Goal: Task Accomplishment & Management: Manage account settings

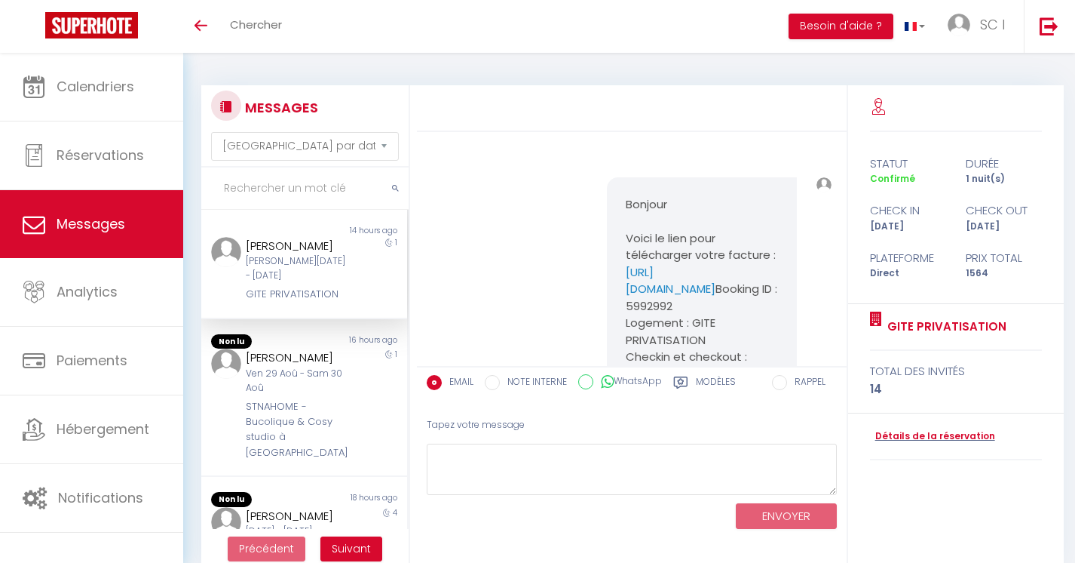
select select "message"
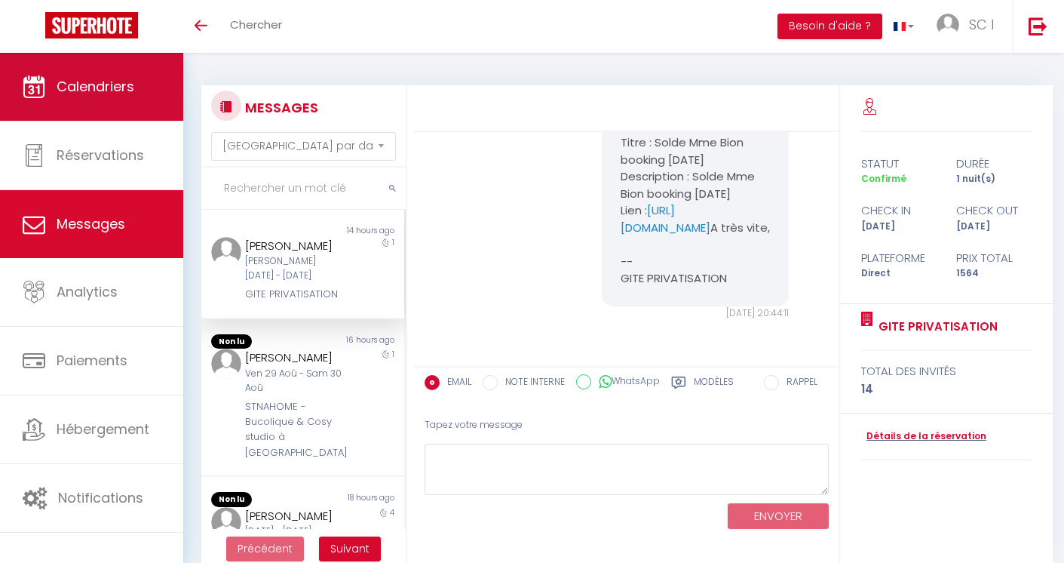
click at [99, 77] on span "Calendriers" at bounding box center [96, 86] width 78 height 19
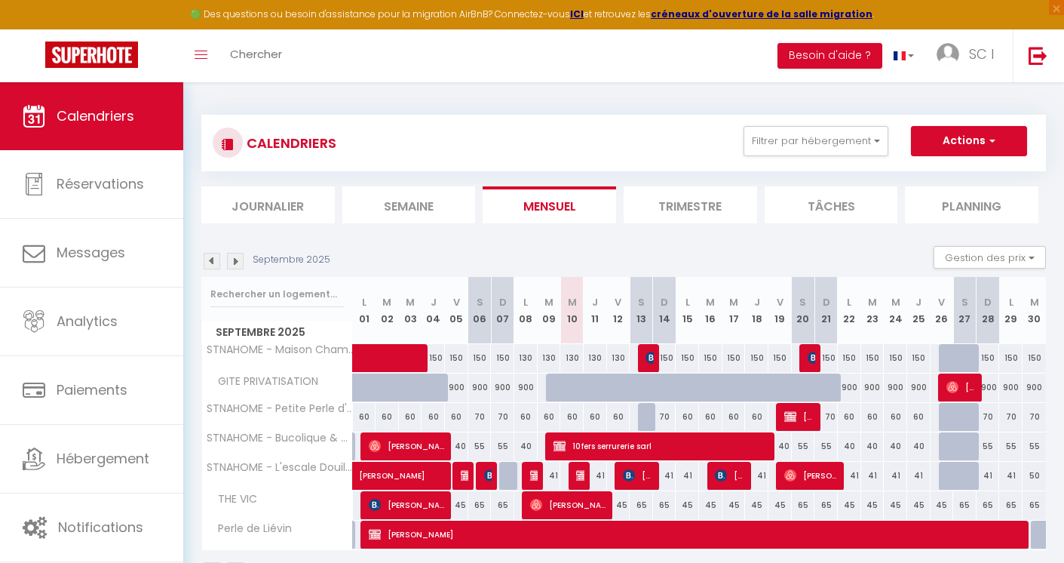
click at [210, 255] on img at bounding box center [212, 261] width 17 height 17
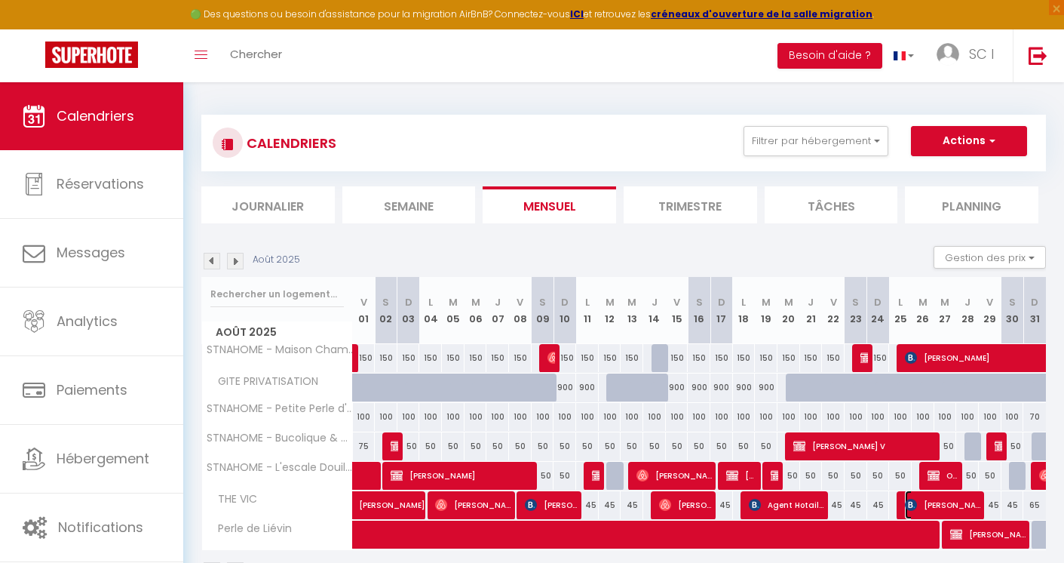
click at [946, 507] on span "Alain Pascual" at bounding box center [942, 504] width 75 height 29
select select "OK"
select select "0"
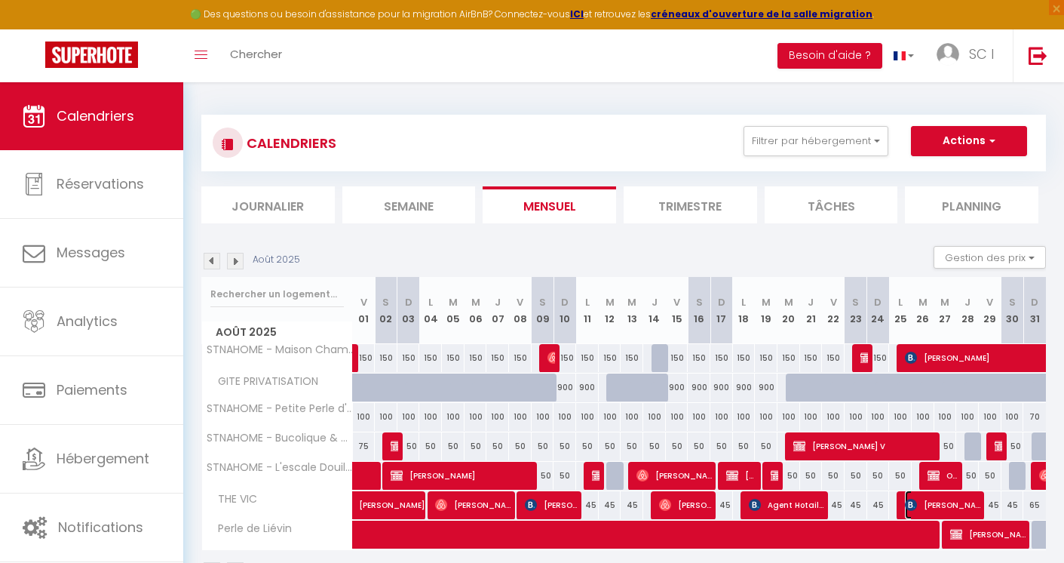
select select "1"
select select
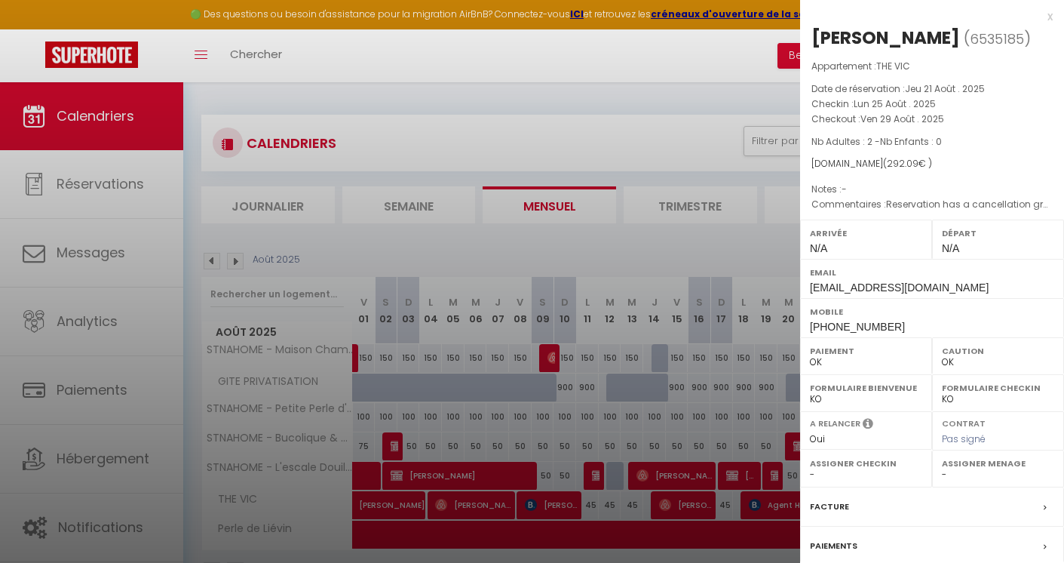
scroll to position [140, 0]
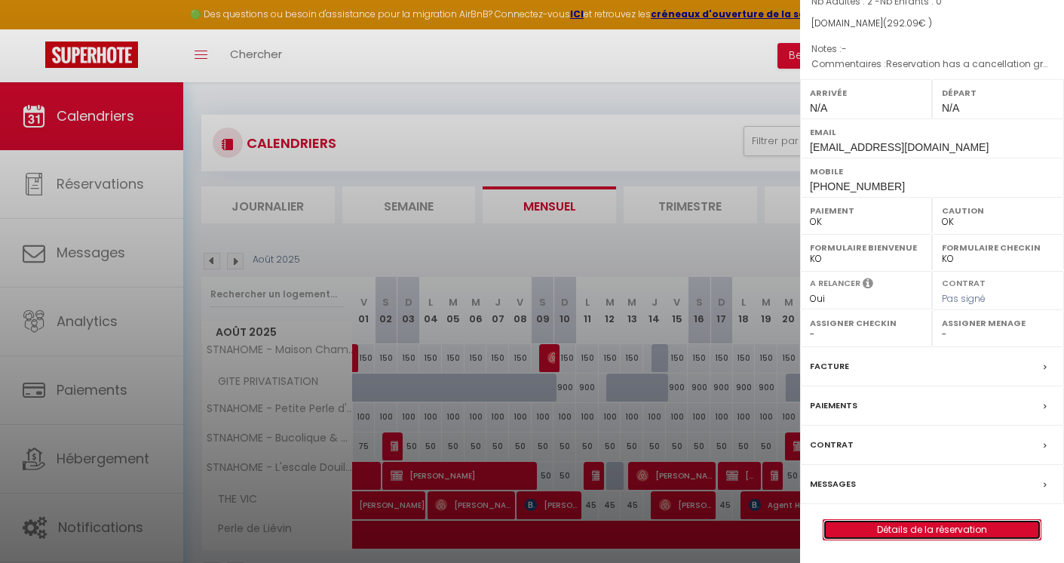
click at [951, 529] on link "Détails de la réservation" at bounding box center [931, 530] width 217 height 20
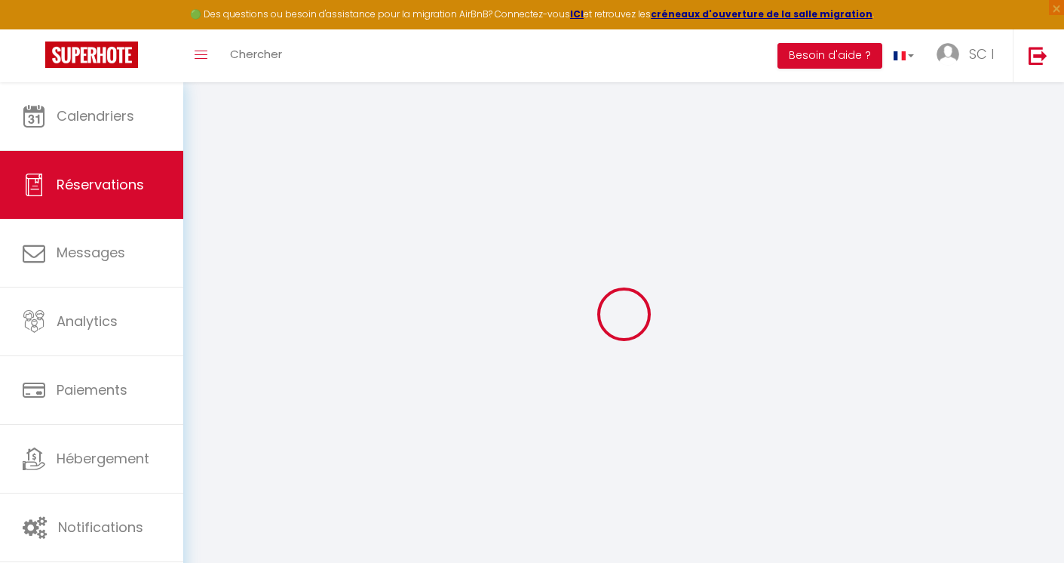
select select
checkbox input "false"
select select
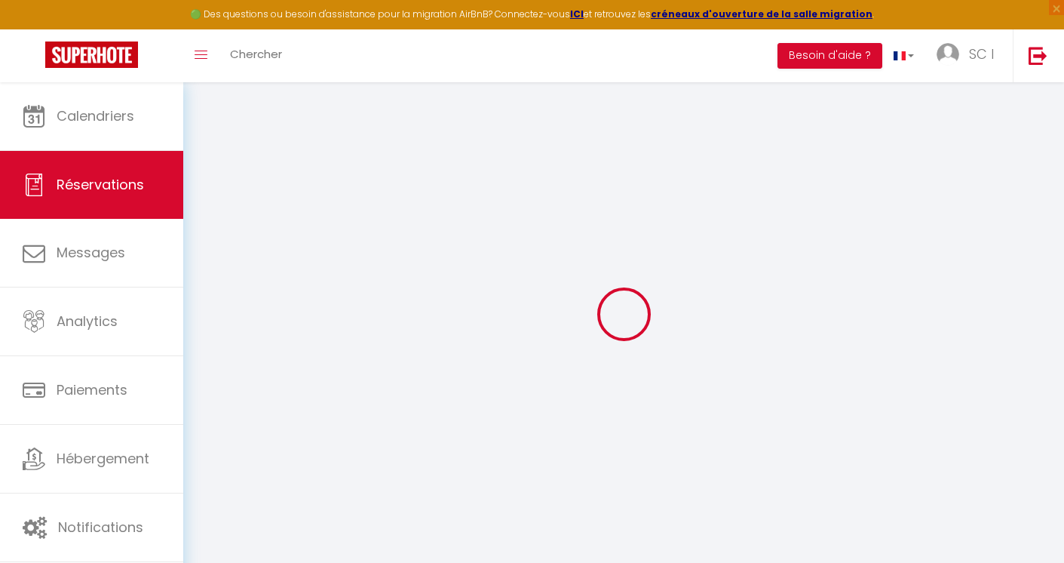
checkbox input "false"
type textarea "Reservation has a cancellation grace period. Do not charge if cancelled before …"
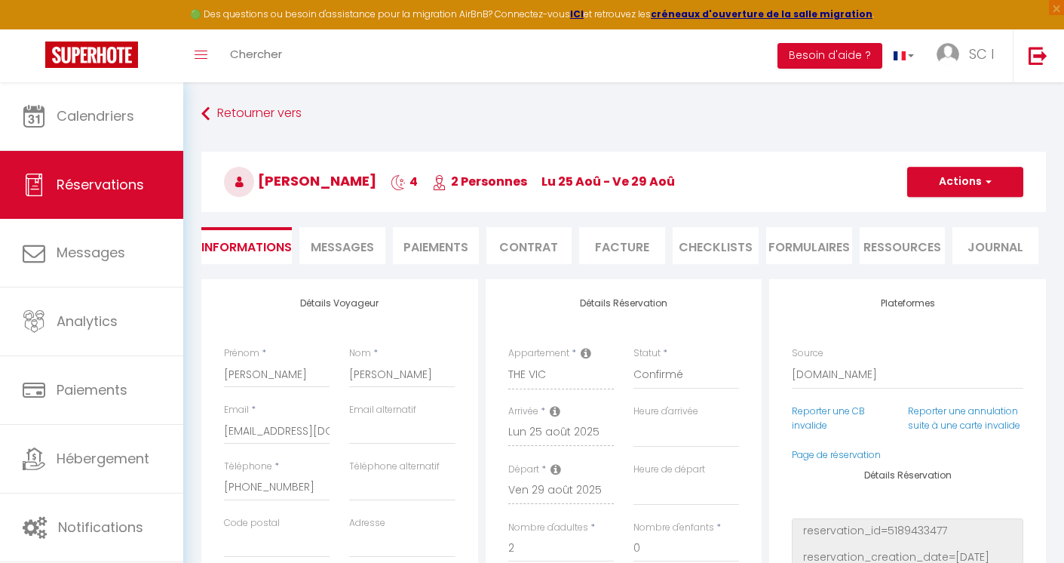
type input "25"
select select
checkbox input "false"
select select
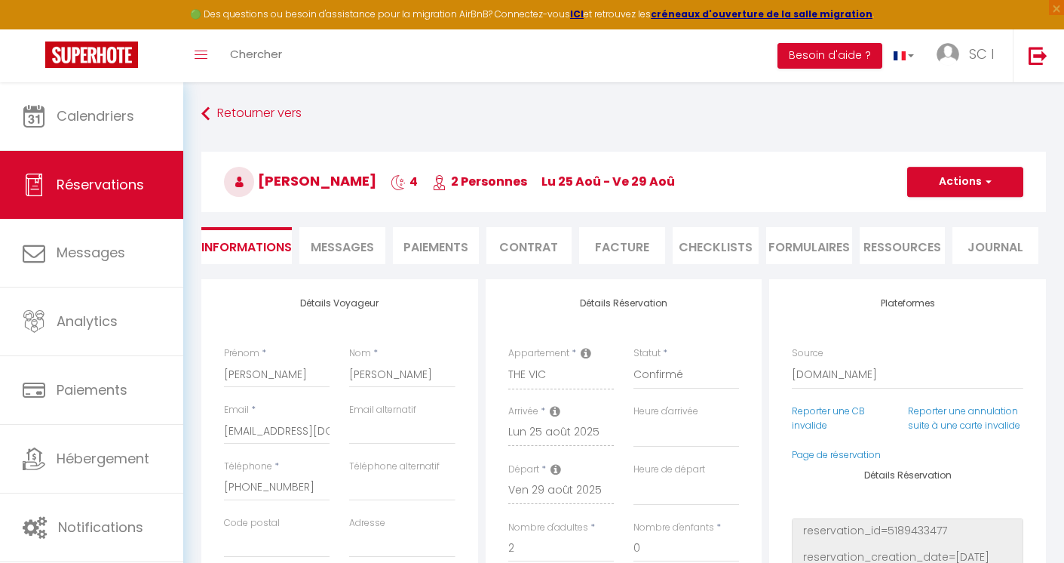
select select
click at [430, 246] on li "Paiements" at bounding box center [436, 245] width 86 height 37
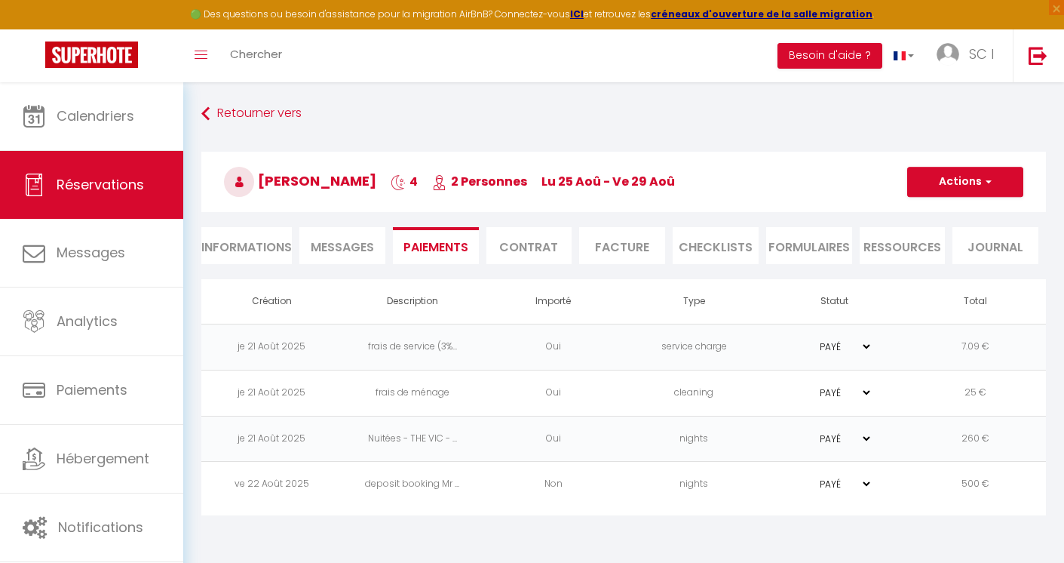
click at [924, 492] on td "500 €" at bounding box center [975, 484] width 141 height 46
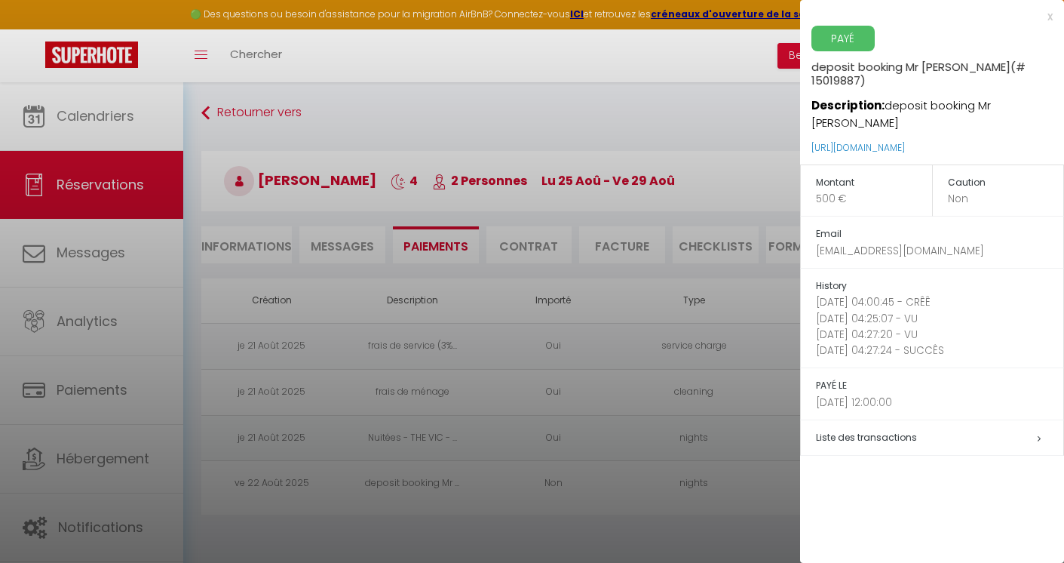
scroll to position [82, 0]
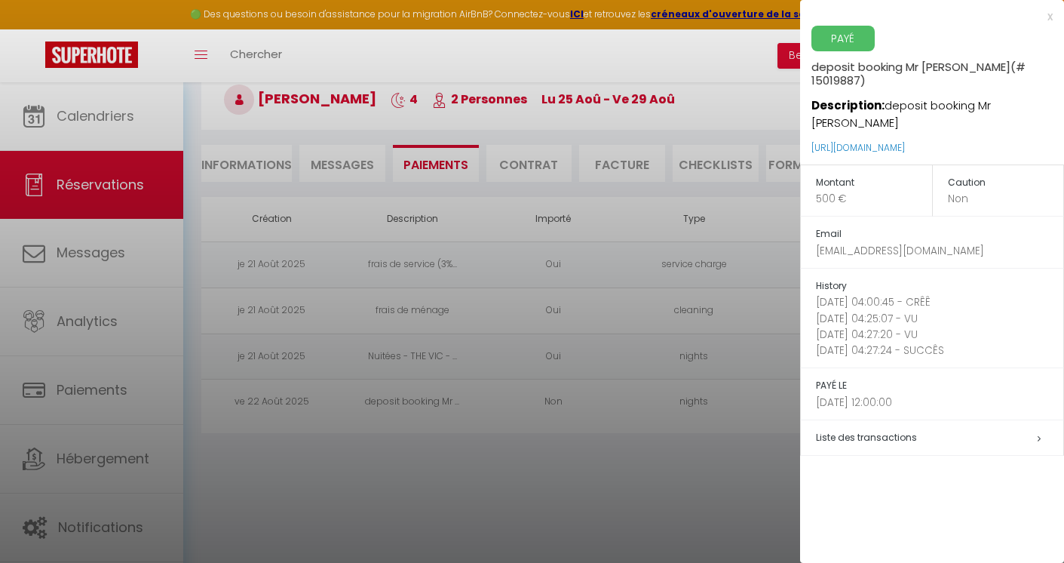
click at [771, 477] on div at bounding box center [532, 281] width 1064 height 563
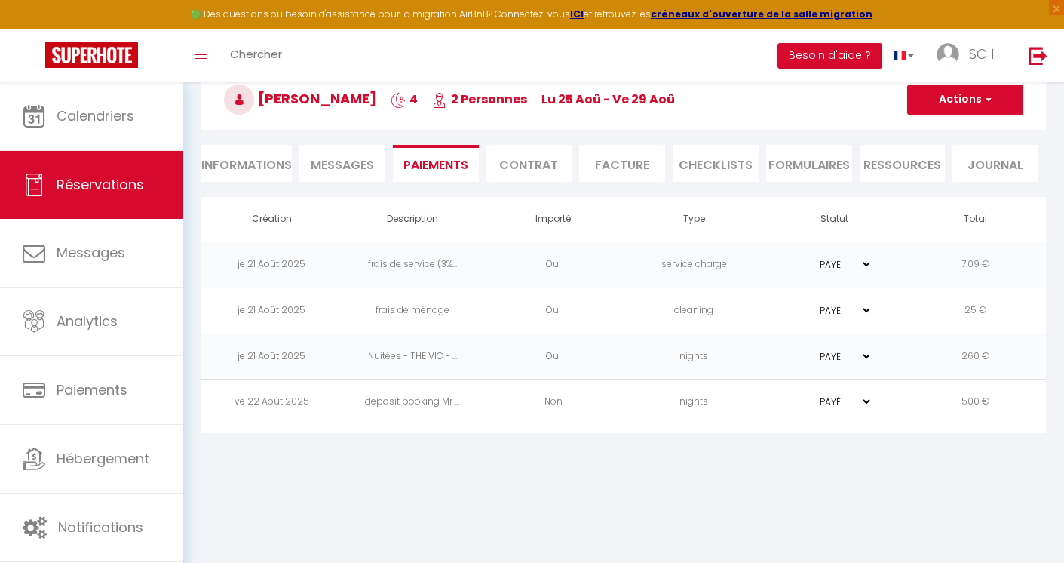
click at [280, 400] on td "ve 22 Août 2025" at bounding box center [271, 402] width 141 height 46
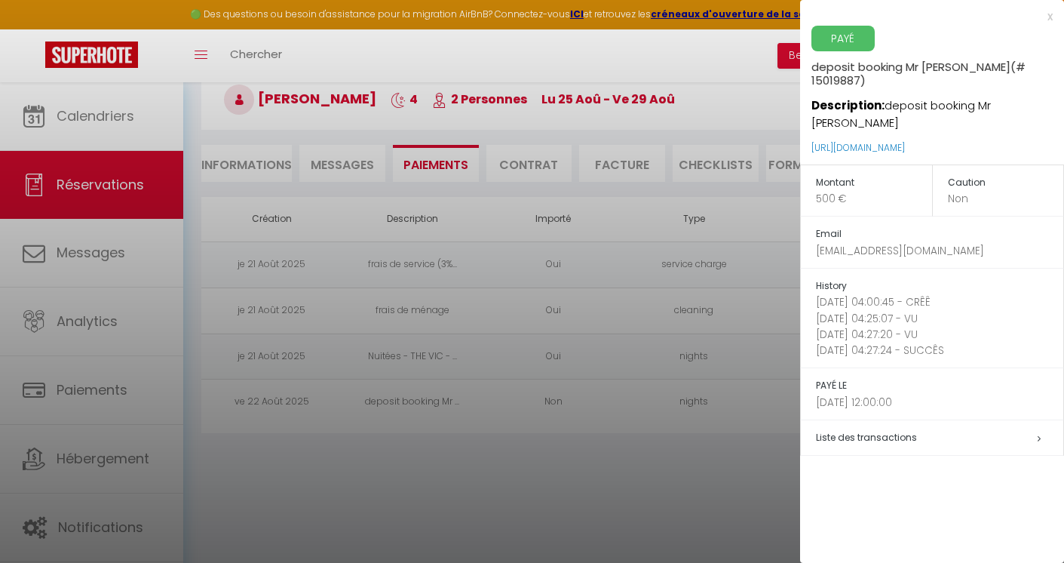
click at [1010, 429] on h5 "Liste des transactions" at bounding box center [939, 437] width 247 height 17
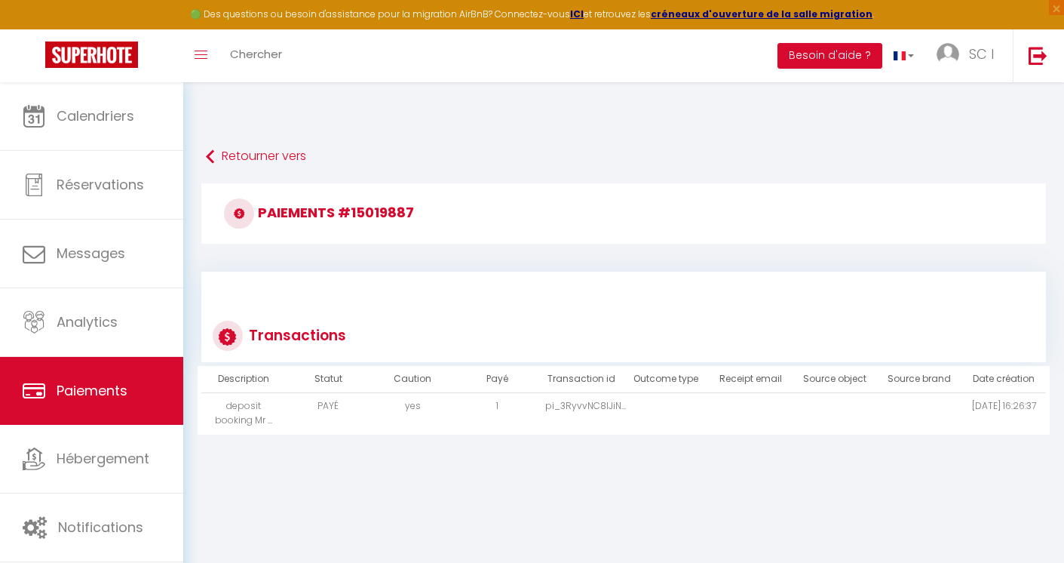
click at [1006, 425] on td "2025-08-22 16:26:37" at bounding box center [1003, 413] width 84 height 41
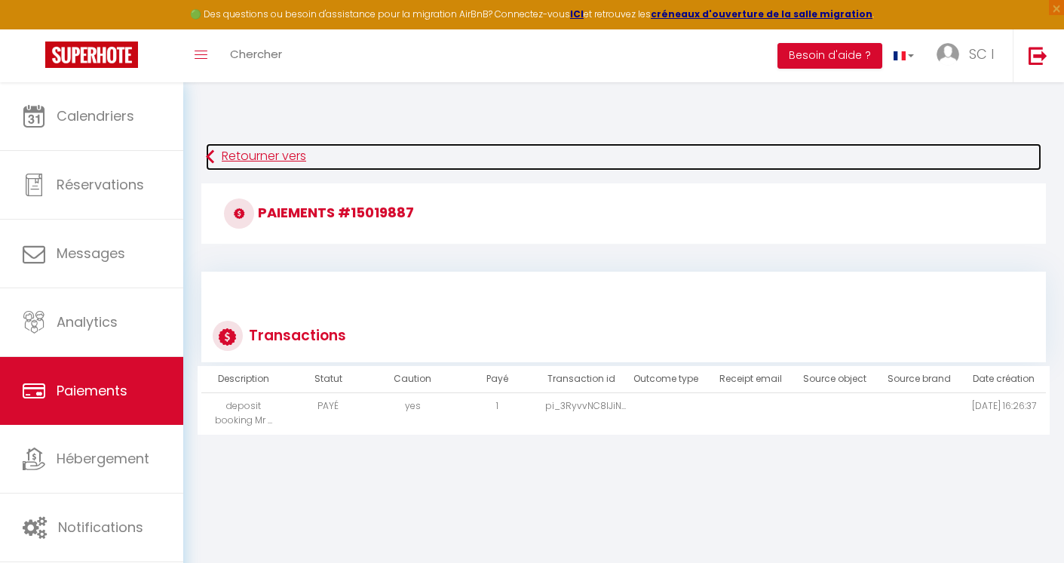
click at [208, 150] on icon at bounding box center [210, 156] width 8 height 27
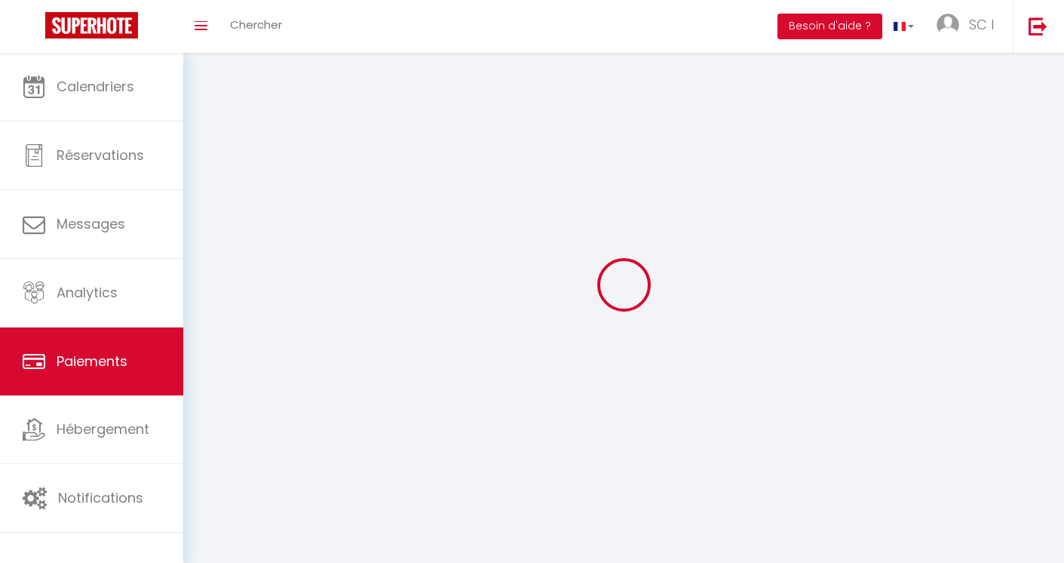
select select "2"
select select "0"
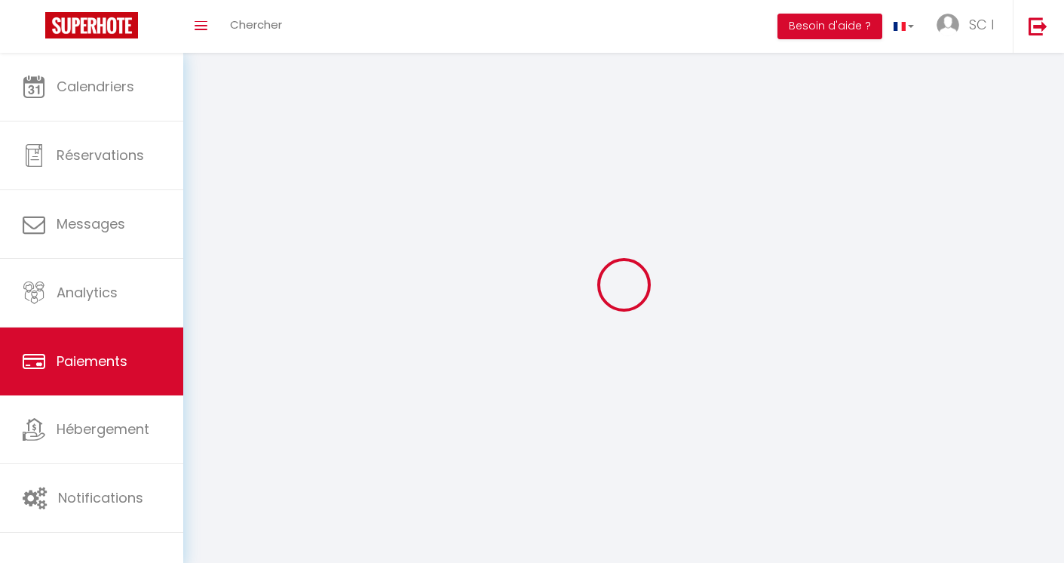
select select "0"
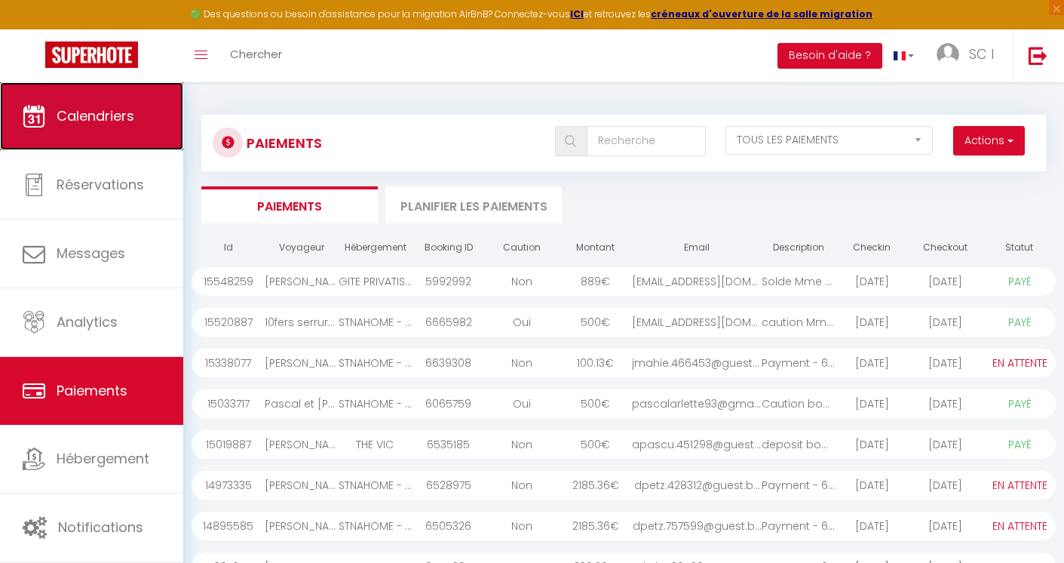
click at [123, 124] on span "Calendriers" at bounding box center [96, 115] width 78 height 19
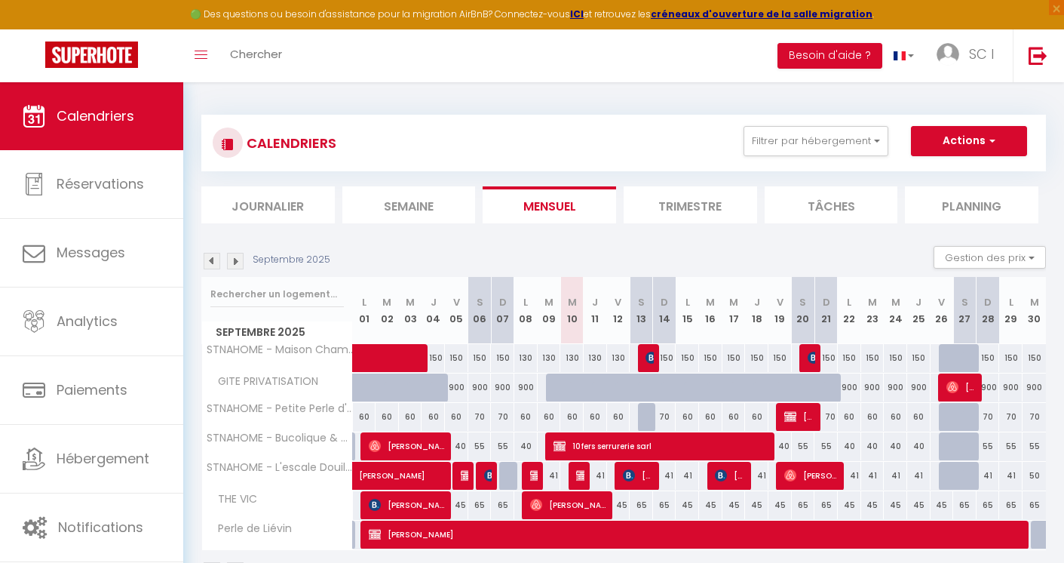
click at [211, 259] on img at bounding box center [212, 261] width 17 height 17
select select
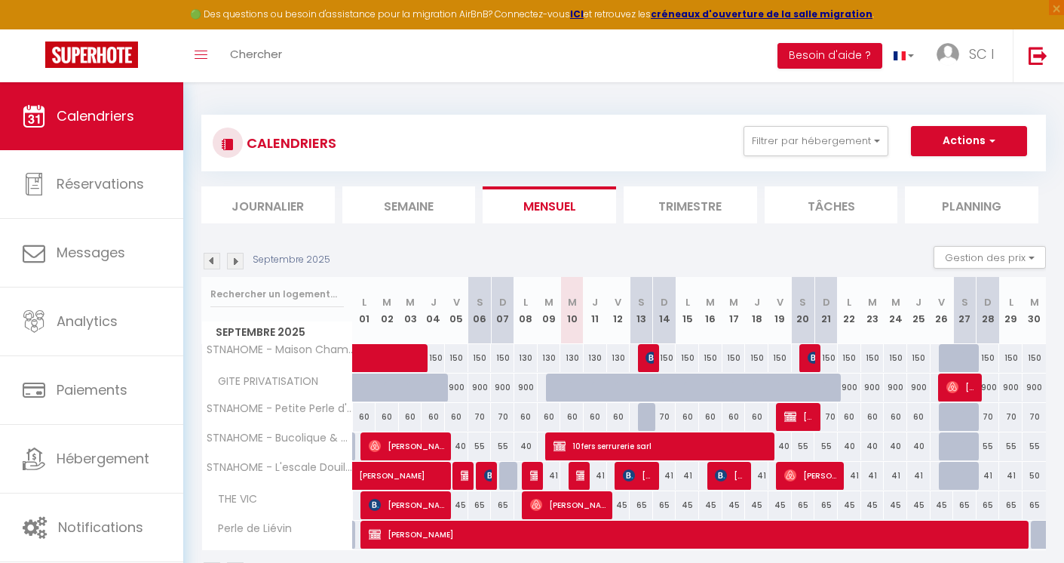
select select
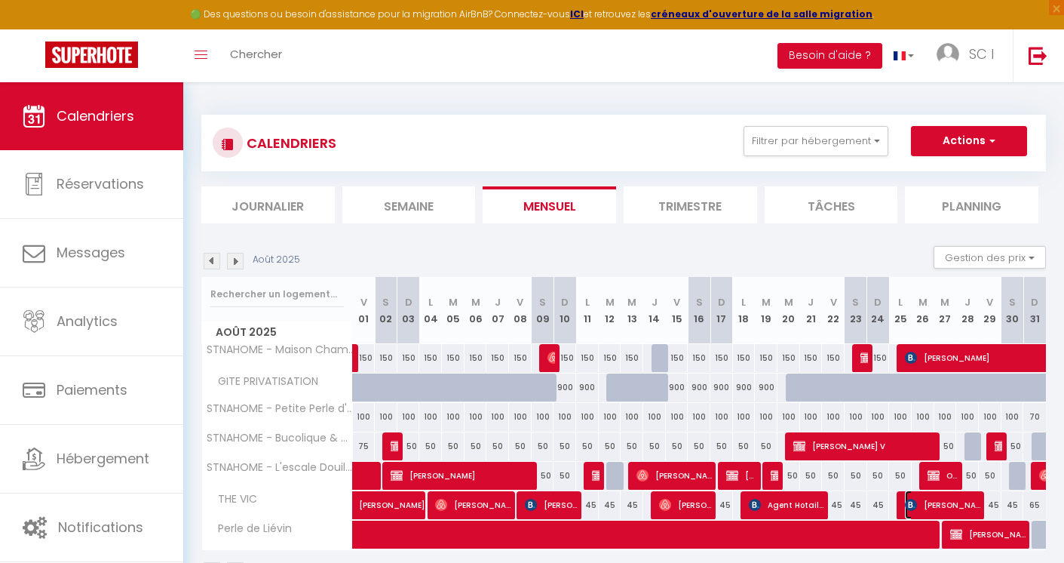
click at [928, 506] on span "Alain Pascual" at bounding box center [942, 504] width 75 height 29
select select "OK"
select select "0"
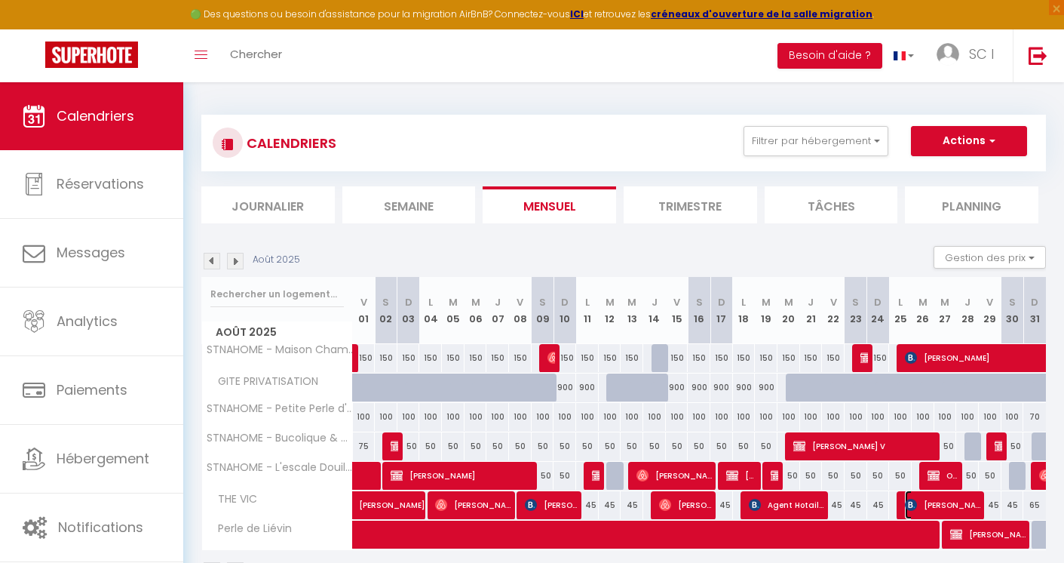
select select "1"
select select
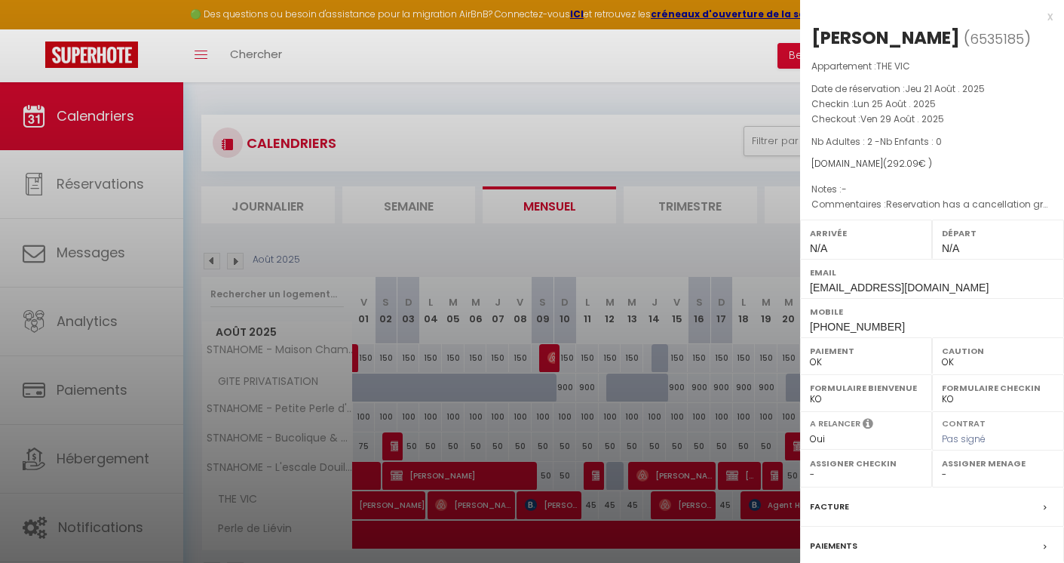
scroll to position [140, 0]
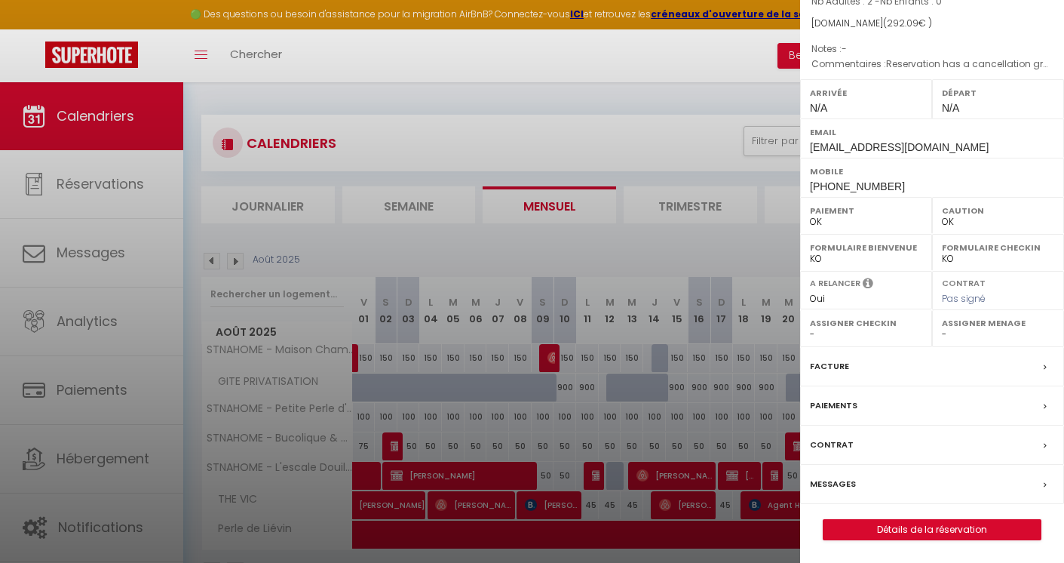
click at [1024, 406] on div "Paiements" at bounding box center [932, 405] width 264 height 39
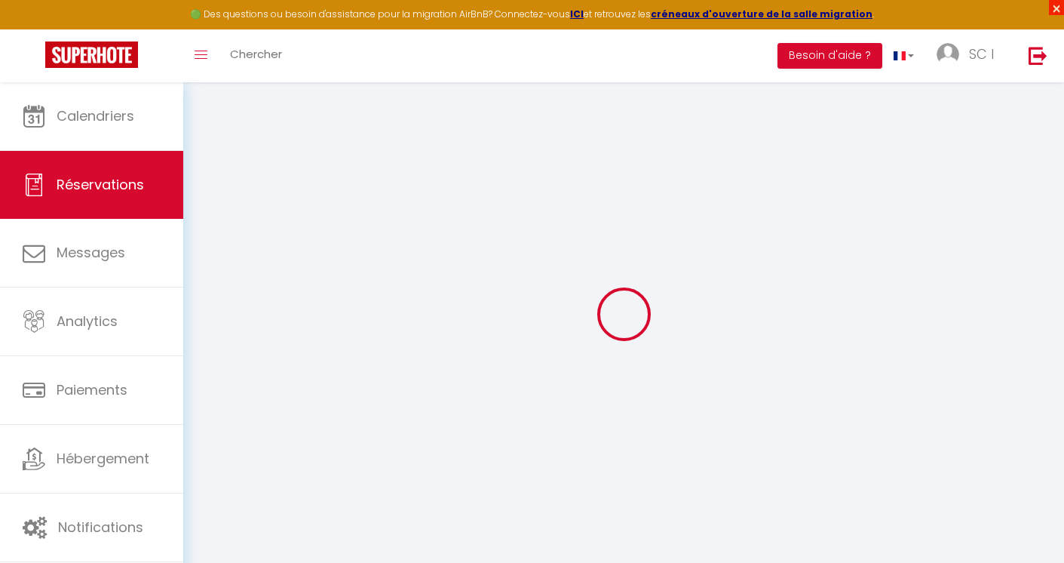
click at [1054, 10] on span "×" at bounding box center [1056, 7] width 15 height 15
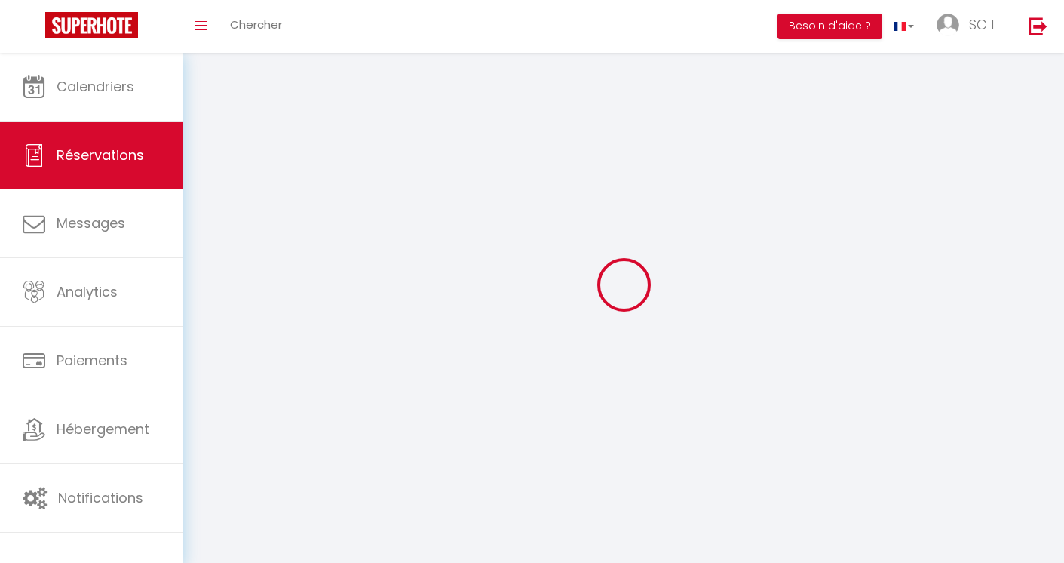
select select
checkbox input "false"
select select
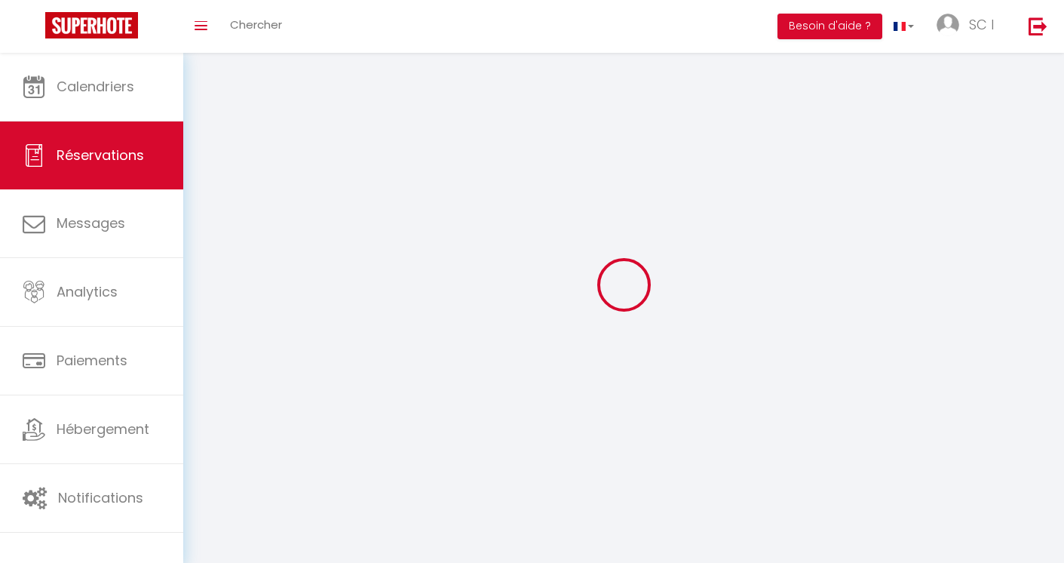
checkbox input "false"
type textarea "Reservation has a cancellation grace period. Do not charge if cancelled before …"
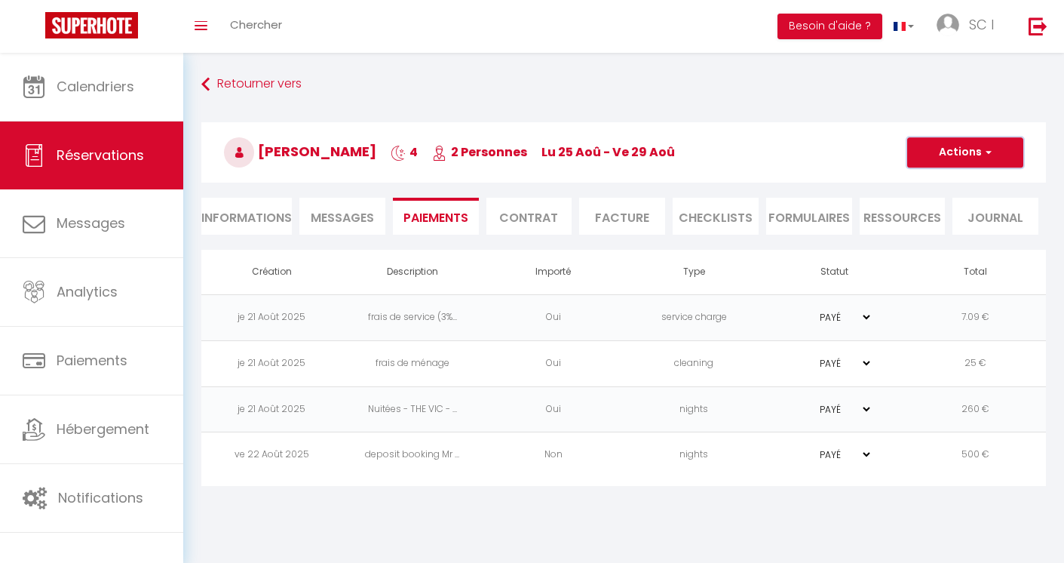
click at [986, 151] on span "button" at bounding box center [986, 153] width 9 height 14
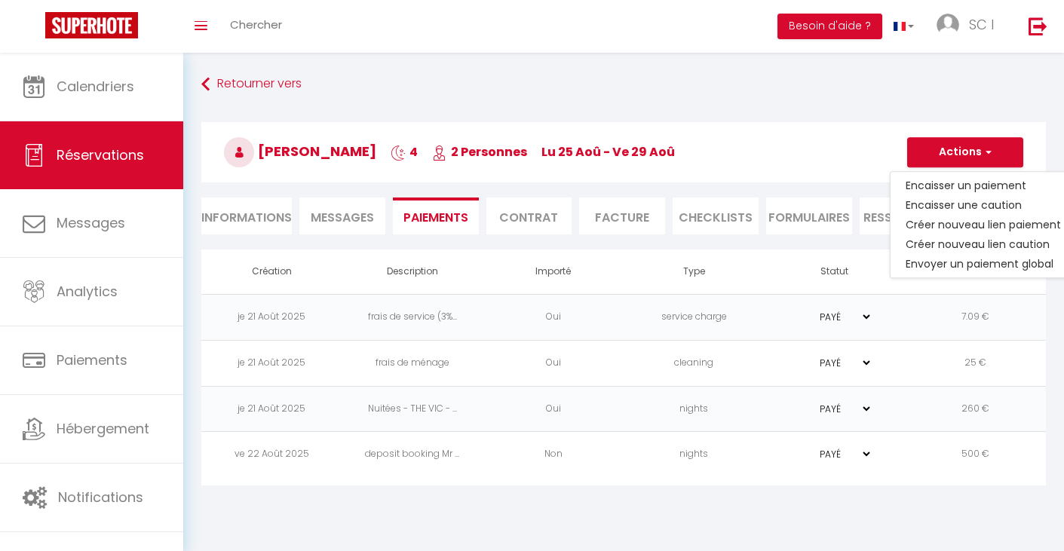
click at [382, 465] on td "deposit booking Mr ..." at bounding box center [412, 455] width 141 height 46
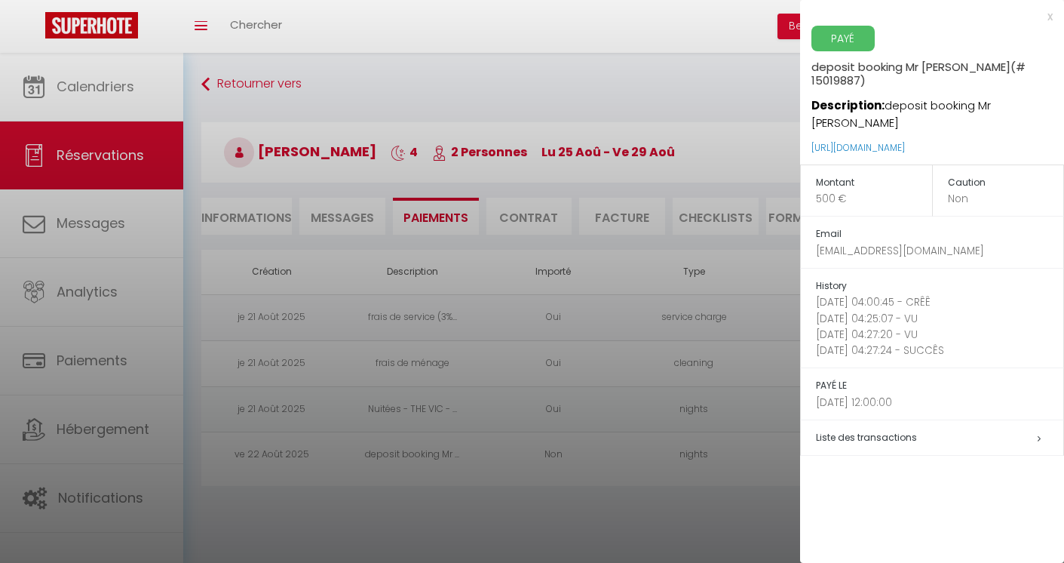
click at [858, 431] on span "Liste des transactions" at bounding box center [866, 437] width 101 height 13
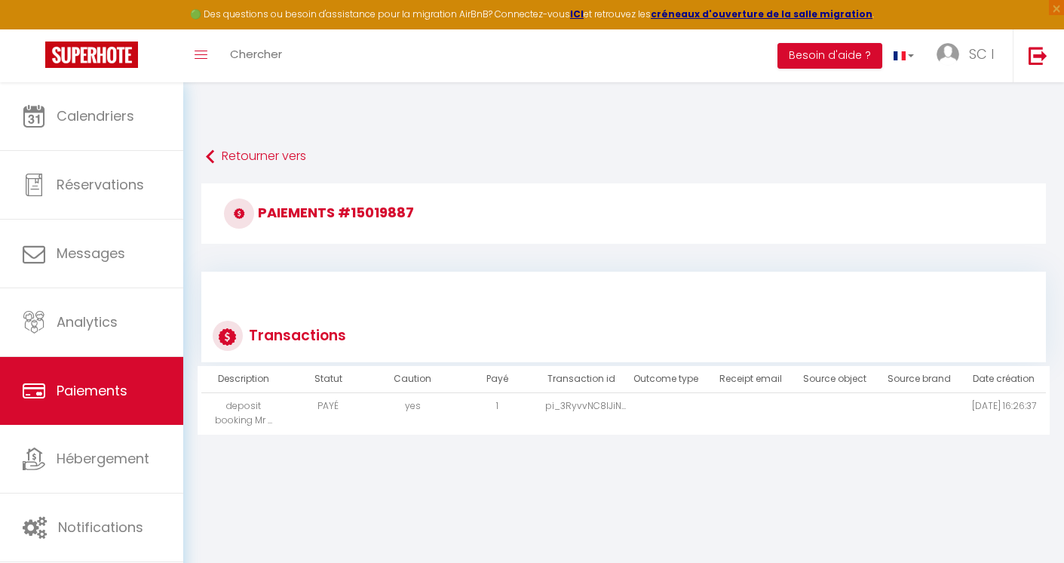
click at [1004, 415] on td "2025-08-22 16:26:37" at bounding box center [1003, 413] width 84 height 41
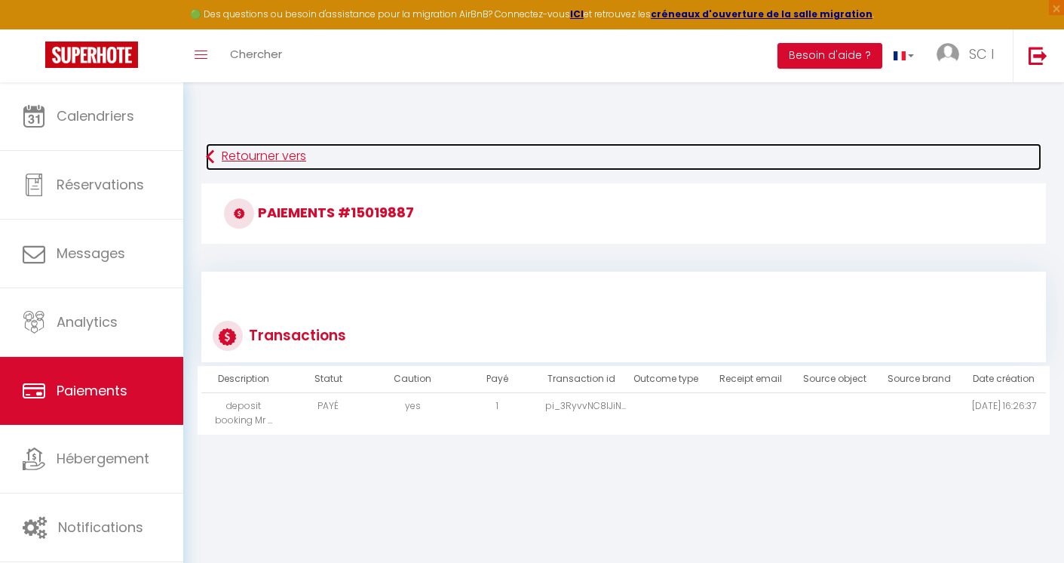
click at [210, 154] on icon at bounding box center [210, 156] width 8 height 27
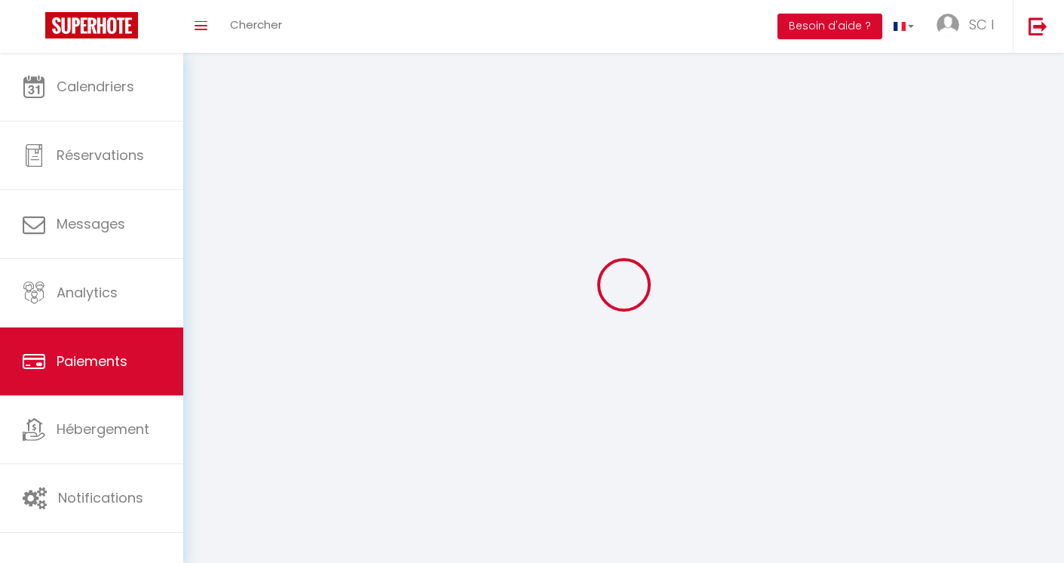
select select "2"
select select "0"
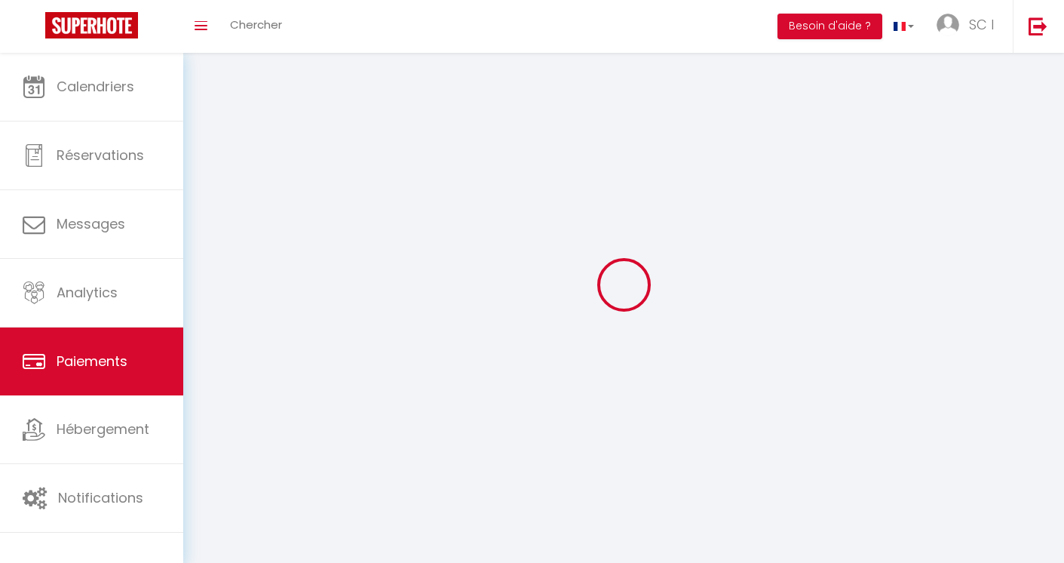
select select "0"
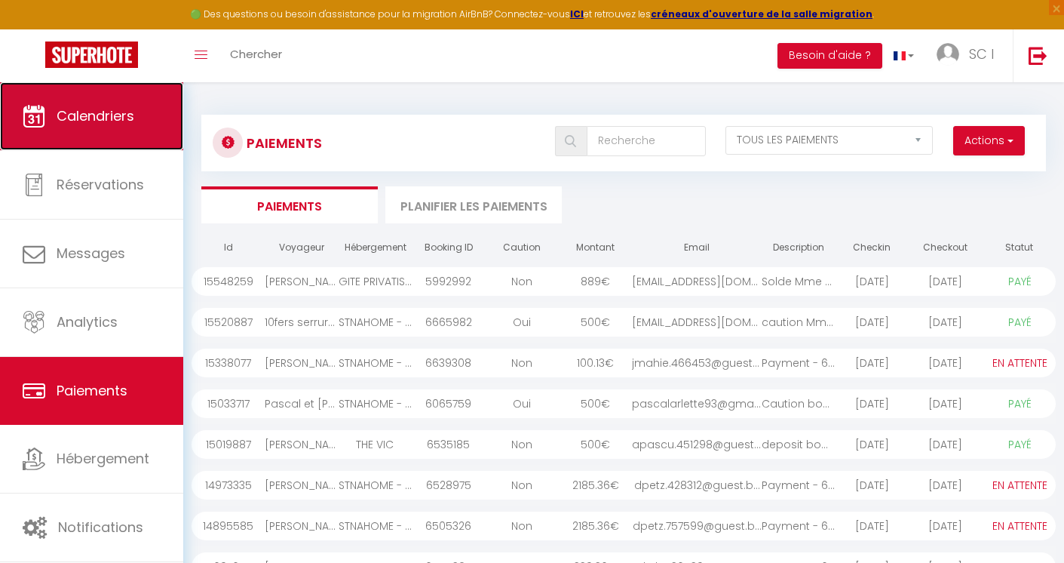
click at [115, 127] on link "Calendriers" at bounding box center [91, 116] width 183 height 68
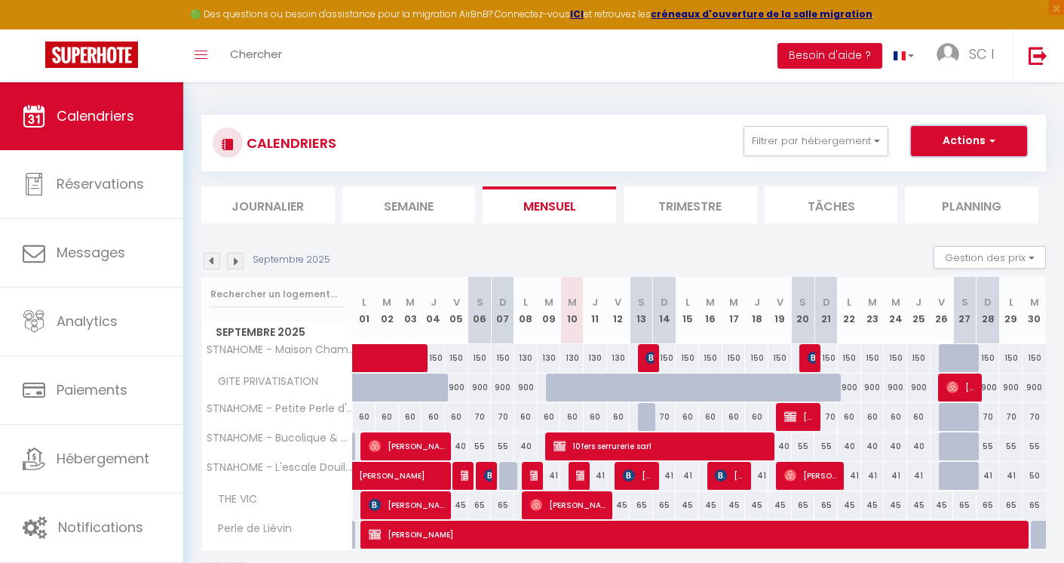
click at [993, 141] on span "button" at bounding box center [990, 140] width 9 height 15
click at [211, 258] on img at bounding box center [212, 261] width 17 height 17
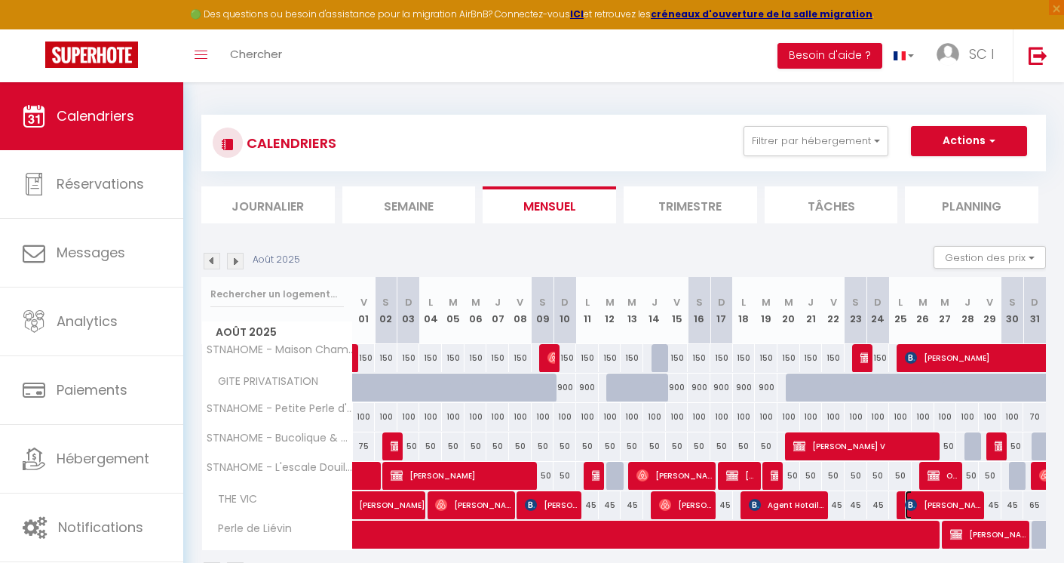
click at [938, 501] on span "Alain Pascual" at bounding box center [942, 504] width 75 height 29
select select "OK"
select select "0"
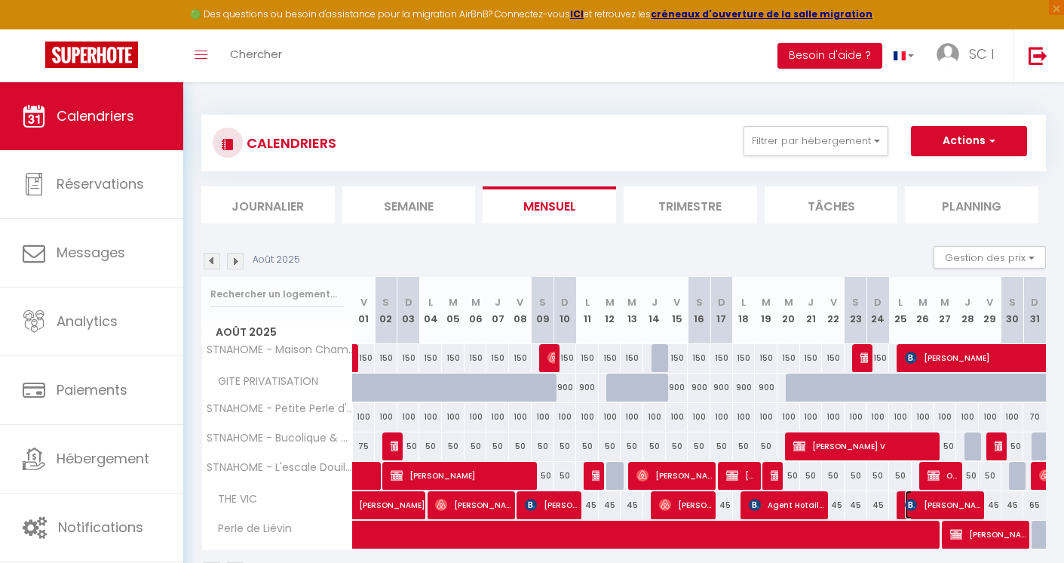
select select "1"
select select
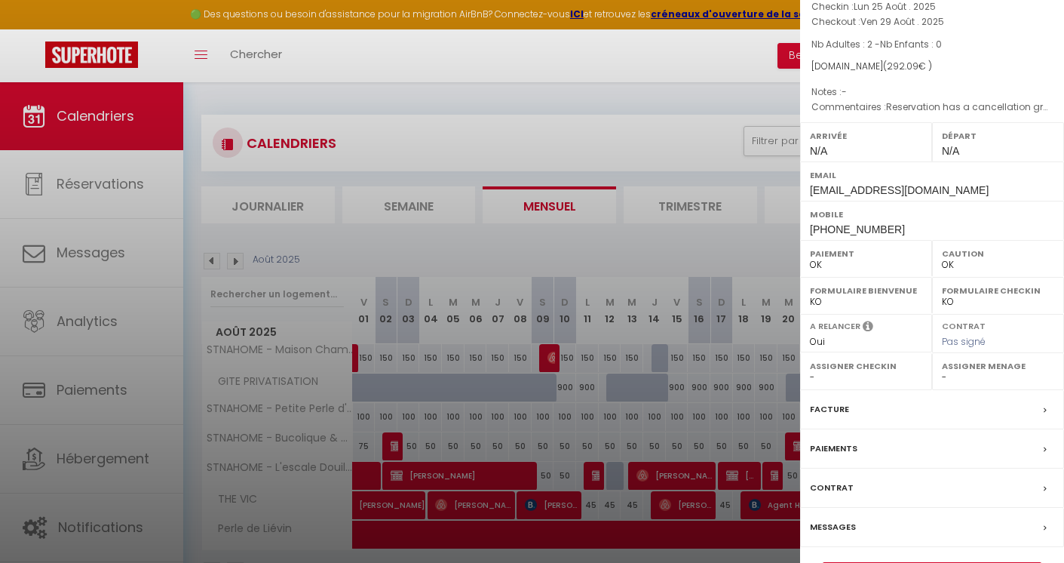
scroll to position [140, 0]
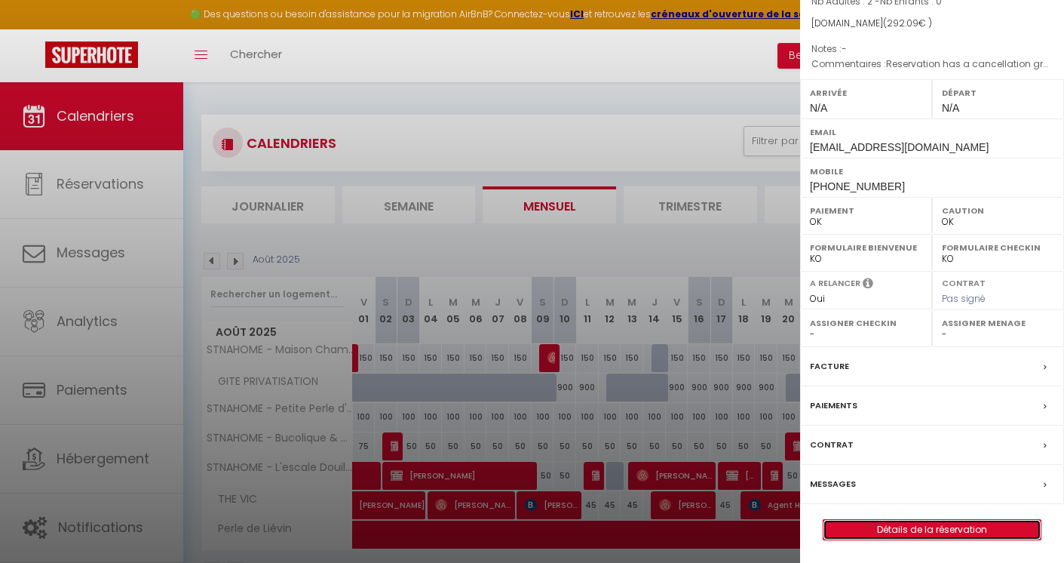
click at [1003, 526] on link "Détails de la réservation" at bounding box center [931, 530] width 217 height 20
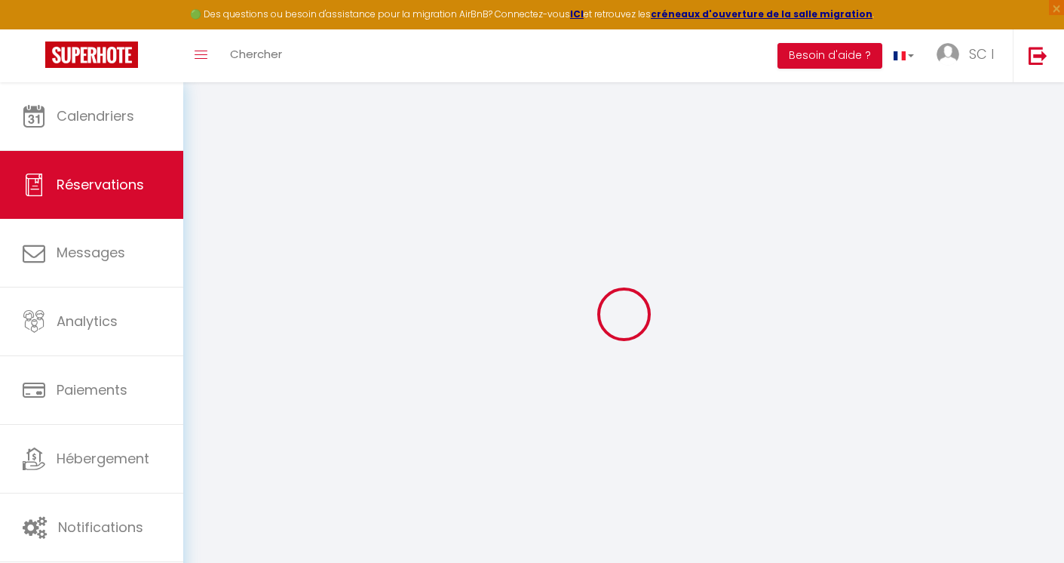
type input "Alain"
type input "Pascual"
type input "apascu.451298@guest.booking.com"
type input "+48226022626"
select select "US"
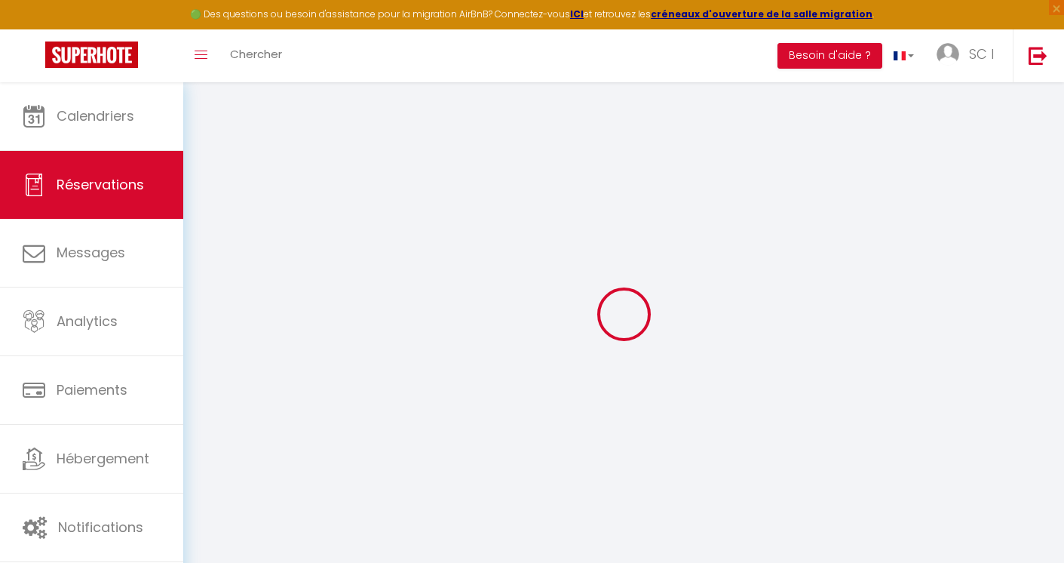
type input "7.09"
type input "43.81"
select select "67601"
select select "1"
select select
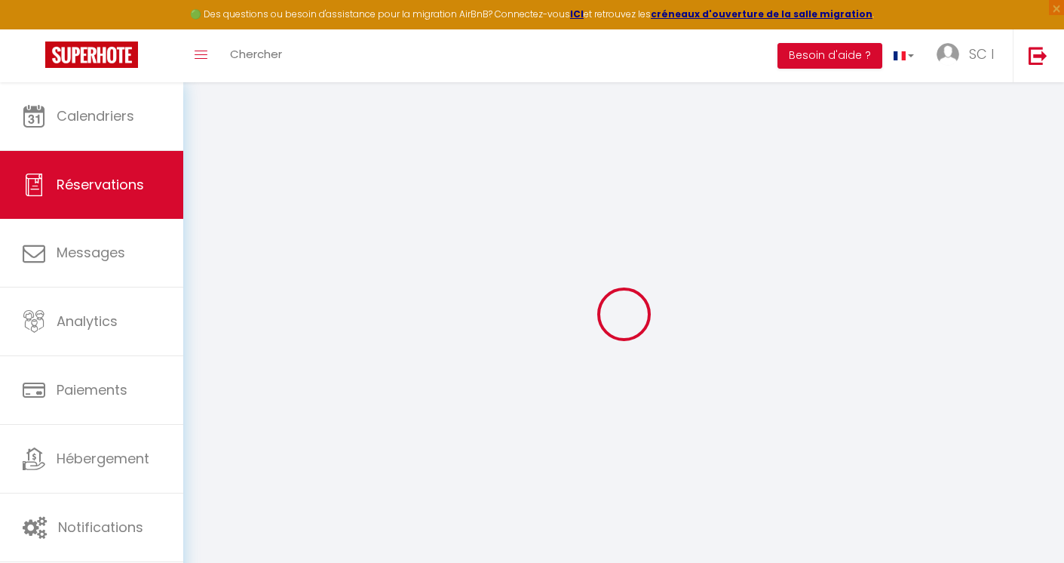
select select
type input "2"
select select "12"
select select "15"
type input "260"
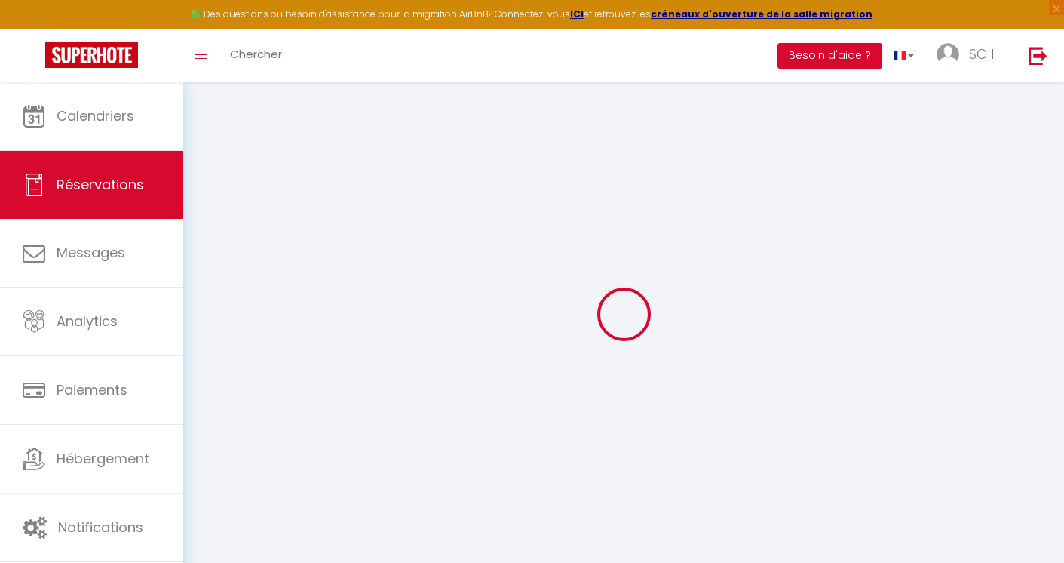
checkbox input "false"
type input "0"
select select "2"
type input "0"
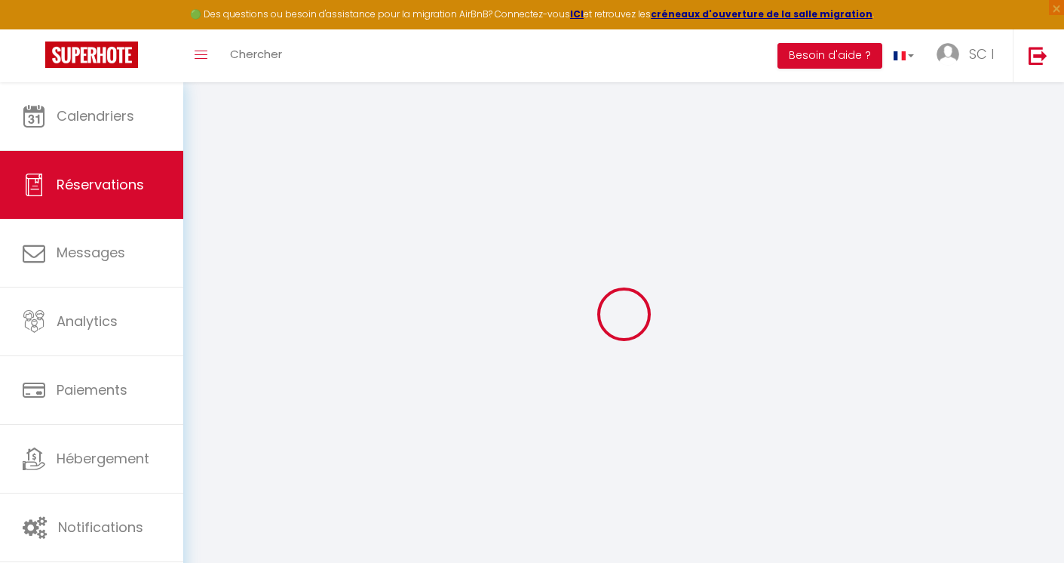
type input "0"
select select
checkbox input "false"
select select
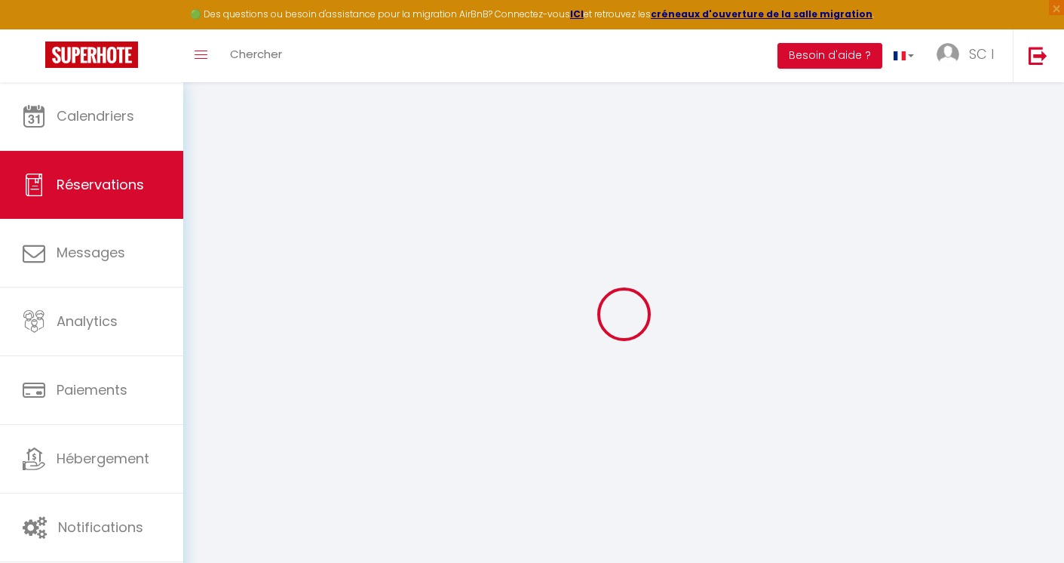
select select
checkbox input "false"
select select
checkbox input "false"
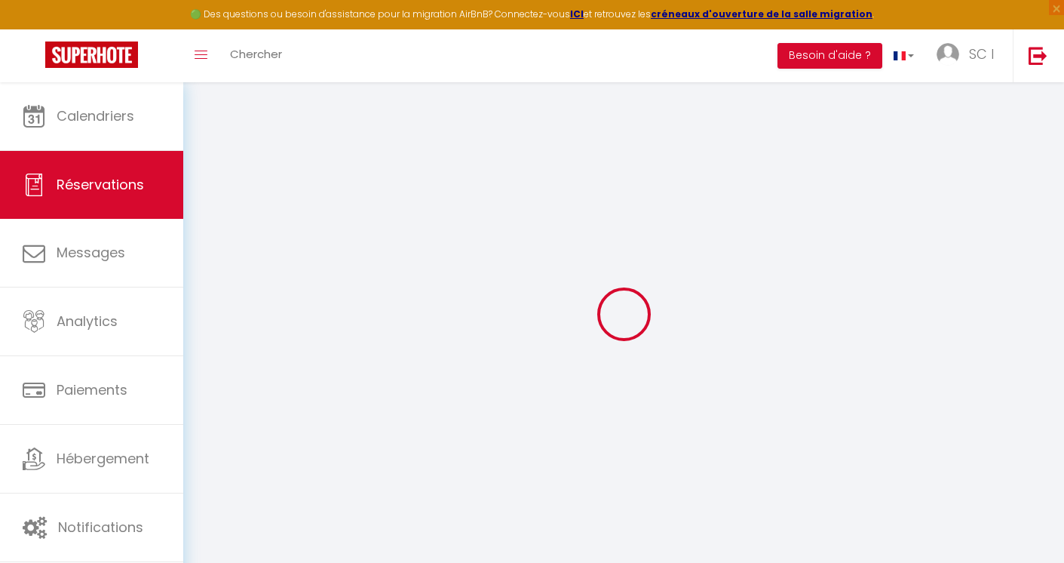
select select
checkbox input "false"
type textarea "Reservation has a cancellation grace period. Do not charge if cancelled before …"
type input "25"
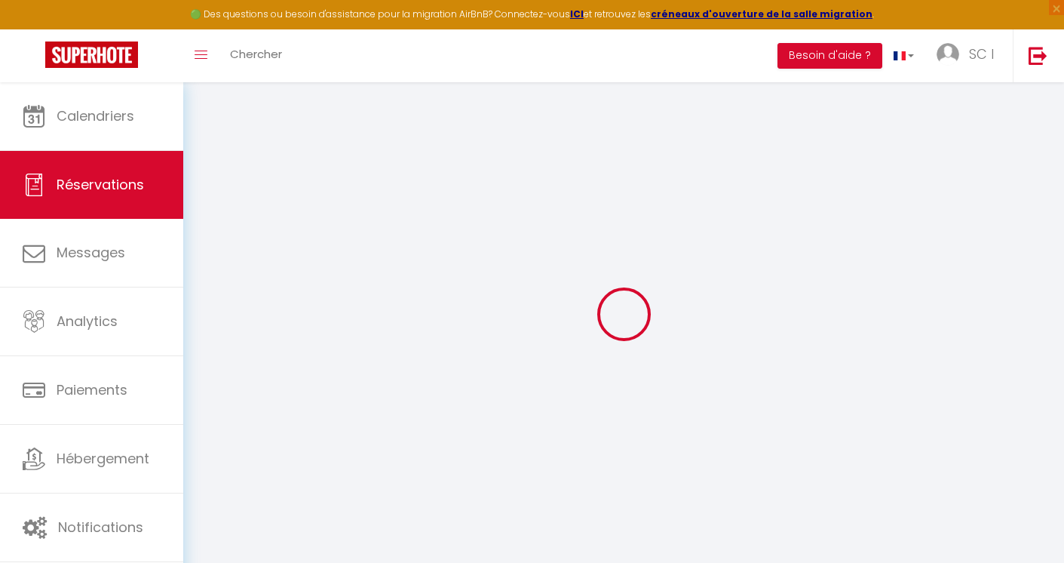
select select
checkbox input "false"
select select
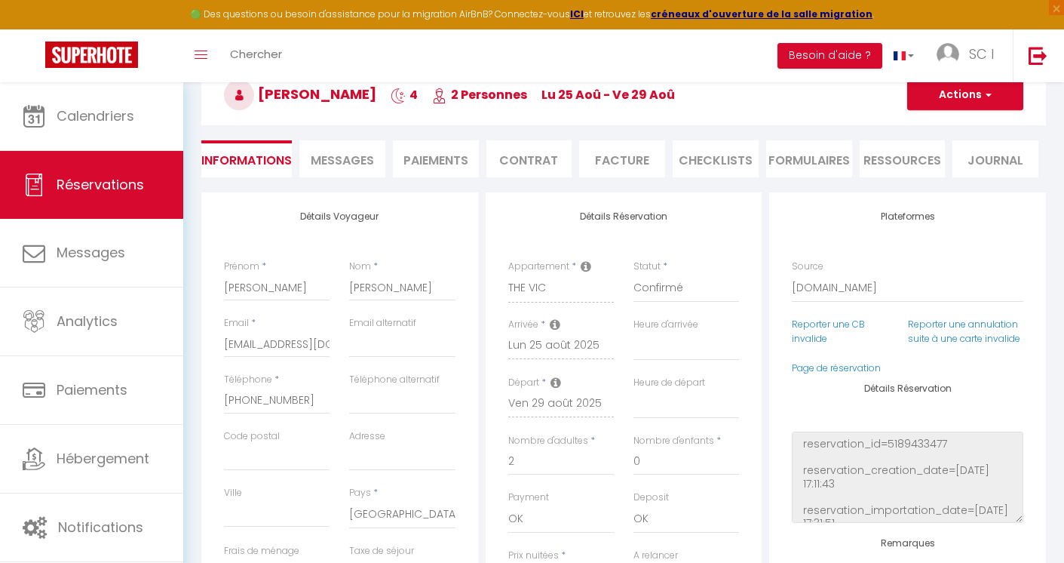
scroll to position [103, 0]
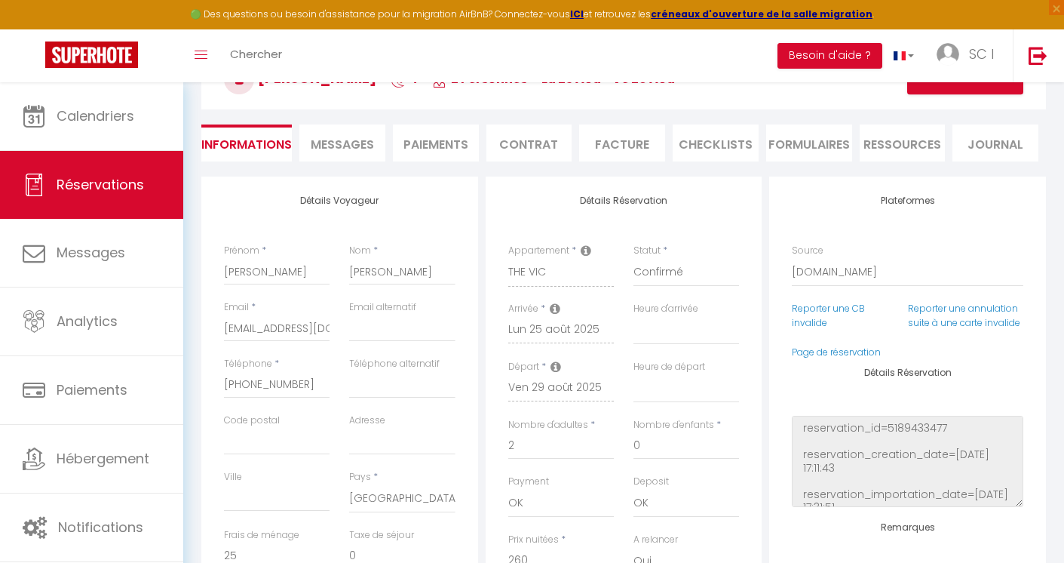
click at [620, 145] on li "Facture" at bounding box center [622, 142] width 86 height 37
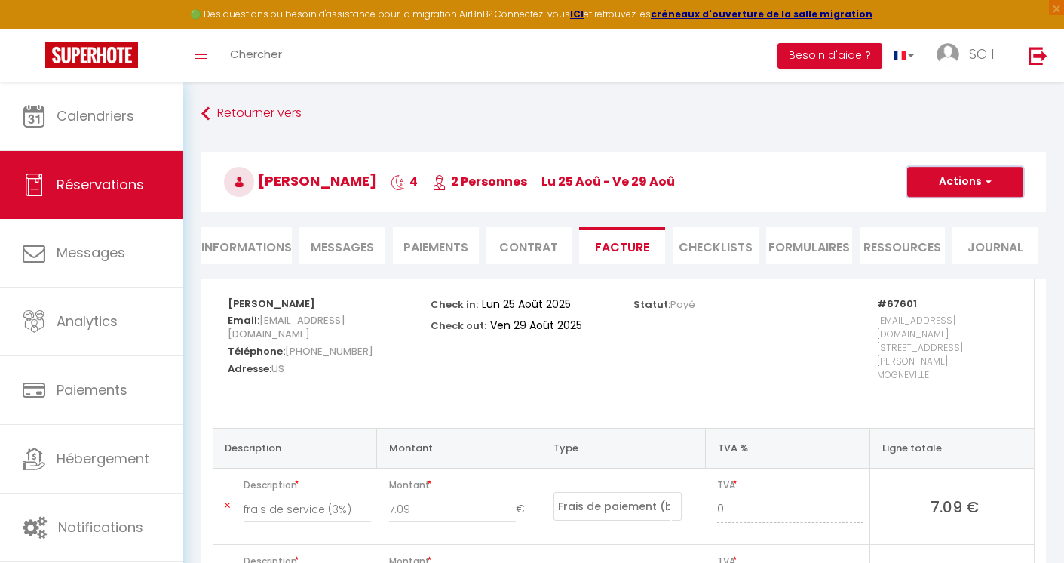
click at [988, 184] on span "button" at bounding box center [986, 182] width 9 height 14
click at [1050, 172] on div "Alain Pascual 4 2 Personnes lu 25 Aoû - ve 29 Aoû Actions Enregistrer Dupliquer…" at bounding box center [624, 179] width 864 height 81
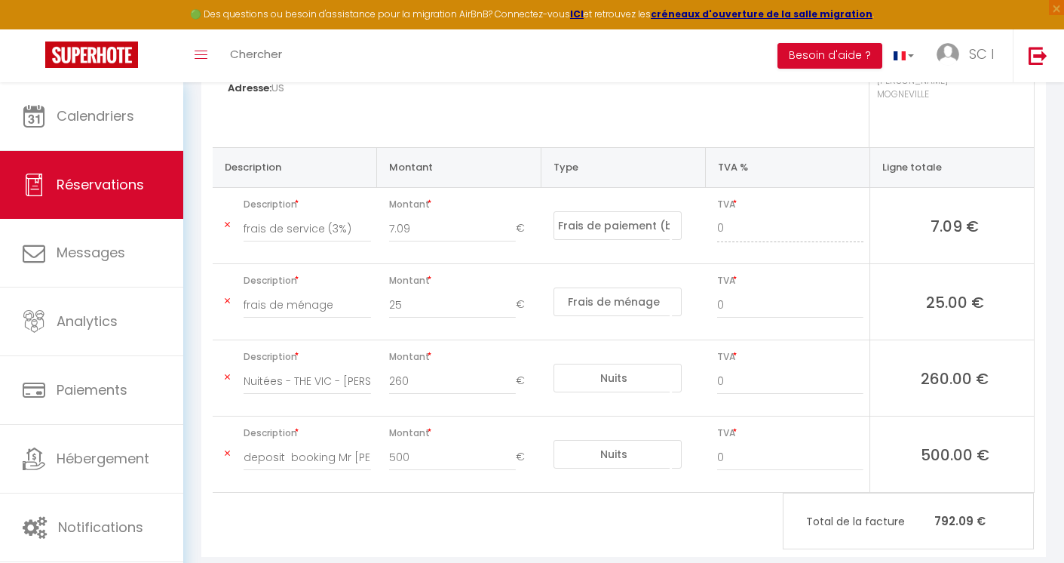
scroll to position [285, 0]
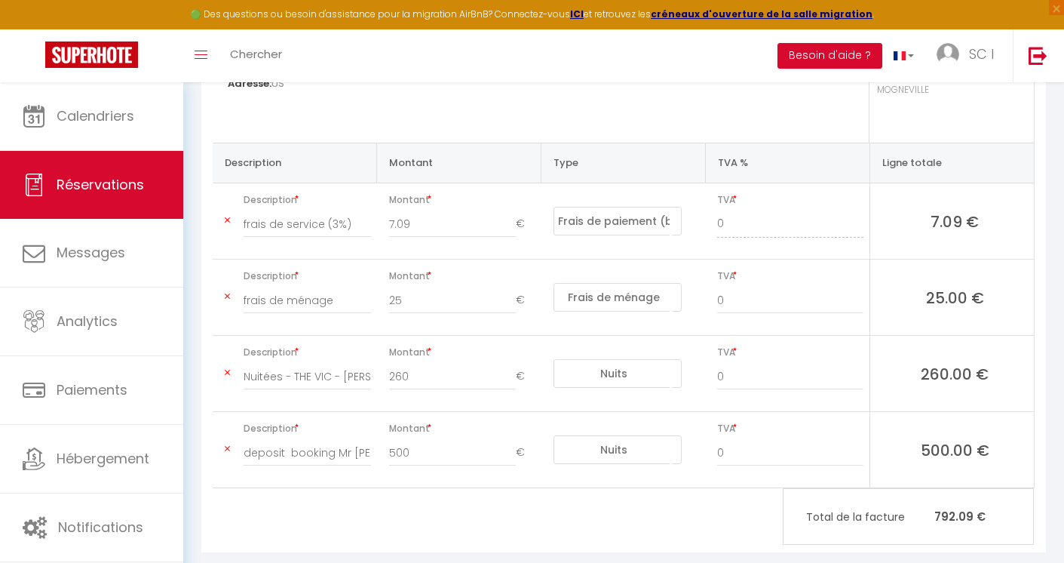
click at [230, 444] on icon at bounding box center [227, 448] width 5 height 9
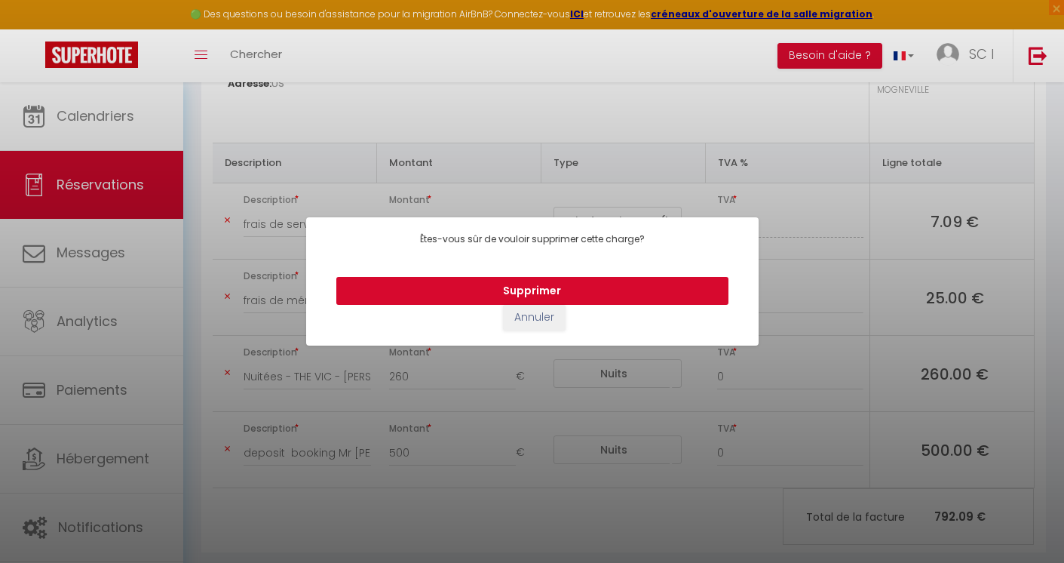
click at [480, 290] on button "Supprimer" at bounding box center [532, 291] width 392 height 29
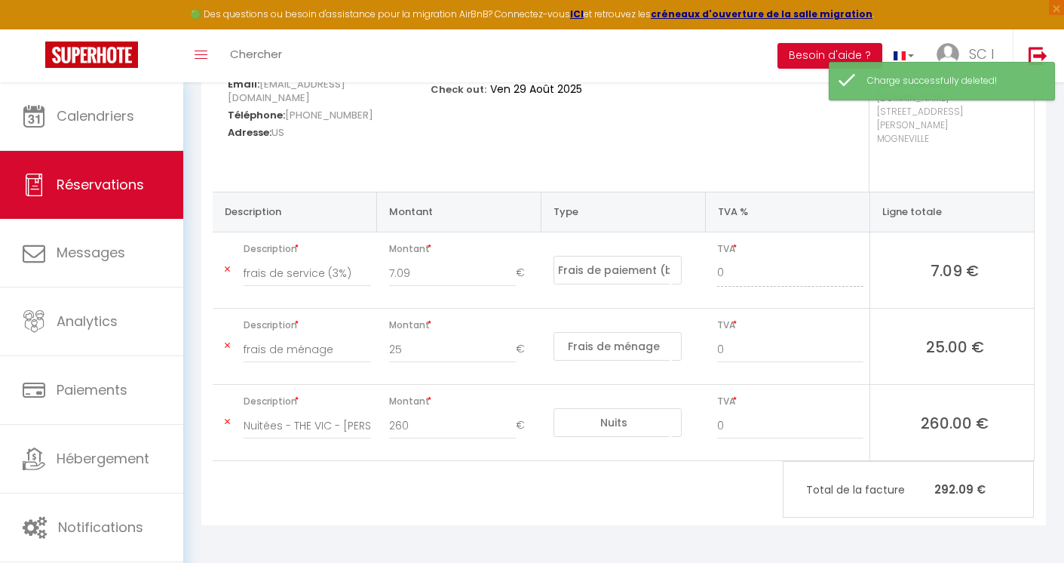
scroll to position [209, 0]
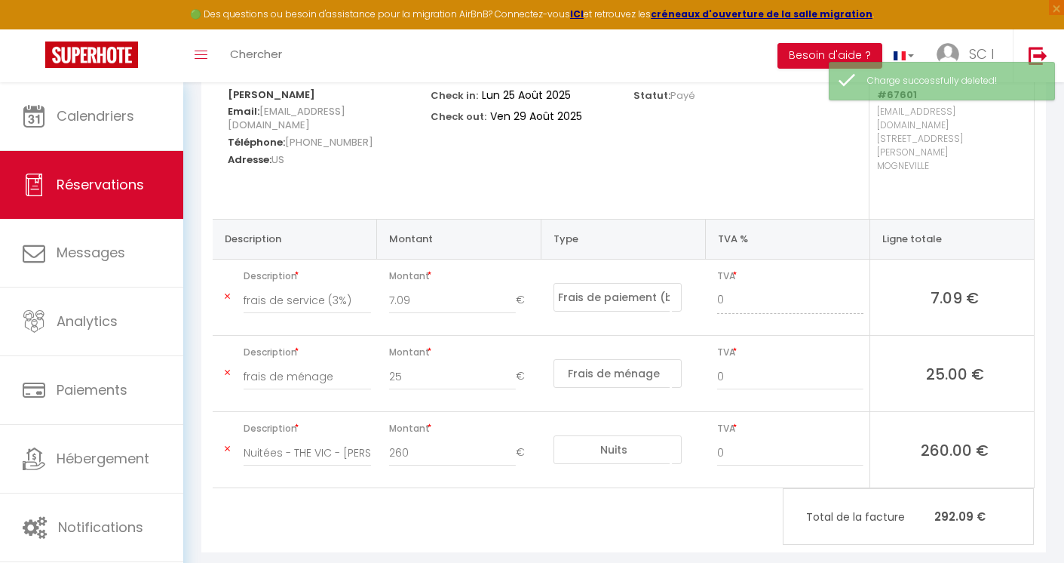
click at [658, 520] on div "Alain Pascual Email: apascu.451298@guest.booking.com Téléphone: +48226022626 Ad…" at bounding box center [623, 311] width 845 height 482
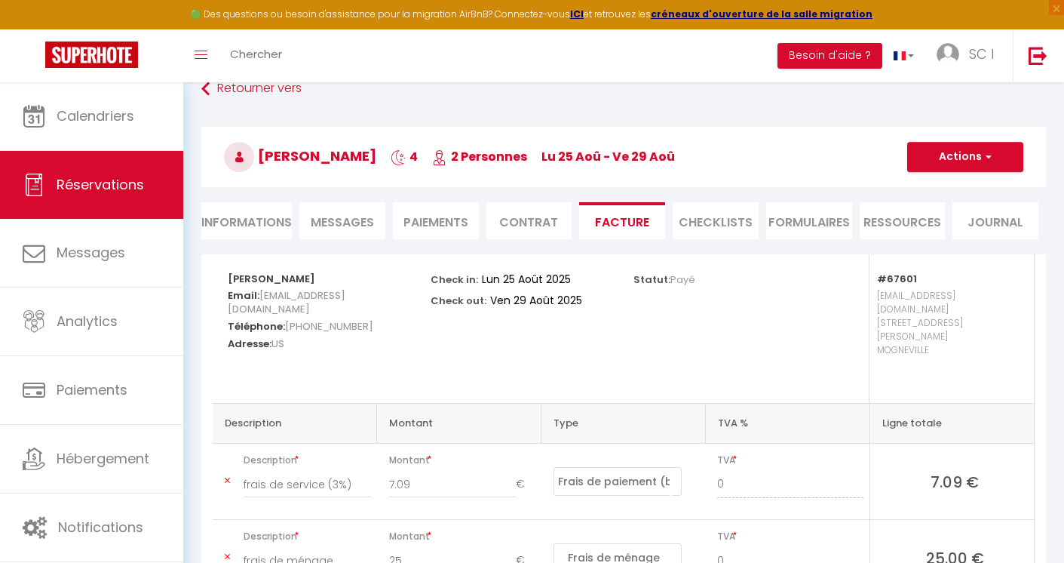
scroll to position [0, 0]
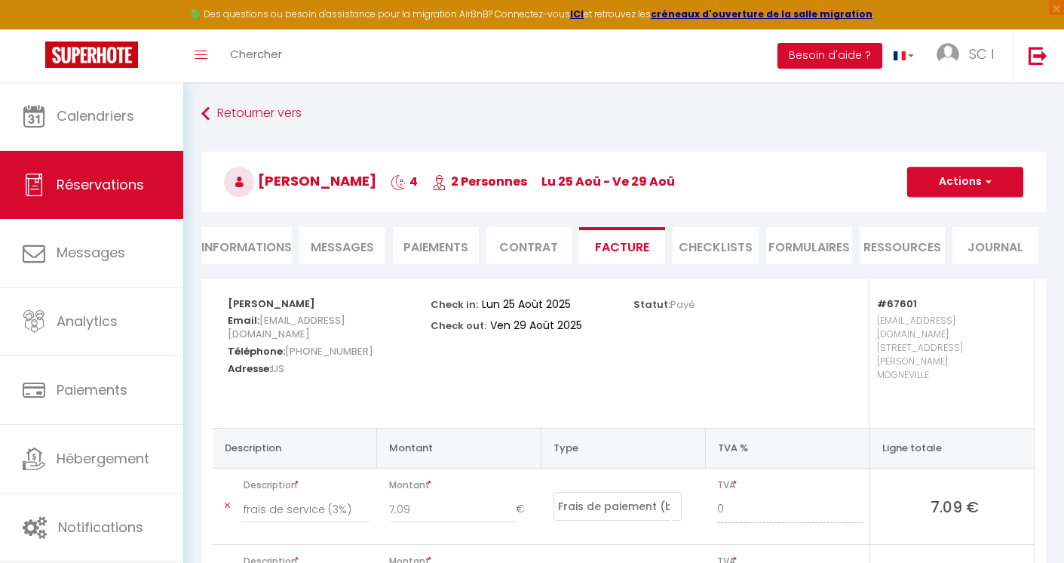
click at [440, 248] on li "Paiements" at bounding box center [436, 245] width 86 height 37
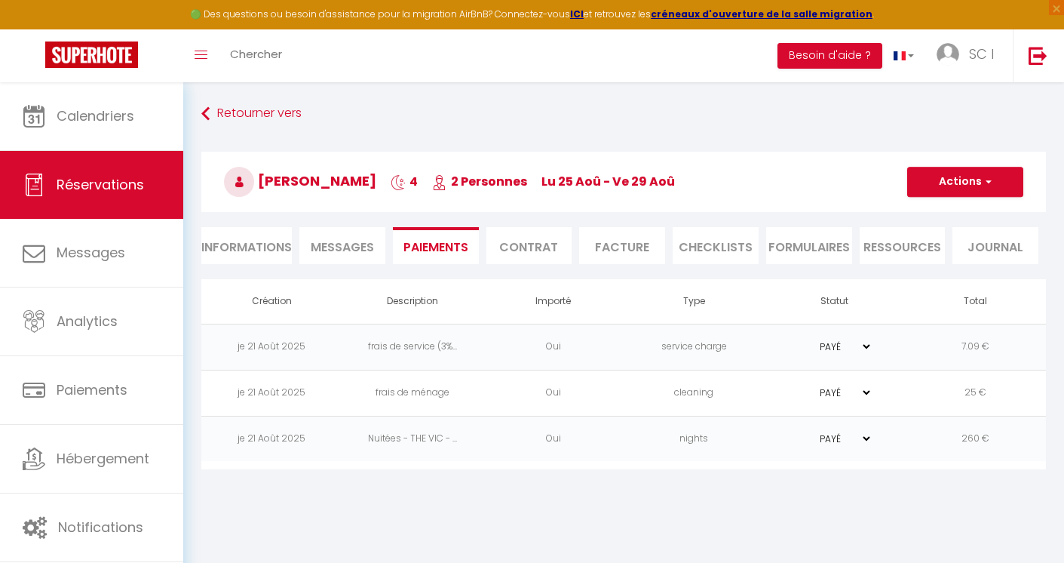
click at [636, 248] on li "Facture" at bounding box center [622, 245] width 86 height 37
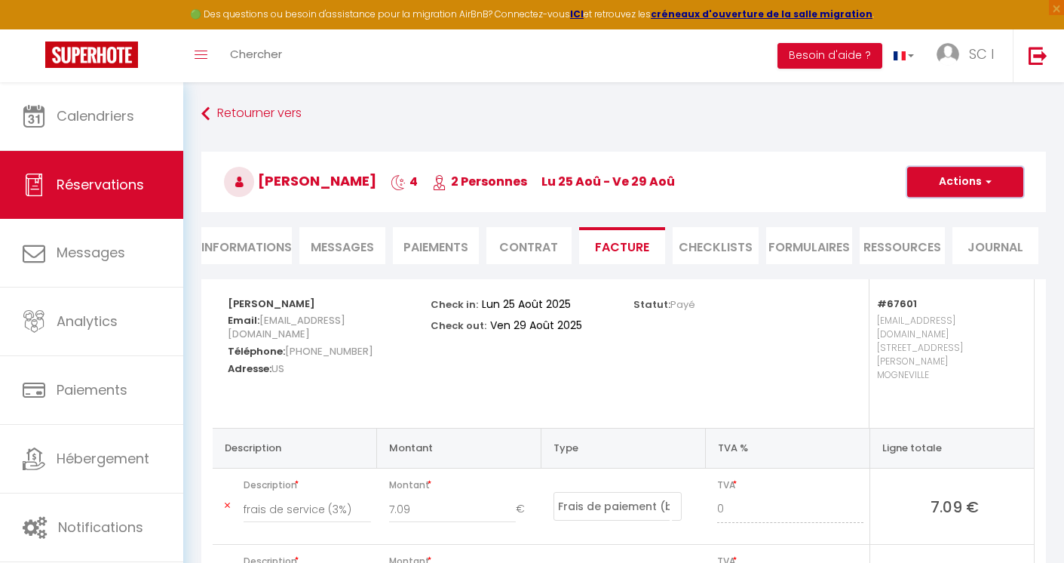
click at [987, 179] on span "button" at bounding box center [986, 182] width 9 height 14
click at [954, 252] on link "Envoyer la facture" at bounding box center [954, 254] width 127 height 20
type input "apascu.451298@guest.booking.com"
type input "Your invoice 6535185 - THE VIC"
type textarea "Hi, Here is the link to download your invoice: https://superhote.com/applink/in…"
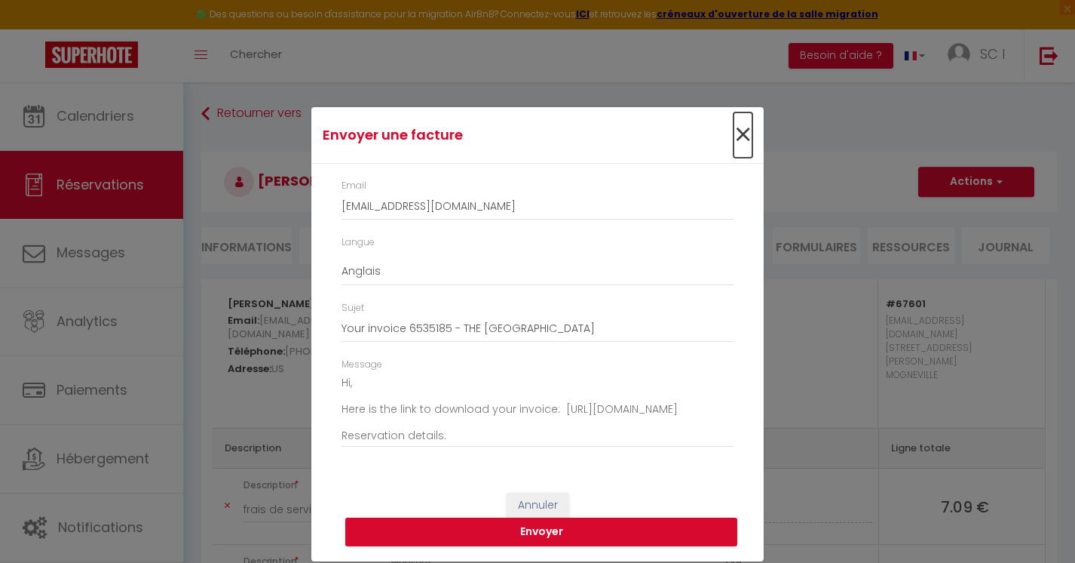
click at [741, 128] on span "×" at bounding box center [743, 134] width 19 height 45
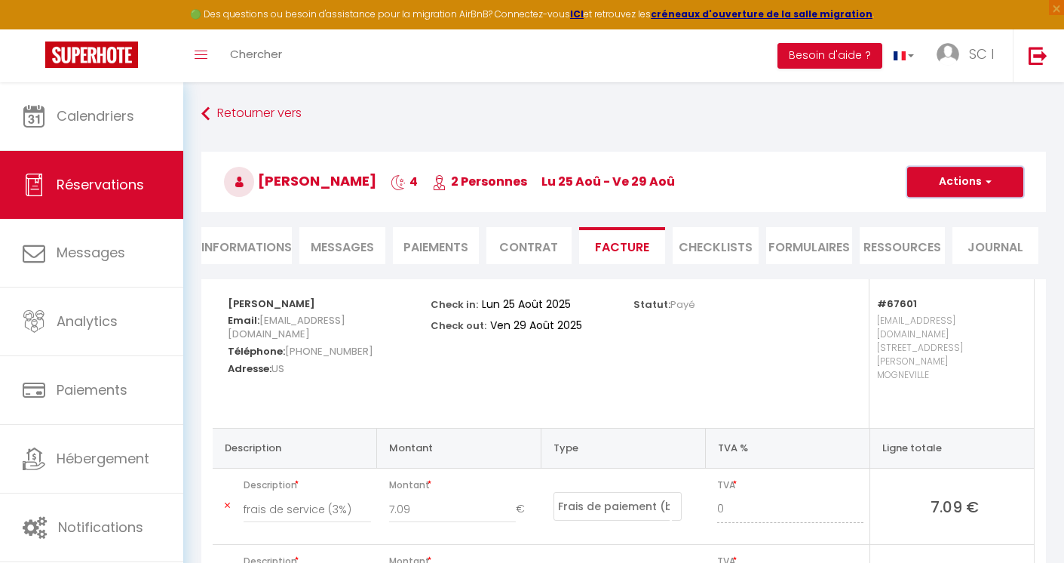
click at [989, 182] on span "button" at bounding box center [986, 182] width 9 height 14
click at [943, 238] on link "Aperçu et éditer" at bounding box center [954, 235] width 127 height 20
click at [977, 183] on button "Actions" at bounding box center [965, 182] width 116 height 30
click at [954, 250] on link "Envoyer la facture" at bounding box center [954, 254] width 127 height 20
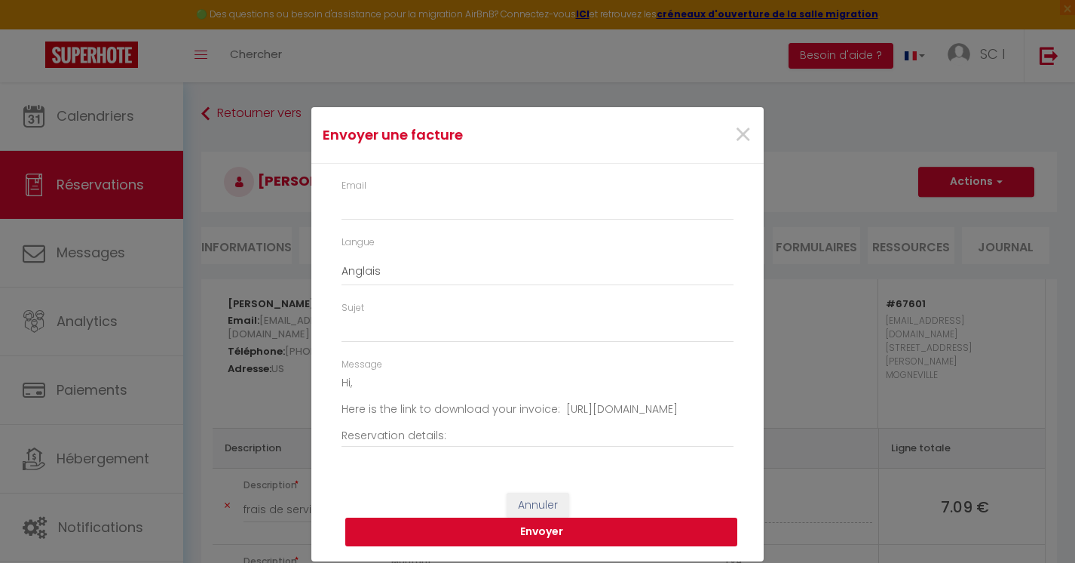
click at [571, 530] on button "Envoyer" at bounding box center [541, 531] width 392 height 29
type input "s"
type input "Your invoice 6535185 - THE VIC"
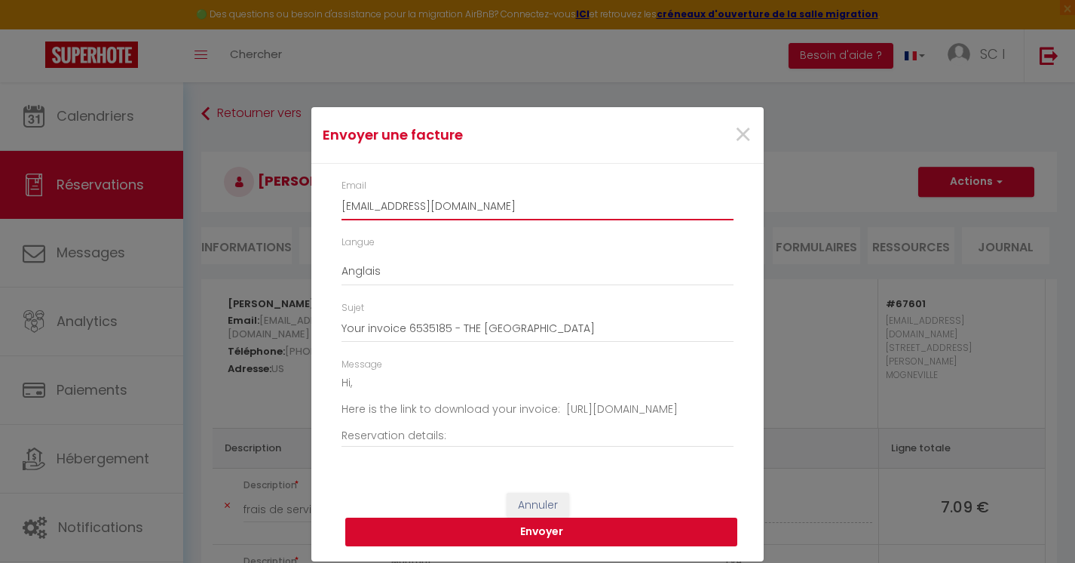
type input "stnahome@gmail.com"
click at [512, 534] on button "Envoyer" at bounding box center [541, 531] width 392 height 29
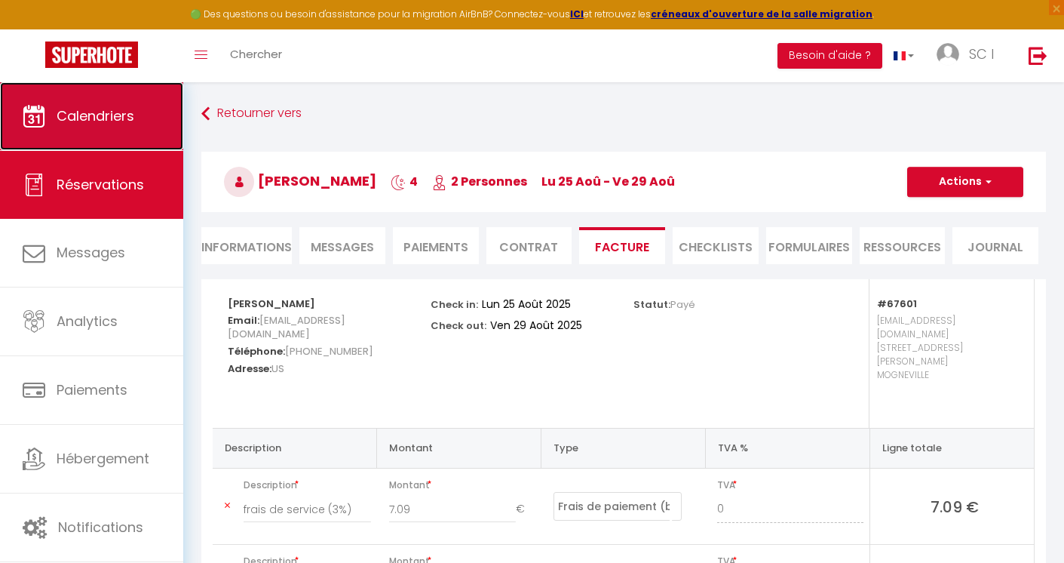
click at [78, 124] on span "Calendriers" at bounding box center [96, 115] width 78 height 19
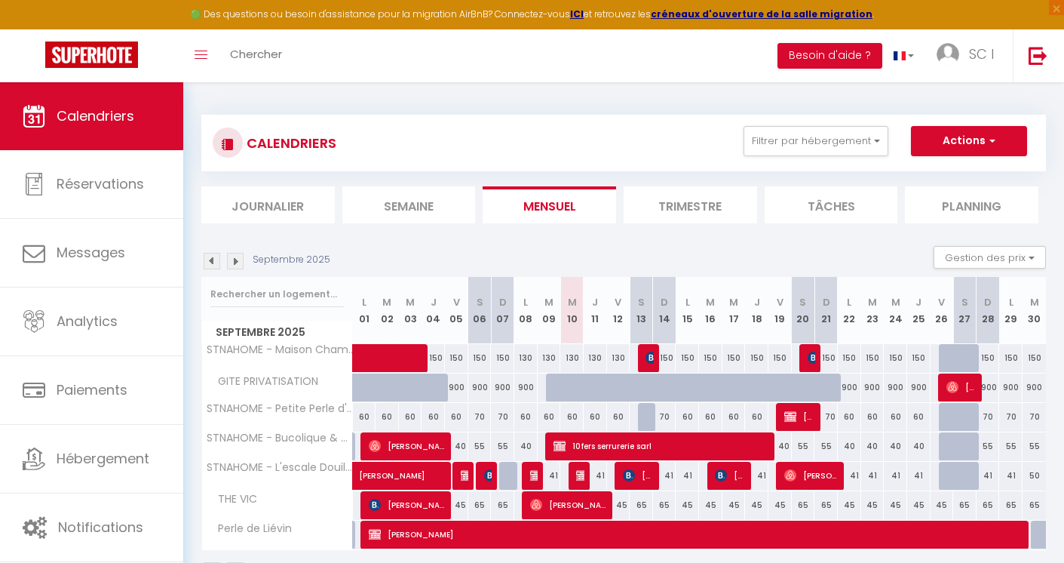
click at [211, 261] on img at bounding box center [212, 261] width 17 height 17
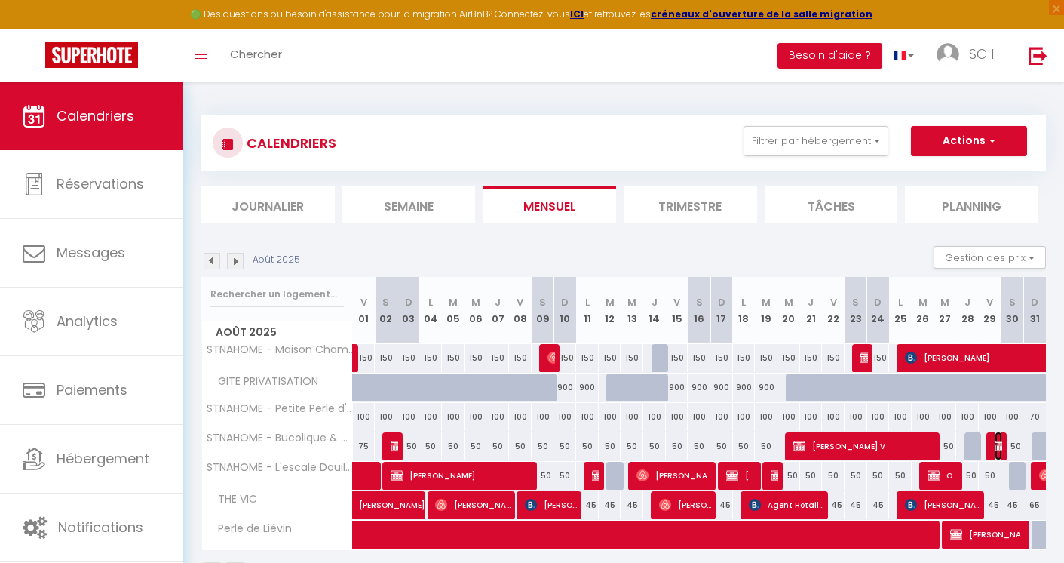
click at [995, 446] on img at bounding box center [1001, 446] width 12 height 12
select select "OK"
select select "KO"
select select "0"
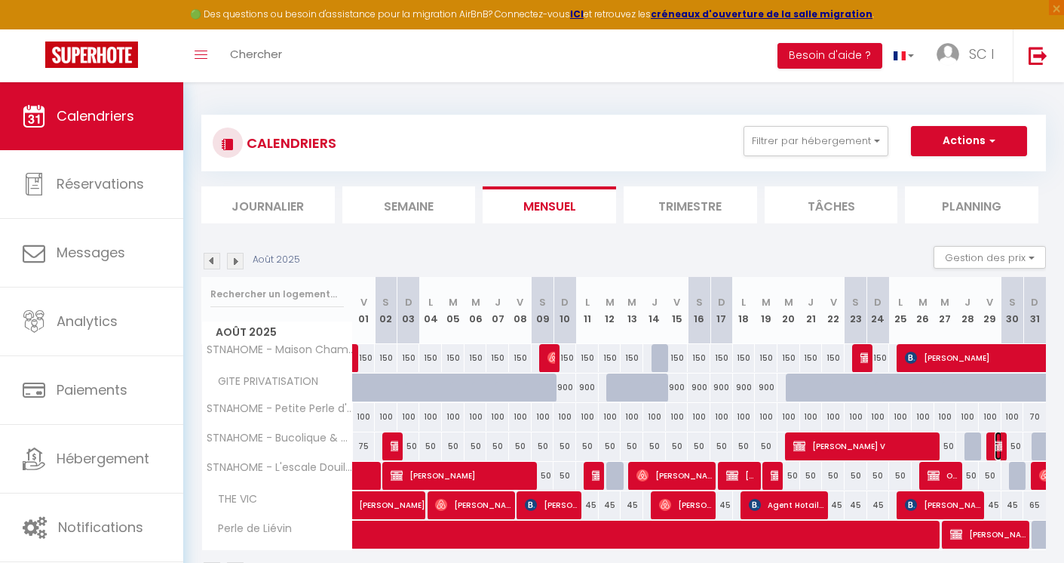
select select "1"
select select
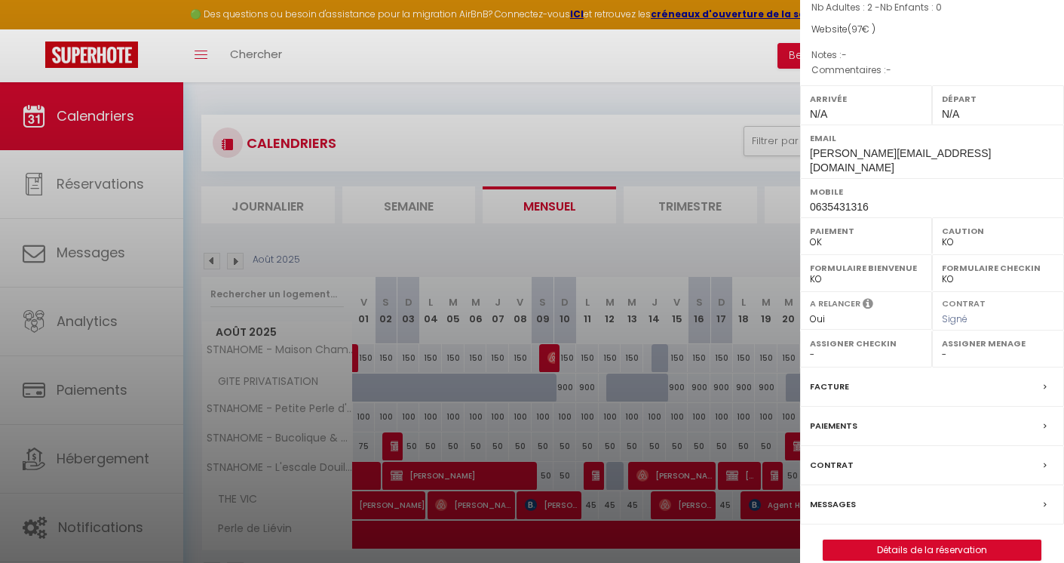
scroll to position [155, 0]
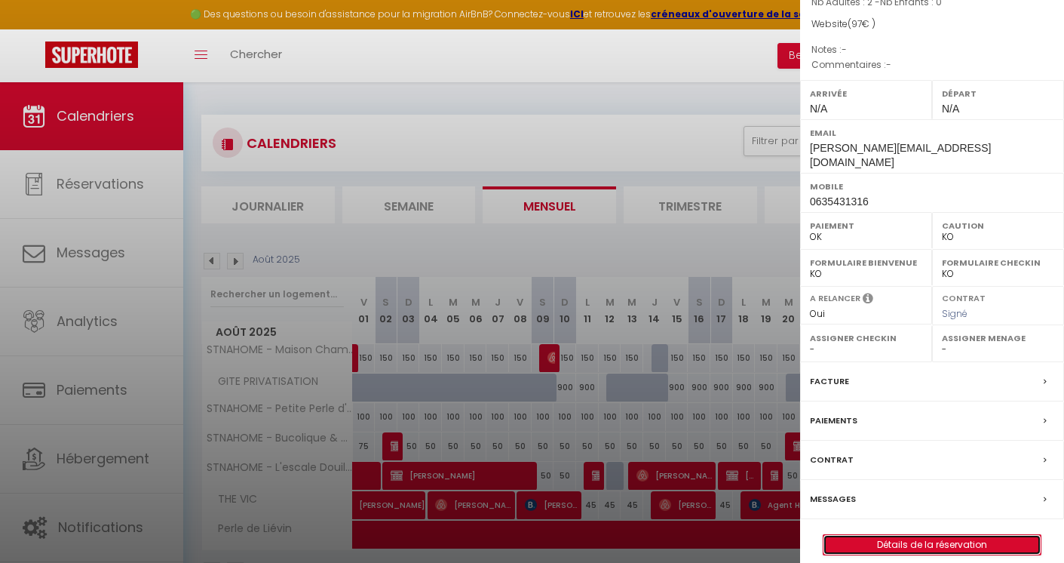
click at [922, 554] on link "Détails de la réservation" at bounding box center [931, 545] width 217 height 20
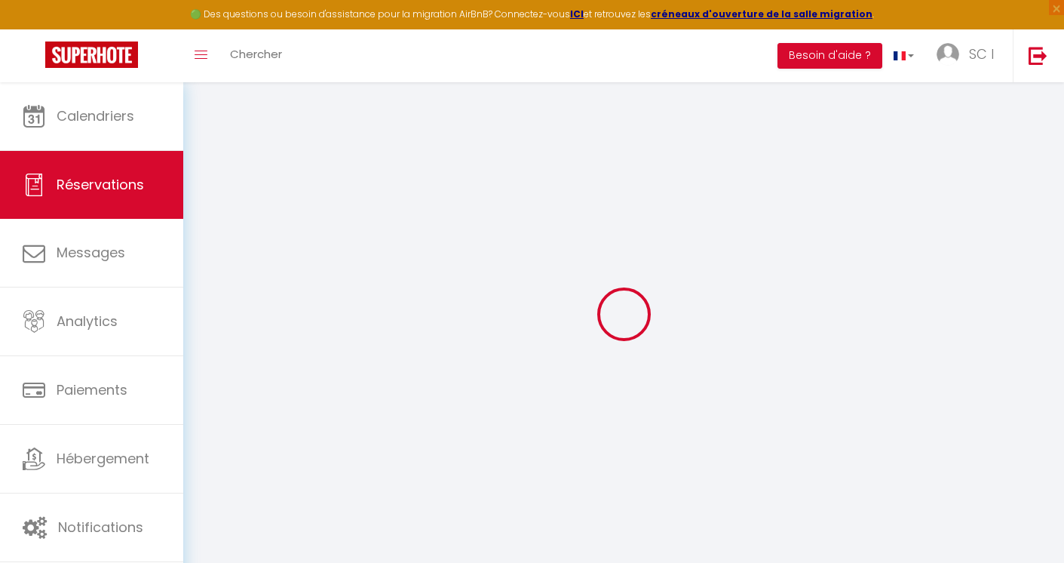
type input "Stéphanie"
type input "Manciaux"
type input "stephanie.manciaux@gmail.com"
type input "0635431316"
type input "92600"
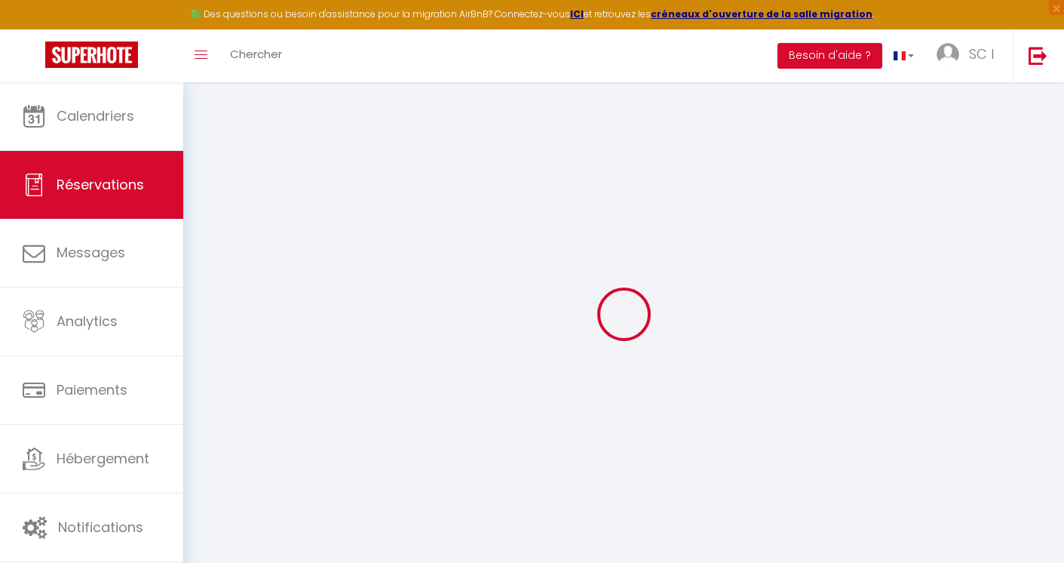
type input "207 Rue du Ménil"
type input "Asnières-sur-Seine"
select select "FR"
select select "33785"
select select "1"
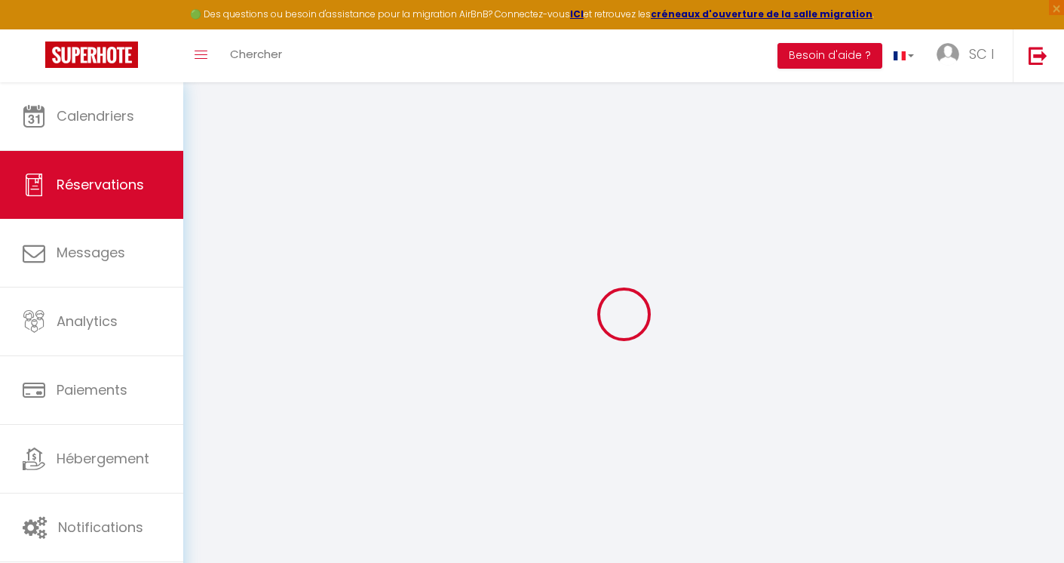
type input "Ven 29 Août 2025"
select select
type input "Sam 30 Août 2025"
select select
type input "2"
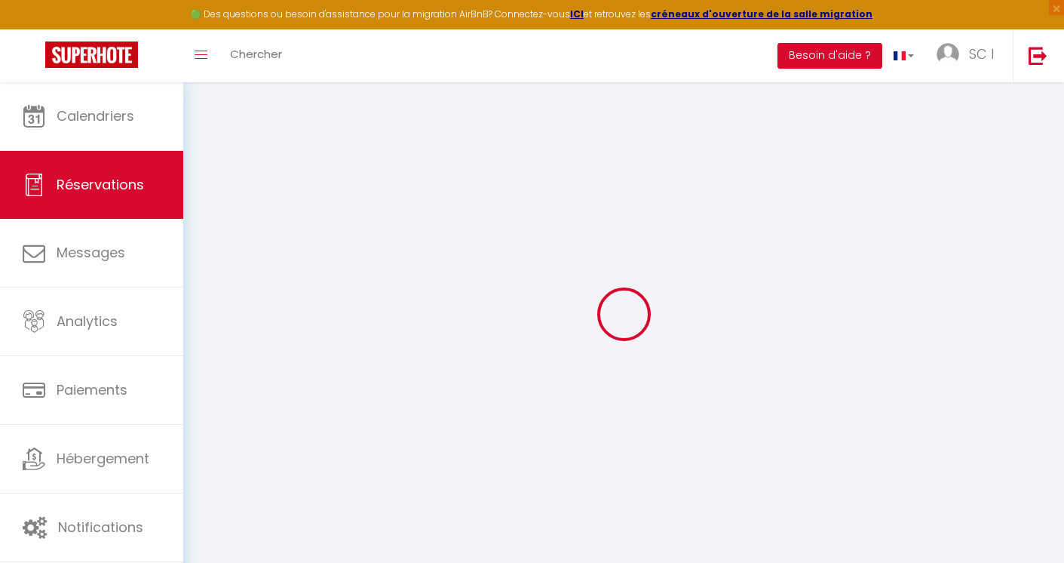
select select "12"
select select
type input "97"
checkbox input "false"
type input "0"
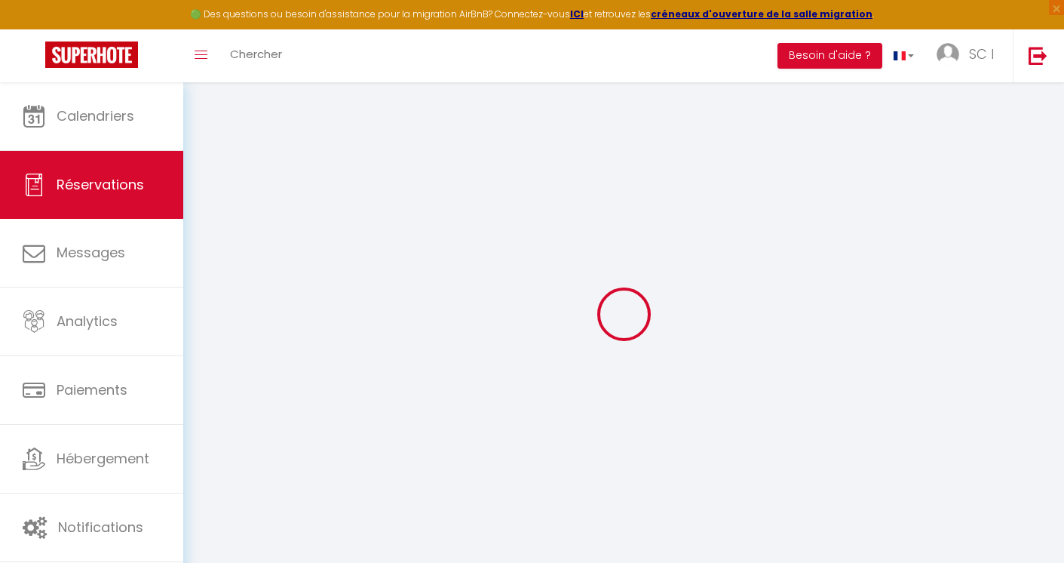
select select "69"
type input "24"
type input "0"
select select
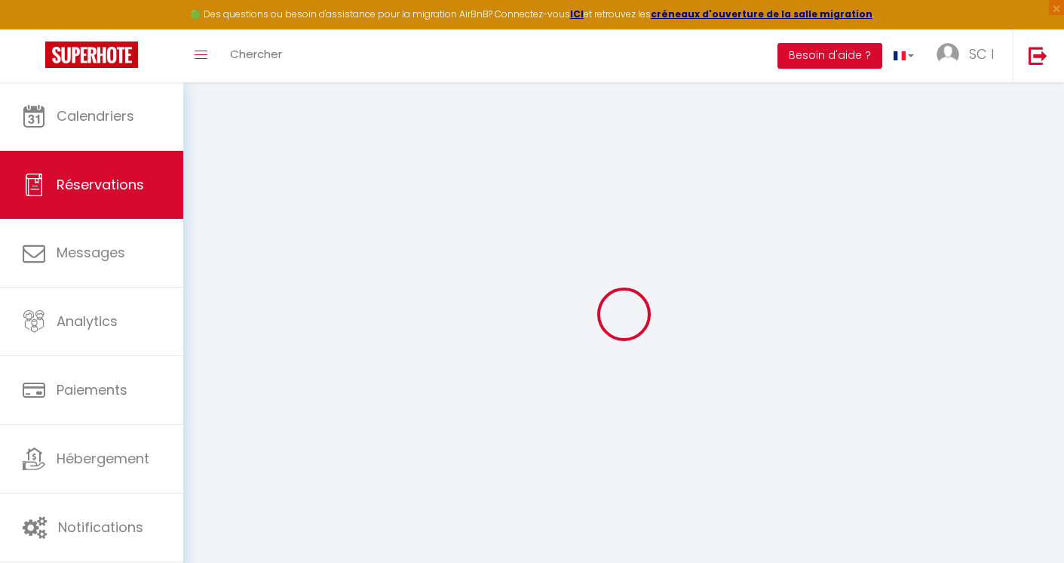
select select
select select "14"
checkbox input "false"
select select
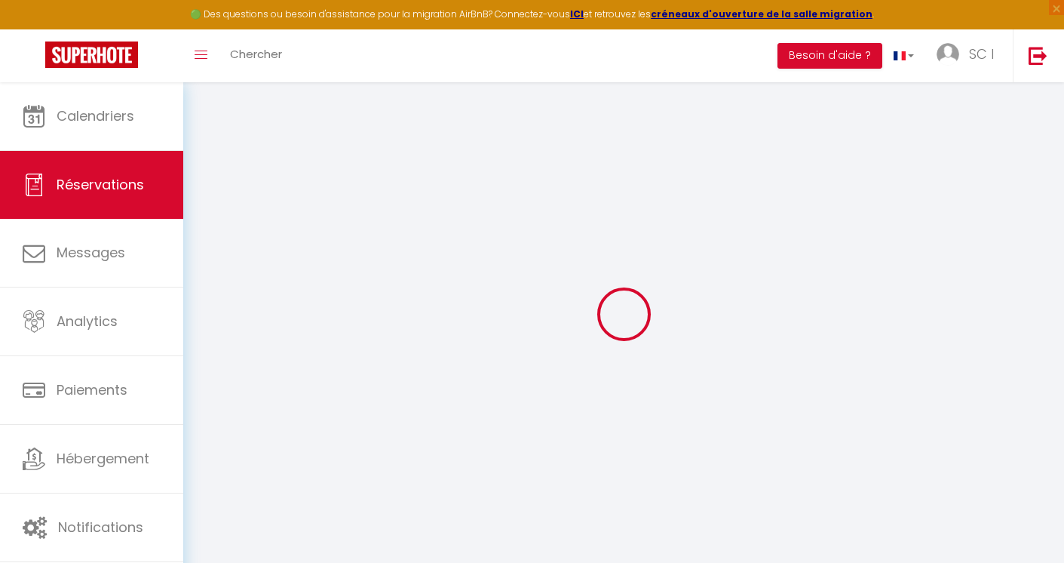
checkbox input "false"
select select
checkbox input "false"
select select
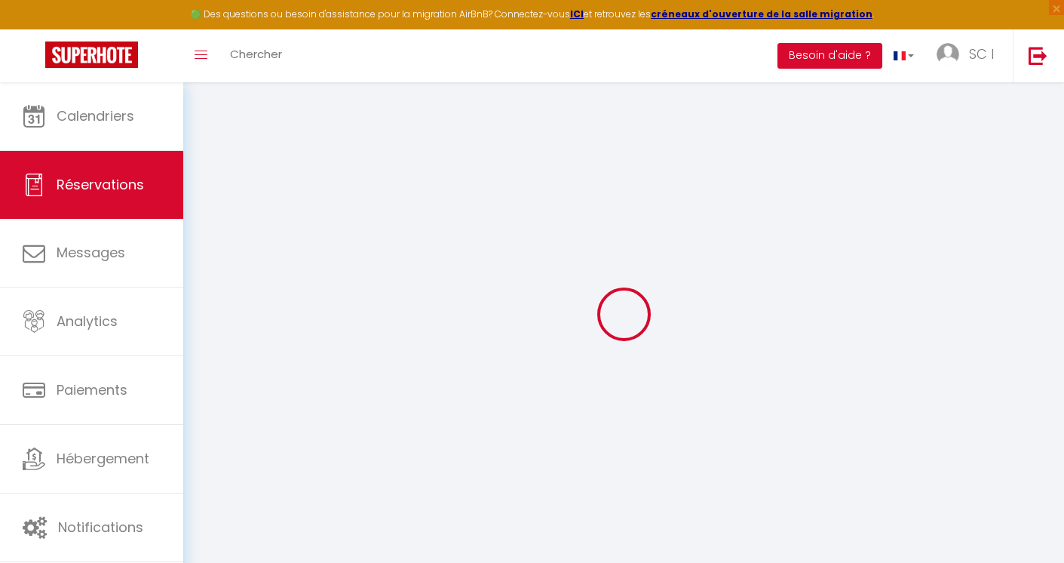
select select
checkbox input "false"
select select
checkbox input "false"
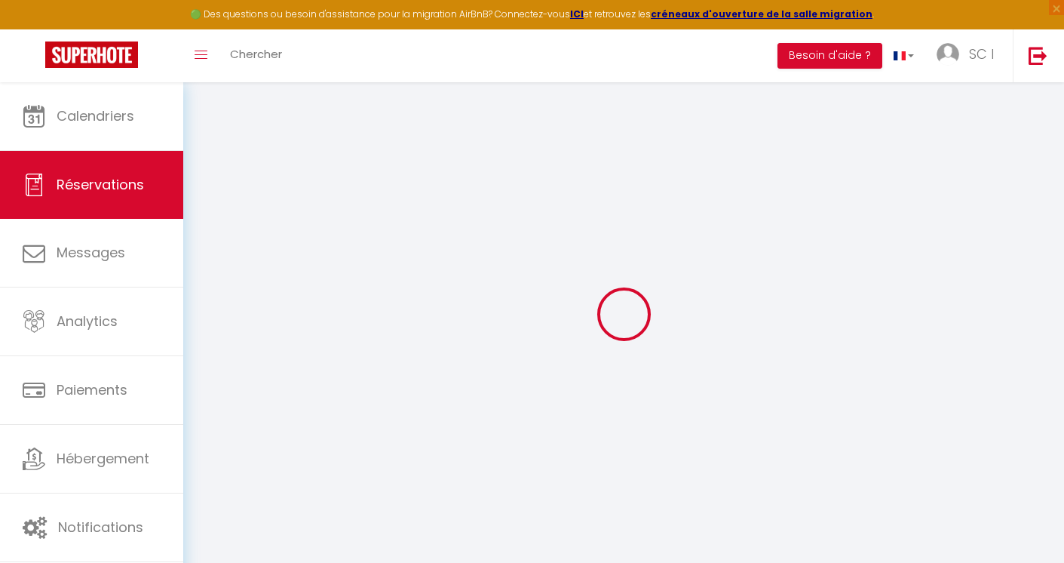
select select
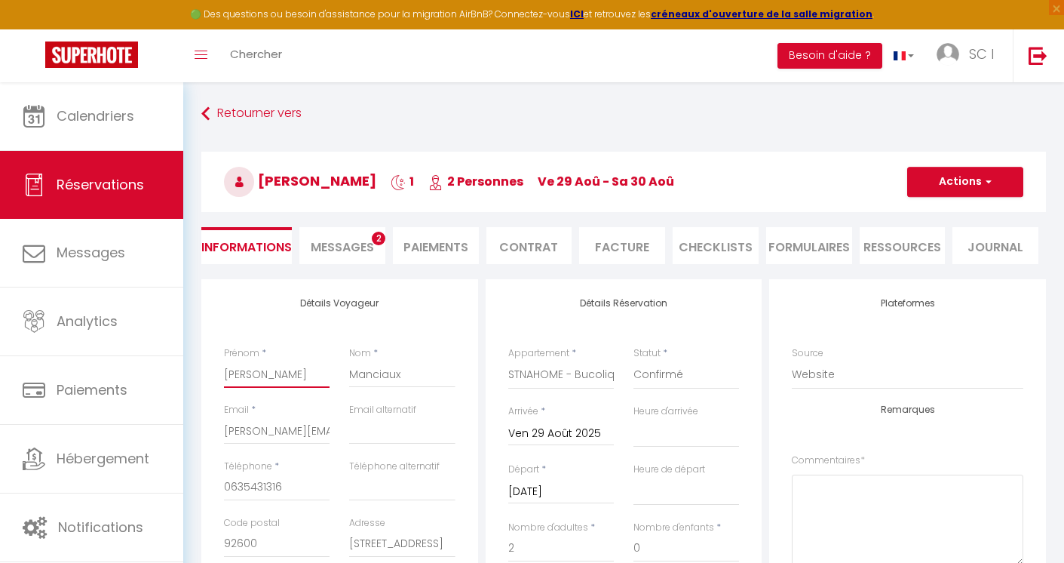
click at [253, 376] on input "Stéphanie" at bounding box center [277, 373] width 106 height 27
click at [237, 429] on input "stephanie.manciaux@gmail.com" at bounding box center [277, 430] width 106 height 27
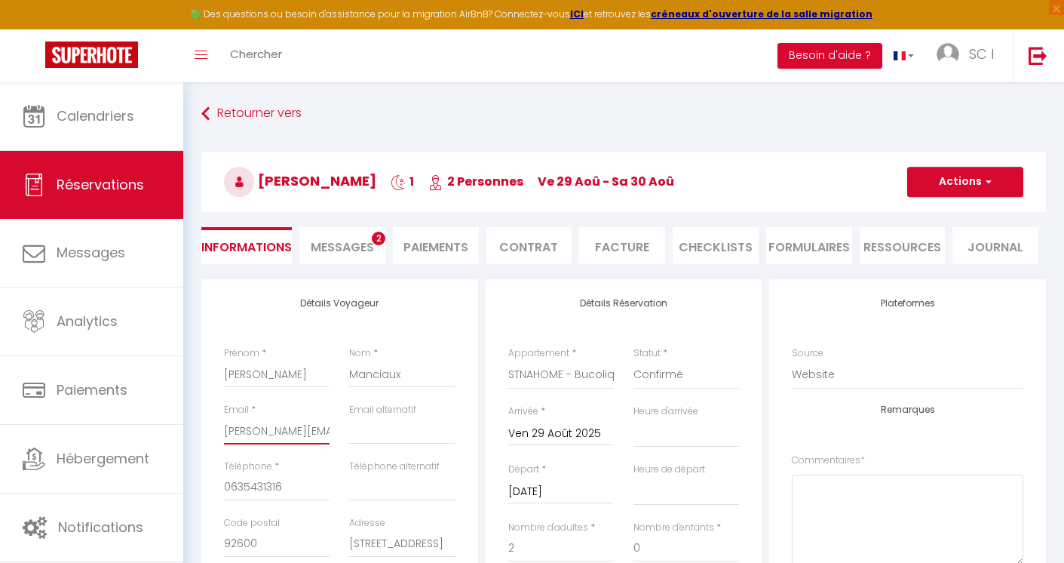
click at [237, 429] on input "stephanie.manciaux@gmail.com" at bounding box center [277, 430] width 106 height 27
paste input "andruch.sylvain"
type input "andruch.sylvain@gmail.com"
select select
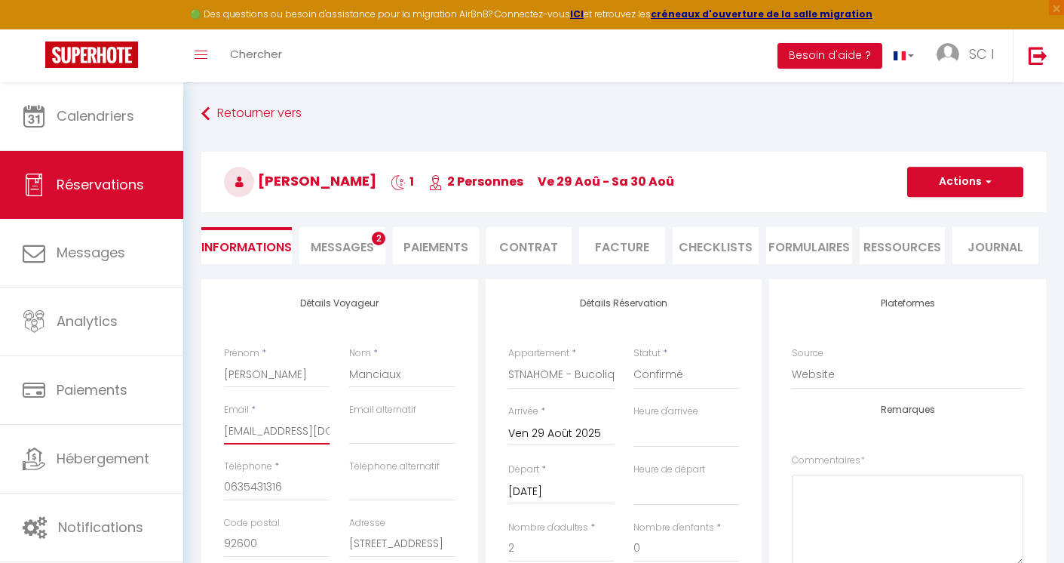
checkbox input "false"
type input "andruch.sylvain@gmail.com"
drag, startPoint x: 287, startPoint y: 376, endPoint x: 195, endPoint y: 366, distance: 91.7
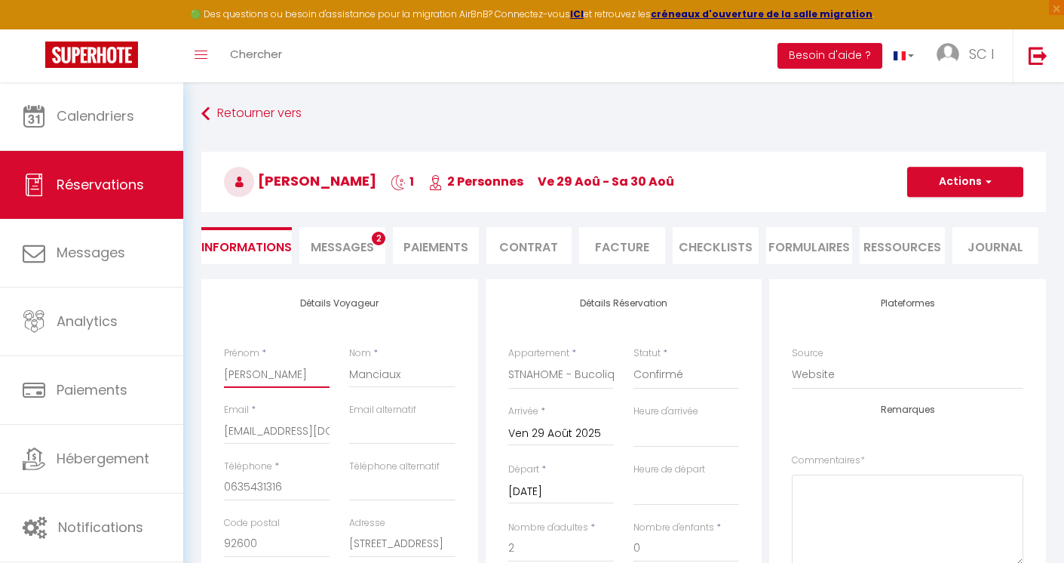
paste input "andruch.sylvain@gmail.com"
type input "andruch.sylvain@gmail.com"
select select
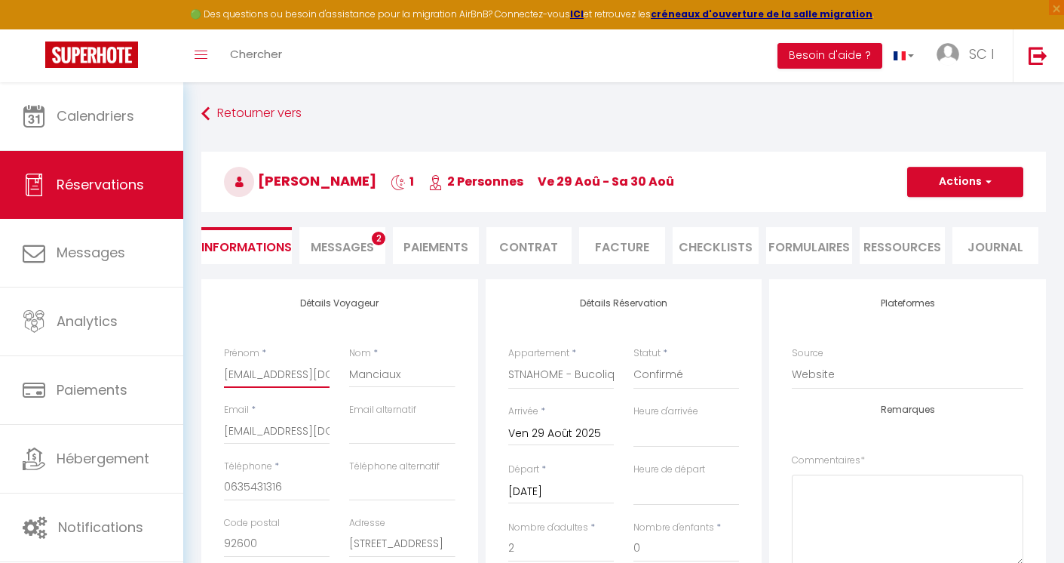
checkbox input "false"
drag, startPoint x: 263, startPoint y: 373, endPoint x: 333, endPoint y: 386, distance: 71.3
click at [333, 386] on div "Prénom * andruch.sylvain@gmail.com" at bounding box center [276, 374] width 125 height 57
type input "andruch.sylvain"
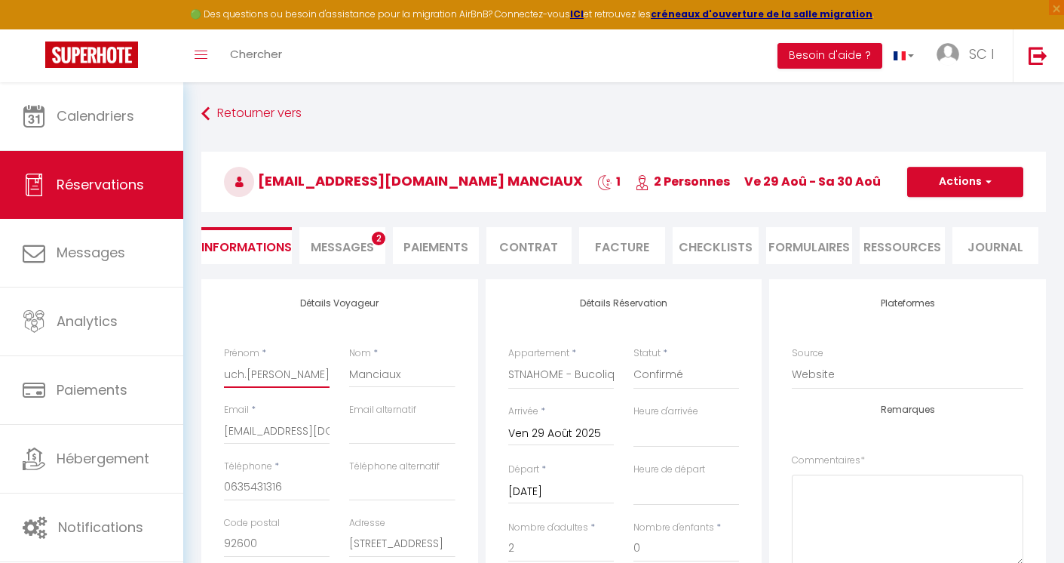
select select
checkbox input "false"
drag, startPoint x: 269, startPoint y: 375, endPoint x: 324, endPoint y: 377, distance: 55.1
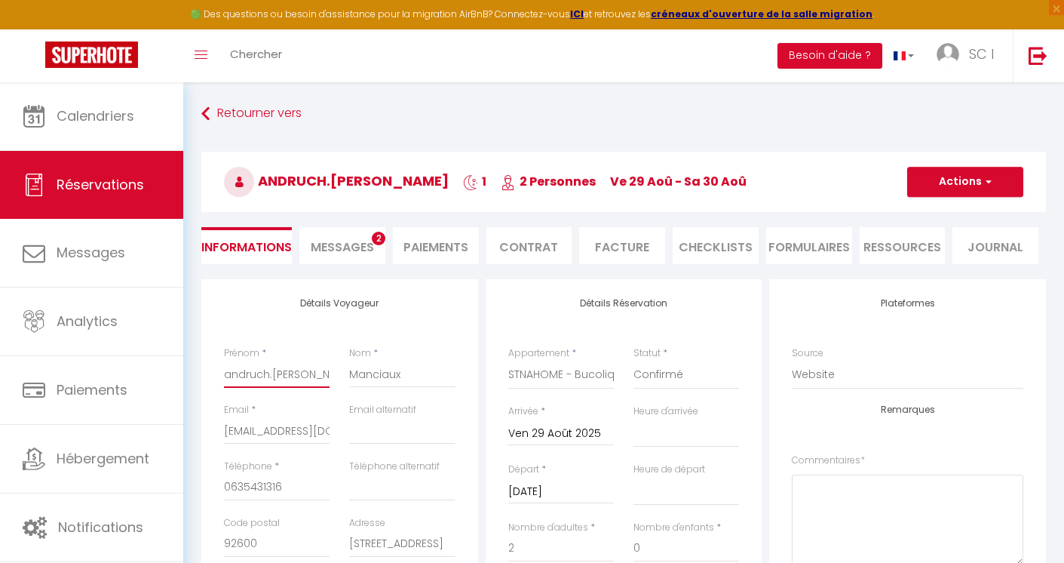
click at [324, 377] on input "andruch.sylvain" at bounding box center [277, 373] width 106 height 27
type input "andruch"
select select
checkbox input "false"
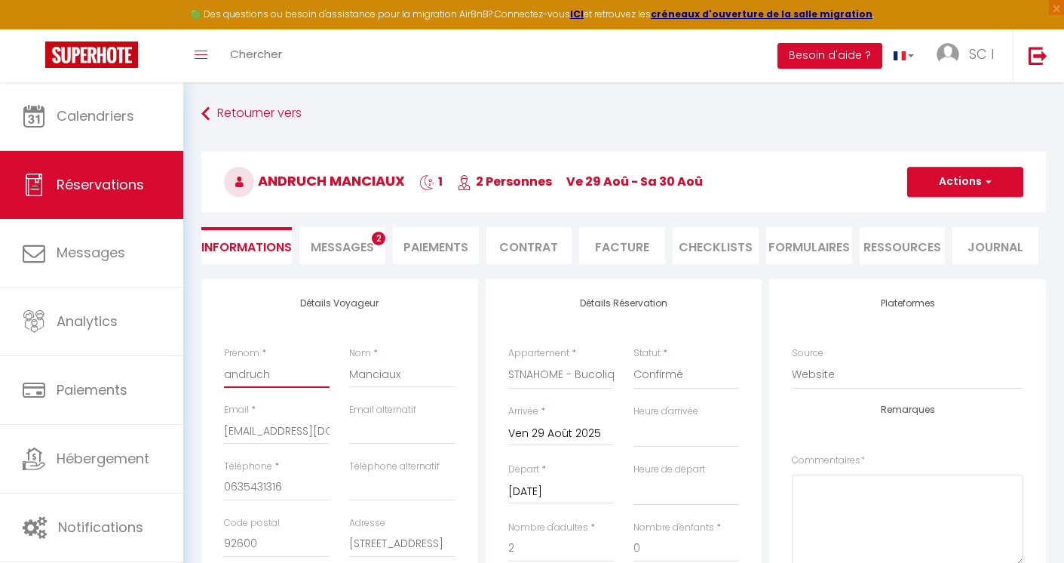
type input "andruch"
drag, startPoint x: 412, startPoint y: 379, endPoint x: 316, endPoint y: 369, distance: 96.3
click at [317, 369] on div "Prénom * andruch Nom * Manciaux" at bounding box center [339, 374] width 251 height 57
paste input ".sylvain"
type input ".sylvain"
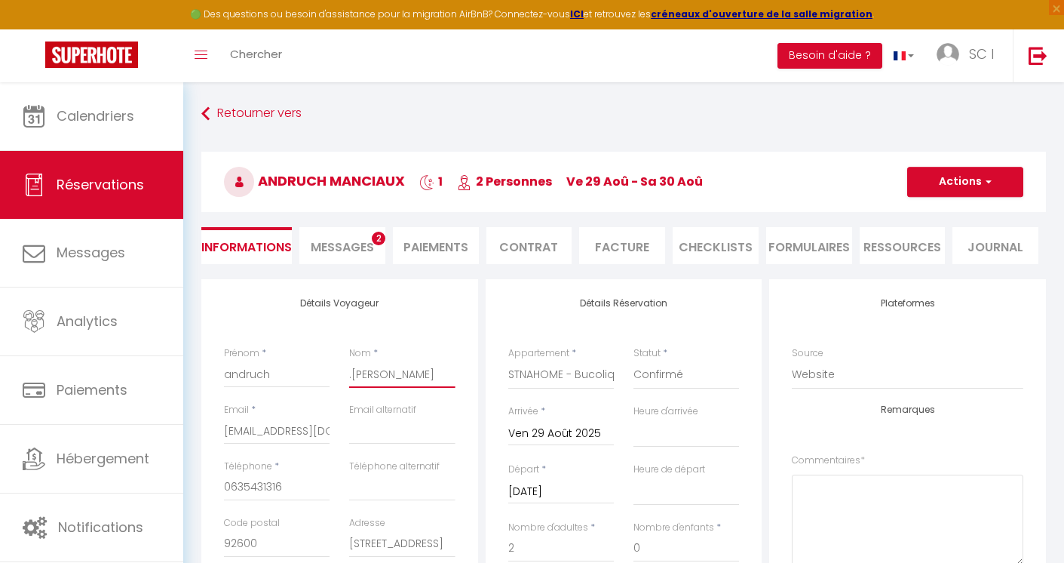
select select
checkbox input "false"
click at [351, 376] on input ".sylvain" at bounding box center [402, 373] width 106 height 27
type input "sylvain"
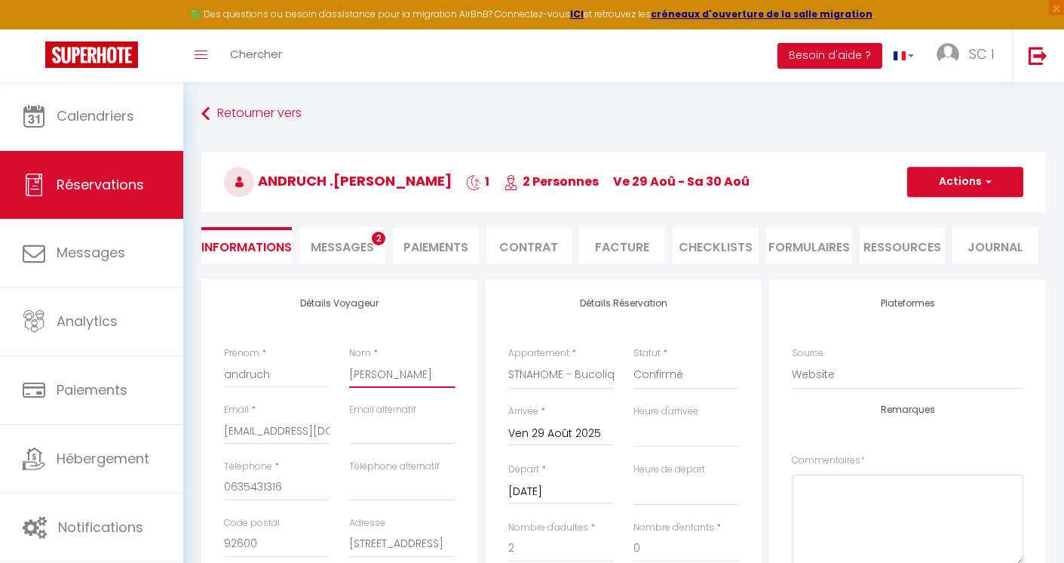
select select
checkbox input "false"
type input "sylvain"
click at [547, 434] on input "Ven 29 Août 2025" at bounding box center [561, 434] width 106 height 20
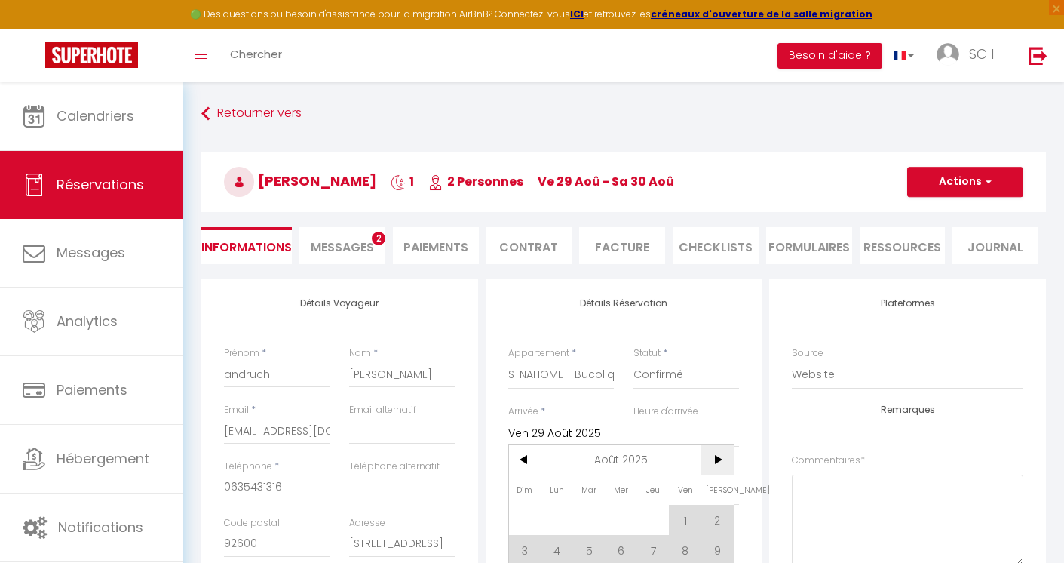
click at [716, 457] on span ">" at bounding box center [717, 459] width 32 height 30
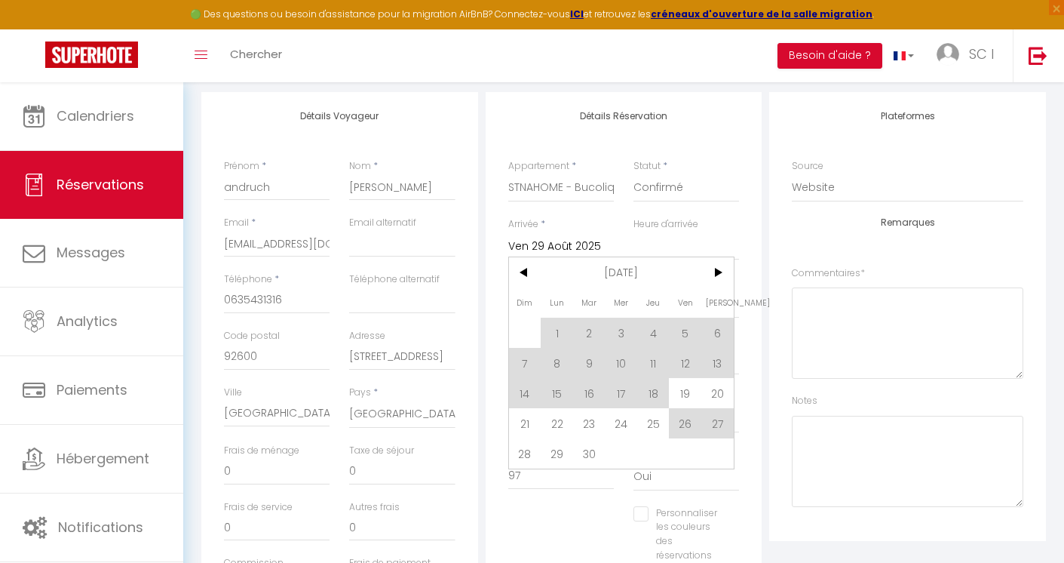
scroll to position [191, 0]
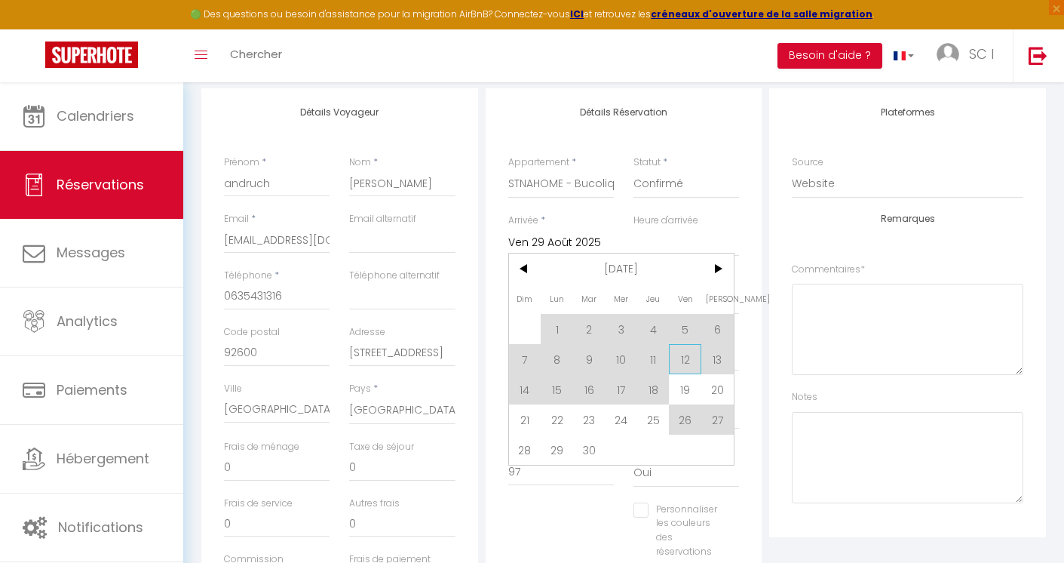
click at [687, 354] on span "12" at bounding box center [685, 359] width 32 height 30
type input "Ven 12 Septembre 2025"
select select
checkbox input "false"
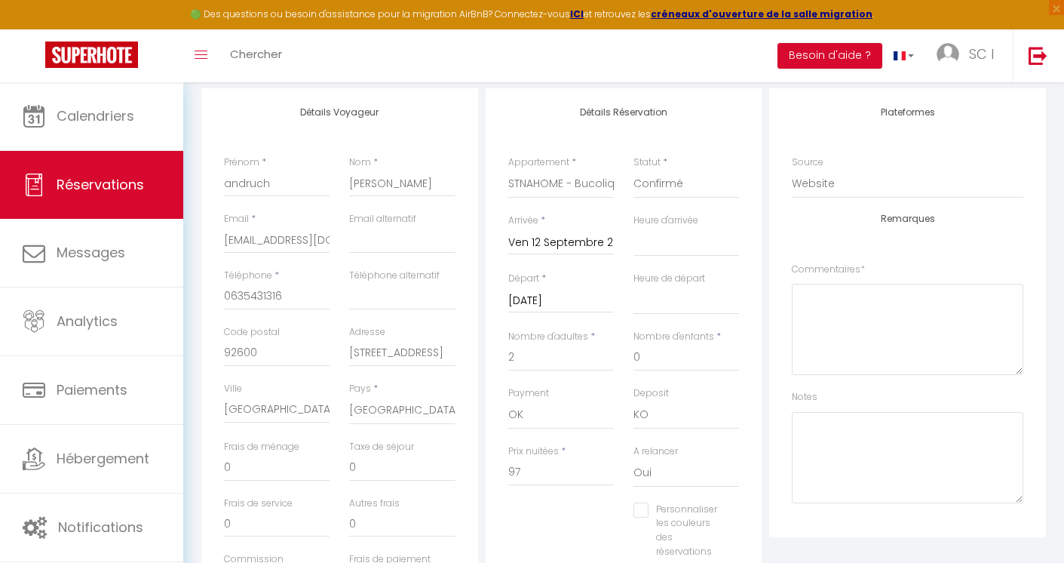
select select
checkbox input "false"
click at [547, 298] on input "Sam 30 Août 2025" at bounding box center [561, 301] width 106 height 20
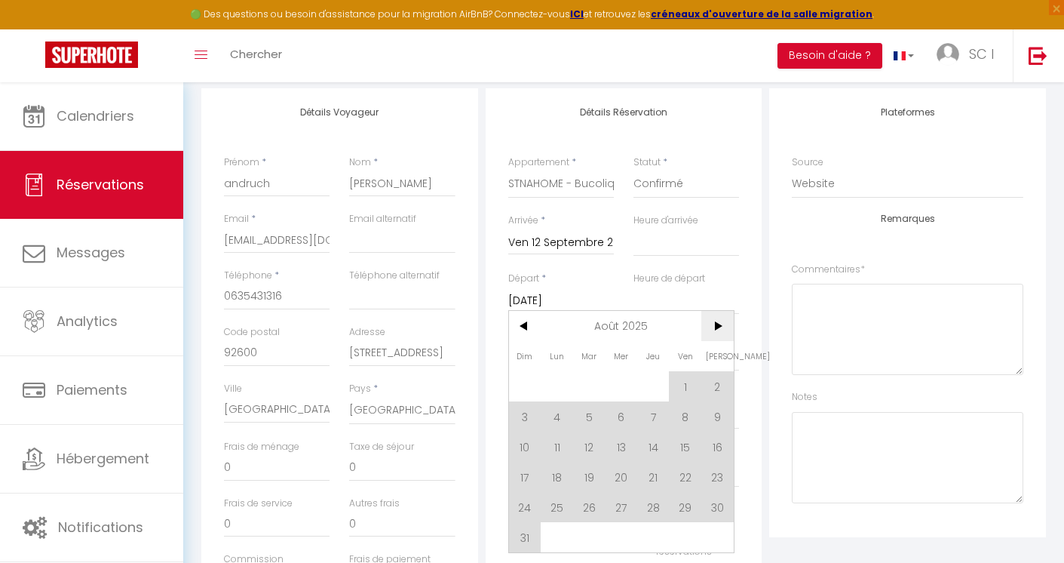
click at [717, 329] on span ">" at bounding box center [717, 326] width 32 height 30
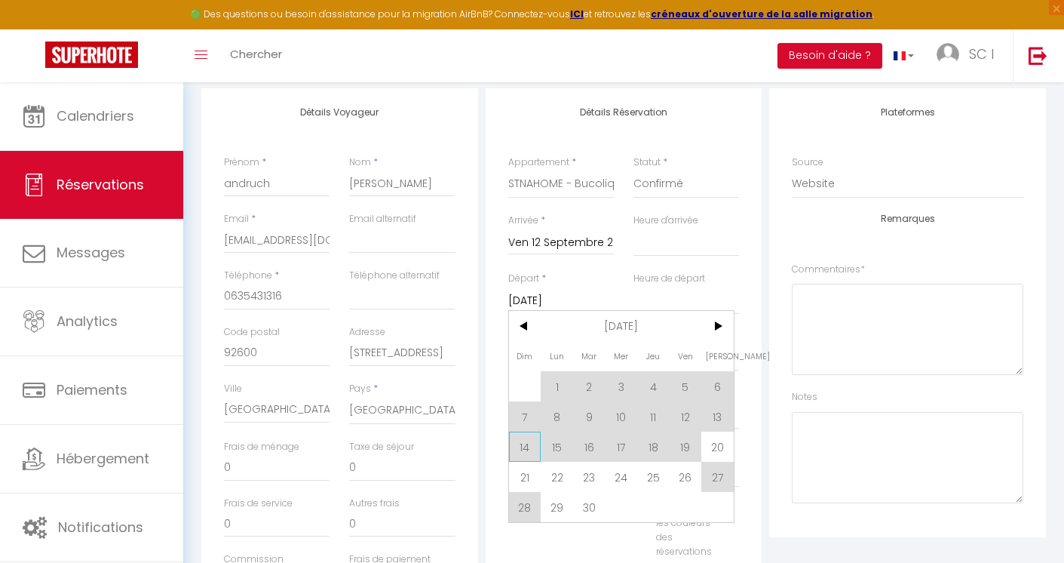
click at [524, 449] on span "14" at bounding box center [525, 446] width 32 height 30
select select
type input "Dim 14 Septembre 2025"
select select
checkbox input "false"
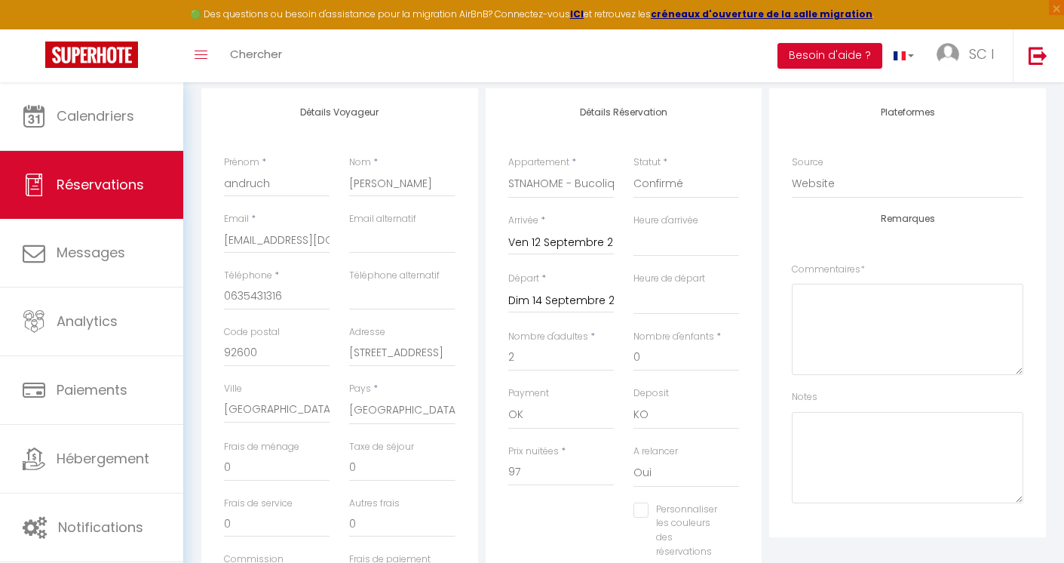
select select
type input "0"
checkbox input "false"
click at [557, 238] on input "Ven 12 Septembre 2025" at bounding box center [561, 243] width 106 height 20
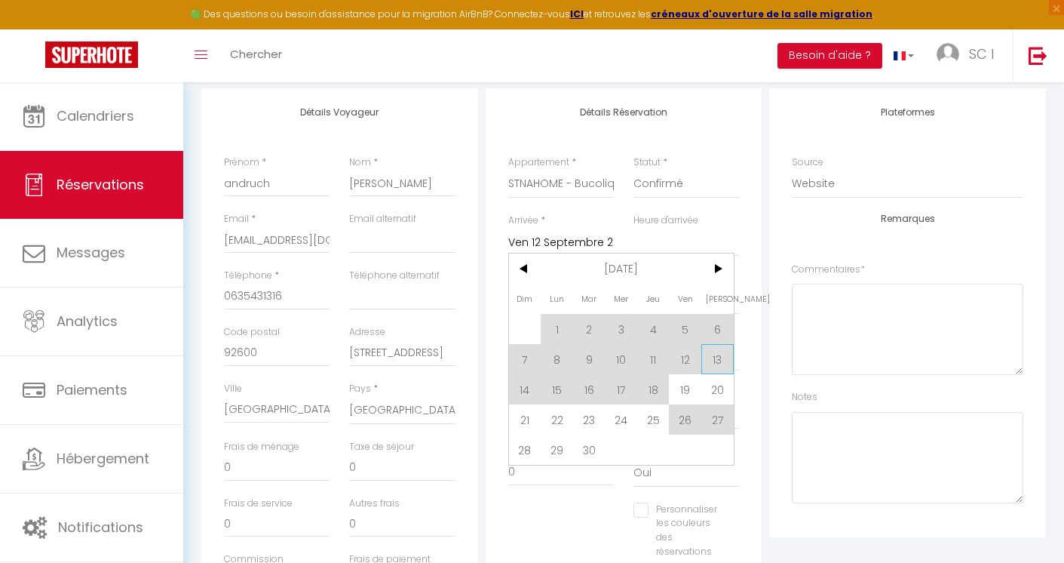
click at [719, 357] on span "13" at bounding box center [717, 359] width 32 height 30
type input "Sam 13 Septembre 2025"
select select
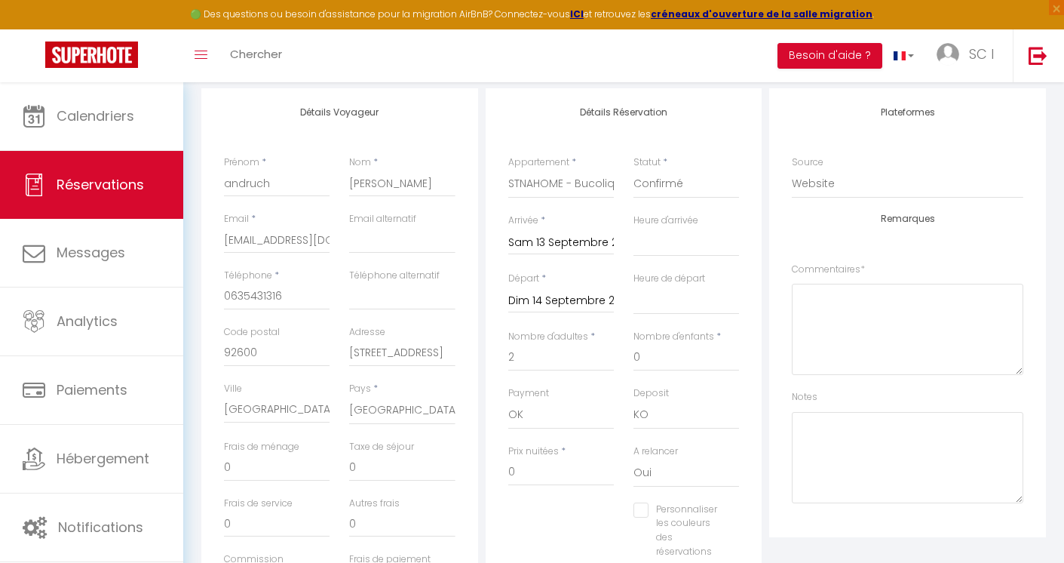
click at [587, 523] on div "Personnaliser les couleurs des réservations #D7092E" at bounding box center [623, 538] width 251 height 72
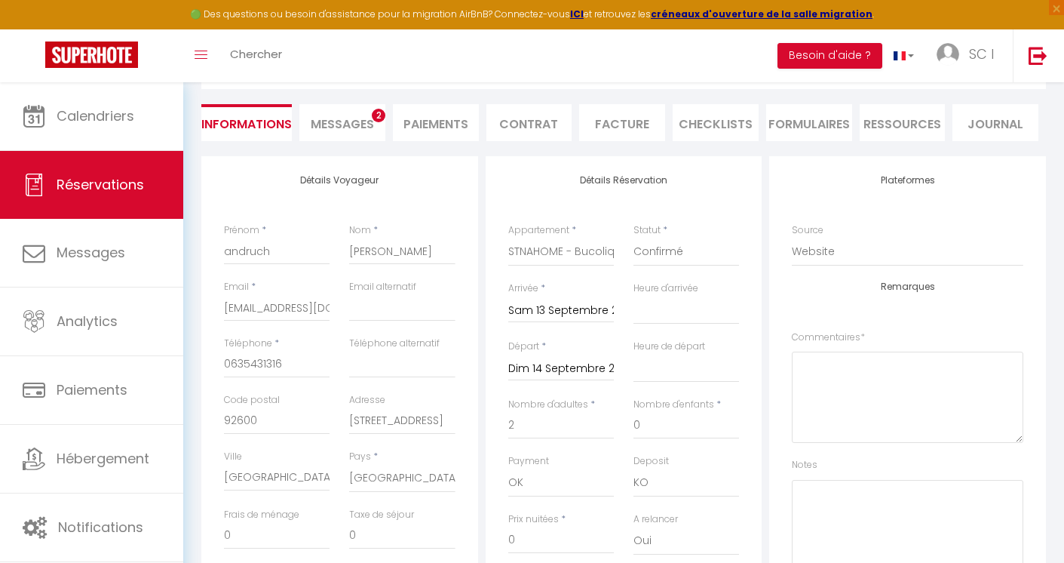
scroll to position [109, 0]
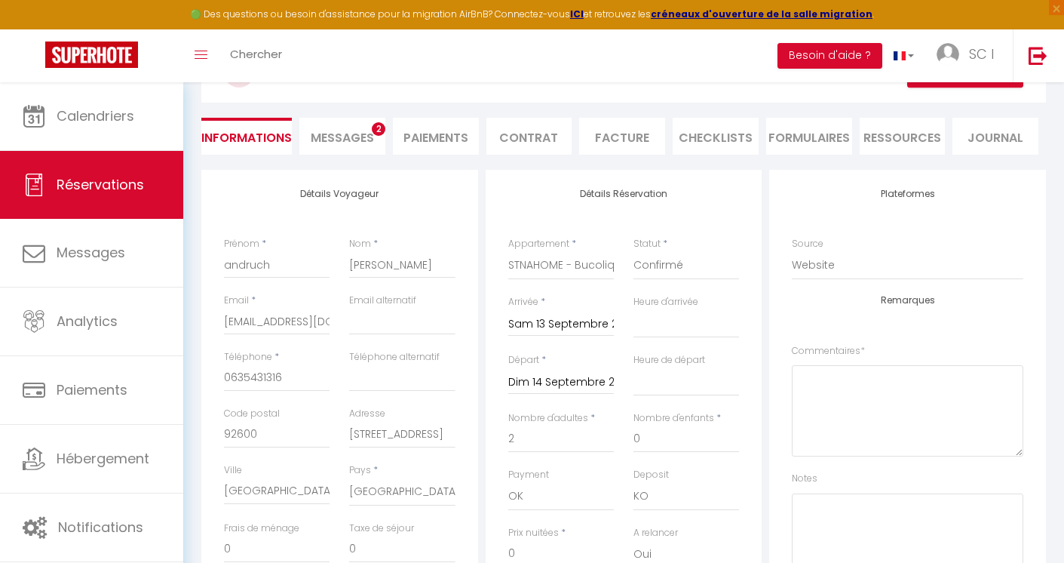
click at [337, 134] on span "Messages" at bounding box center [342, 137] width 63 height 17
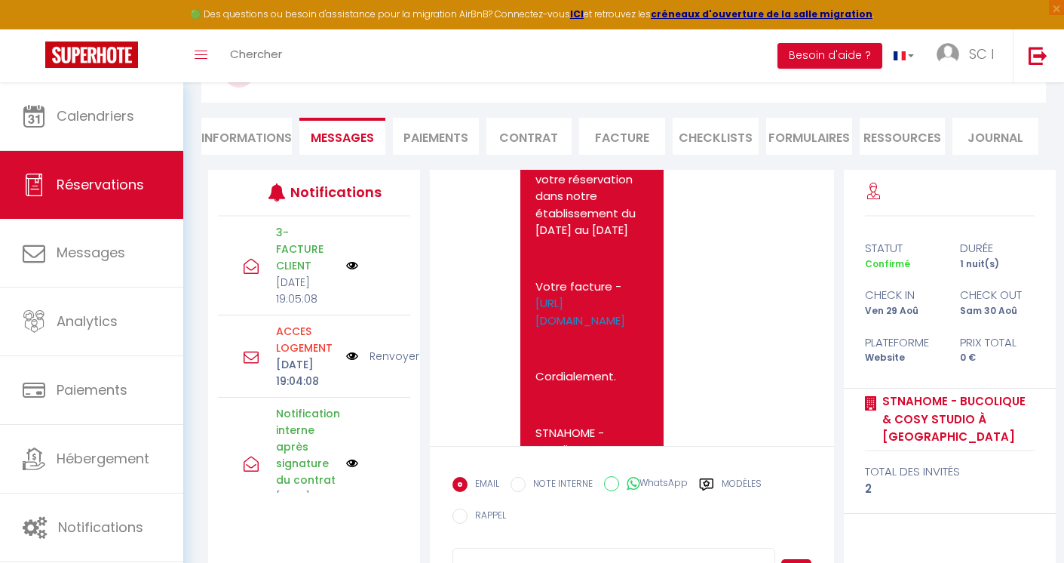
scroll to position [3338, 0]
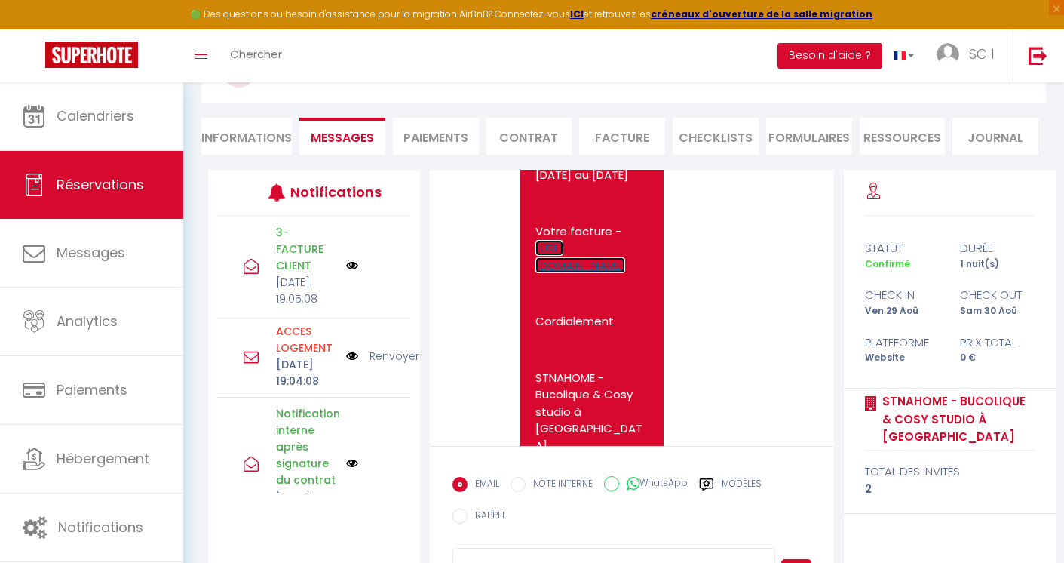
click at [586, 273] on link "https://superhote.com/applink/invoice/Z3L7FcUitU" at bounding box center [580, 256] width 90 height 33
click at [250, 142] on li "Informations" at bounding box center [246, 136] width 90 height 37
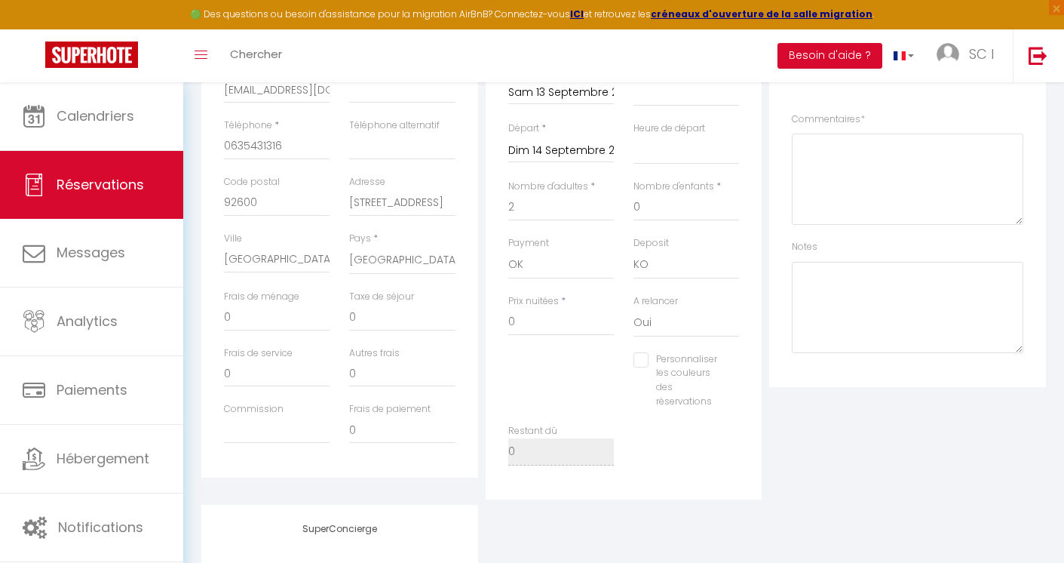
scroll to position [351, 0]
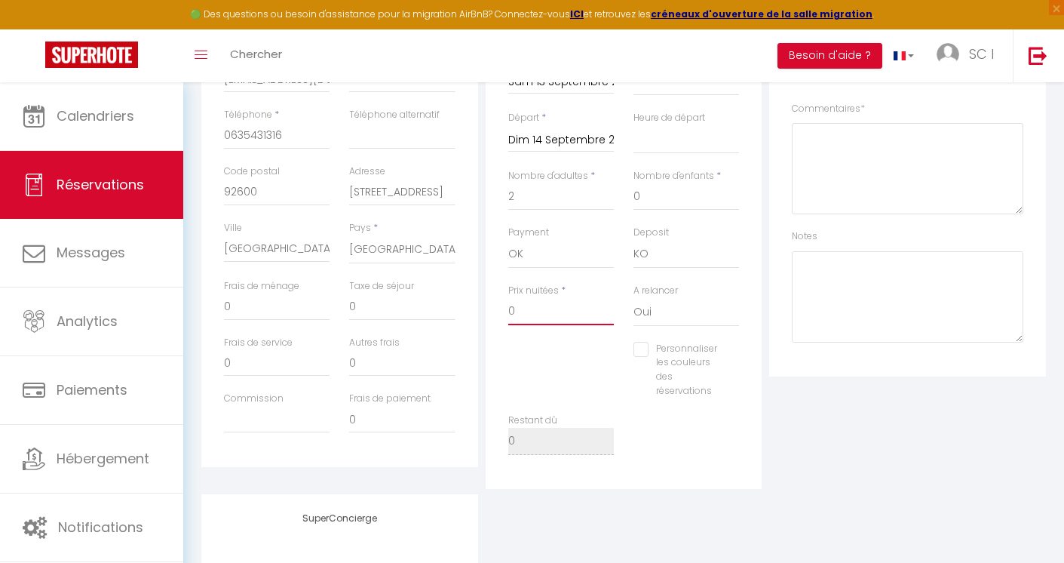
drag, startPoint x: 525, startPoint y: 314, endPoint x: 492, endPoint y: 311, distance: 32.5
click at [492, 311] on div "Détails Réservation Appartement * STNAHOME - Maison Champêtre aux Portes de Par…" at bounding box center [624, 208] width 277 height 561
click at [529, 312] on input "124" at bounding box center [561, 311] width 106 height 27
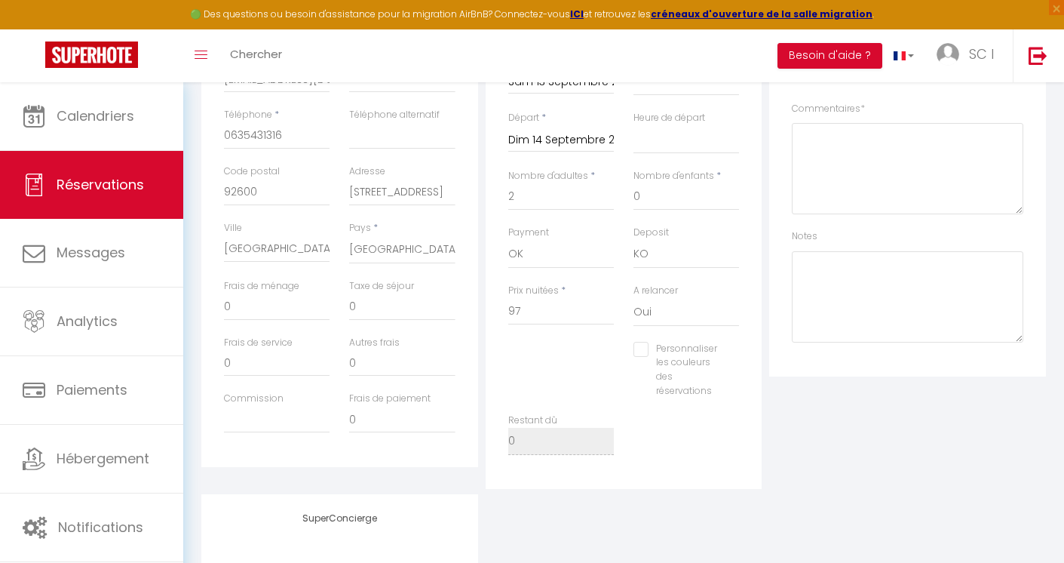
click at [823, 489] on div "Détails Voyageur Prénom * andruch Nom * sylvain Email * andruch.sylvain@gmail.c…" at bounding box center [623, 314] width 845 height 773
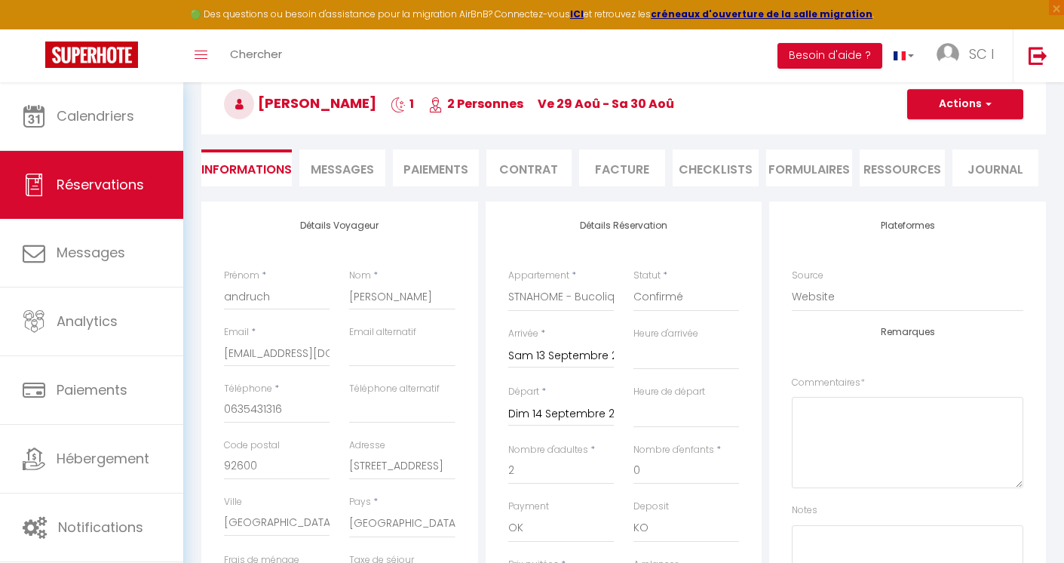
scroll to position [44, 0]
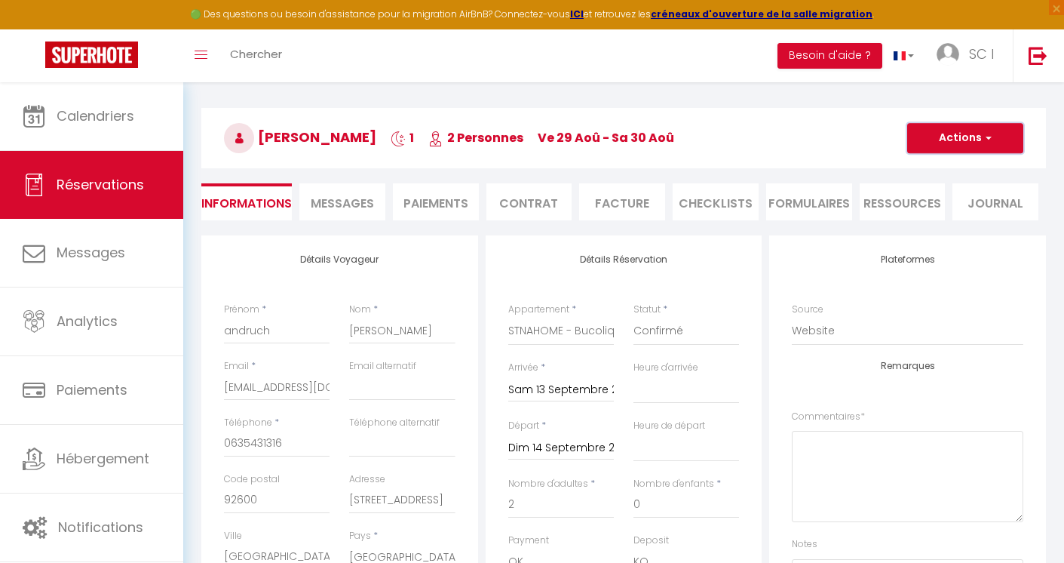
click at [986, 140] on span "button" at bounding box center [986, 138] width 9 height 14
click at [937, 173] on link "Enregistrer" at bounding box center [950, 171] width 119 height 20
click at [987, 130] on button "Actions" at bounding box center [965, 138] width 116 height 30
click at [949, 161] on link "Enregistrer" at bounding box center [950, 171] width 119 height 20
click at [350, 212] on li "Messages" at bounding box center [342, 201] width 86 height 37
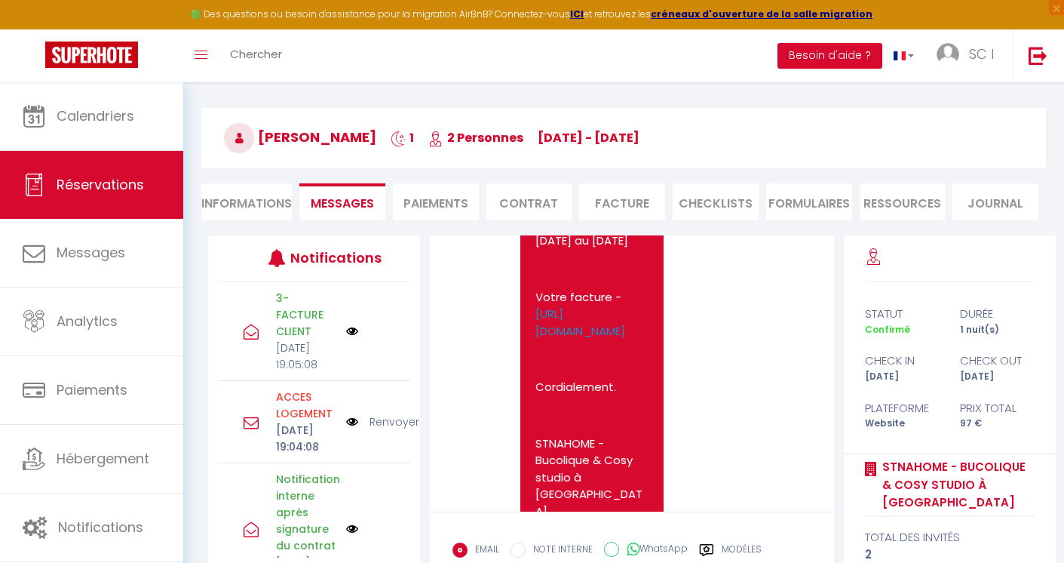
click at [245, 201] on li "Informations" at bounding box center [246, 201] width 90 height 37
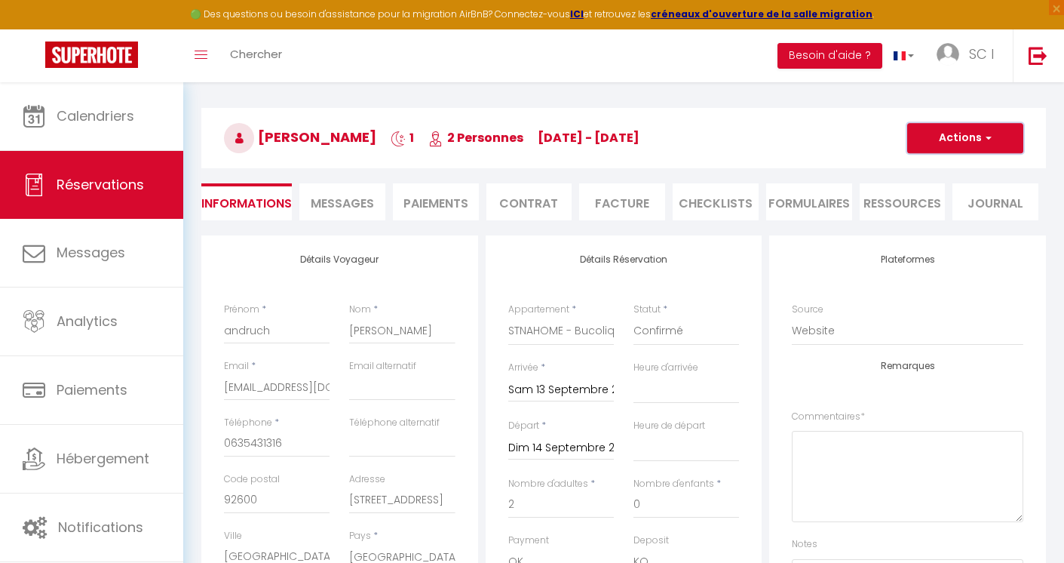
click at [985, 134] on span "button" at bounding box center [986, 138] width 9 height 14
click at [942, 171] on link "Enregistrer" at bounding box center [950, 171] width 119 height 20
click at [986, 140] on span "button" at bounding box center [986, 138] width 9 height 14
click at [952, 168] on link "Enregistrer" at bounding box center [950, 171] width 119 height 20
click at [287, 396] on input "andruch.sylvain@gmail.com" at bounding box center [277, 386] width 106 height 27
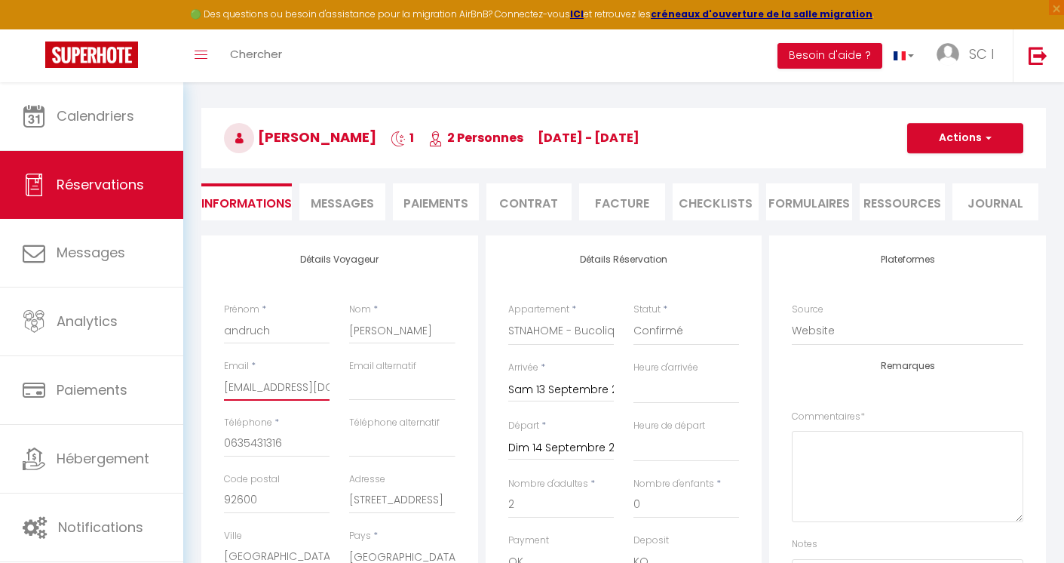
click at [287, 396] on input "andruch.sylvain@gmail.com" at bounding box center [277, 386] width 106 height 27
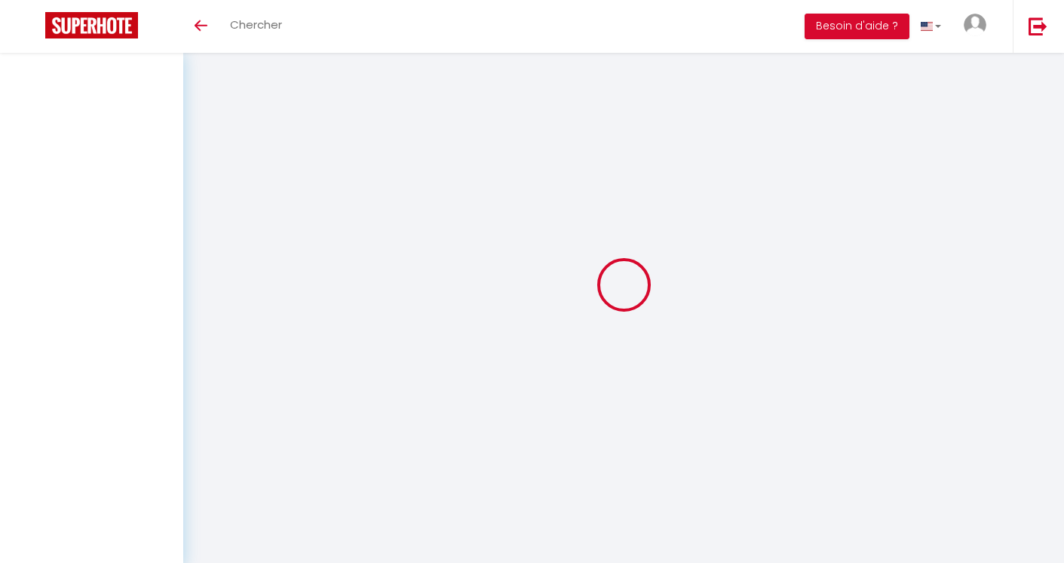
select select
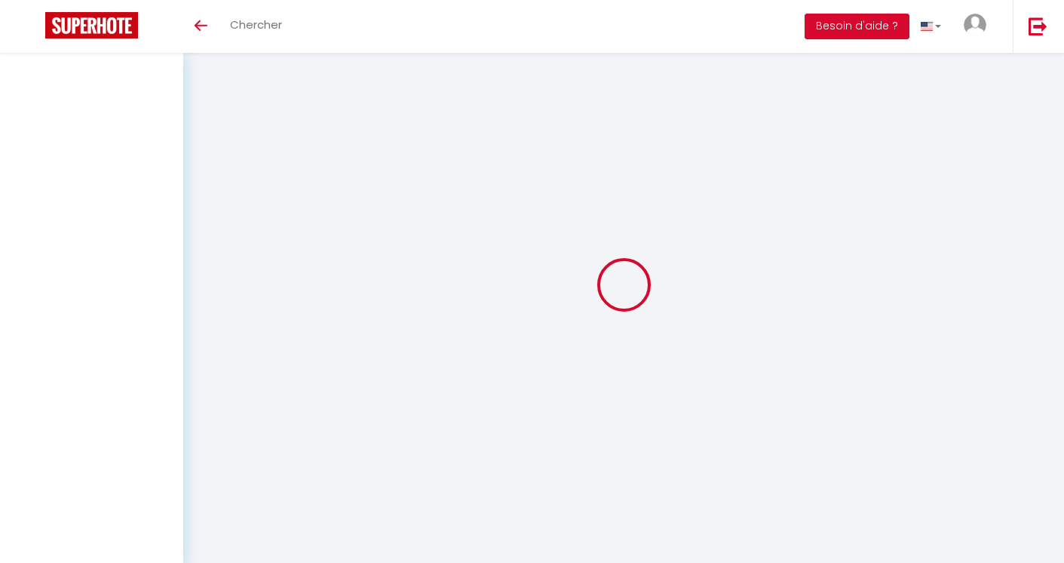
select select
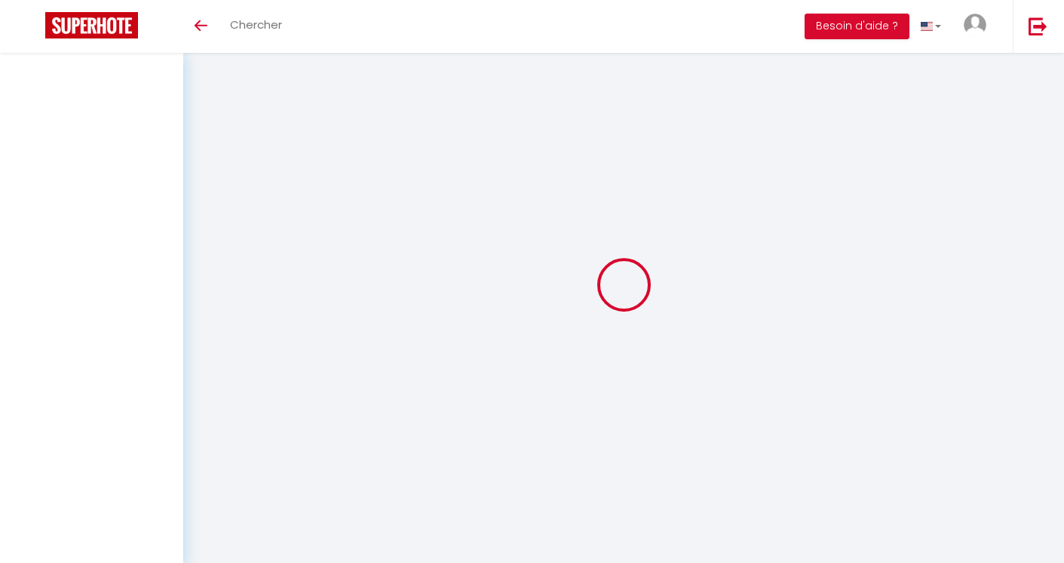
checkbox input "false"
select select
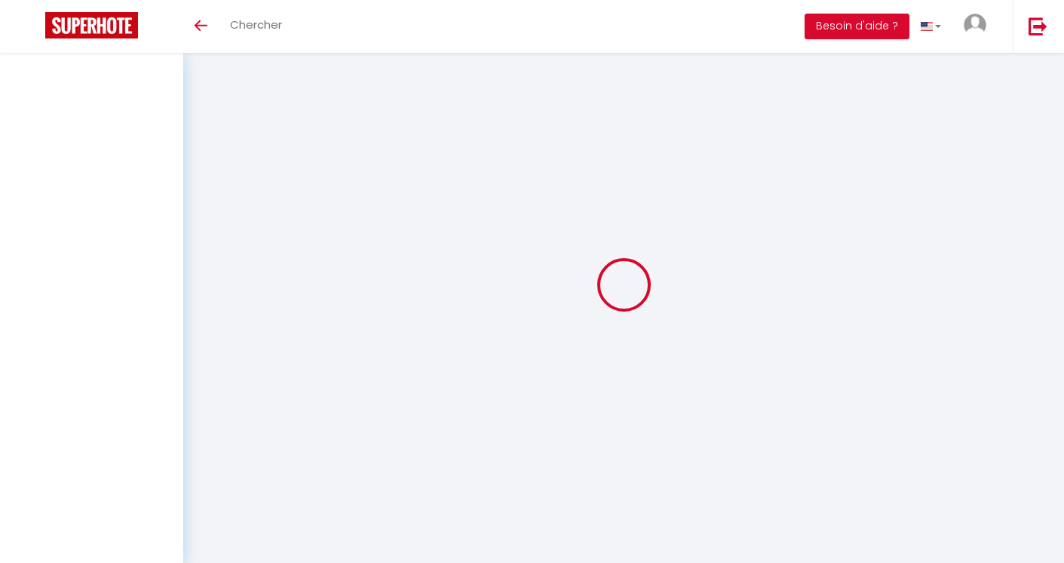
select select
checkbox input "false"
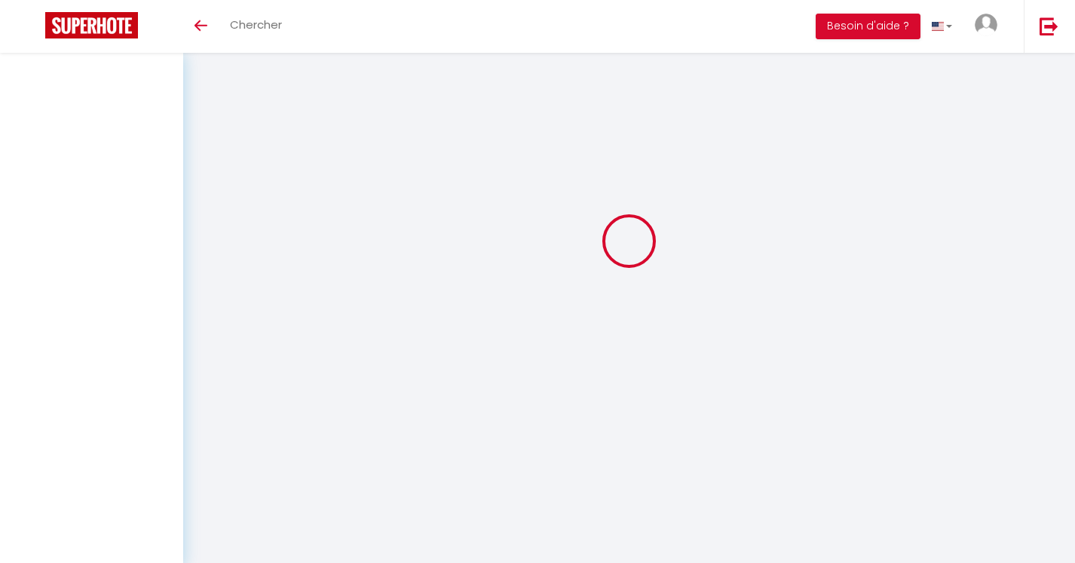
select select
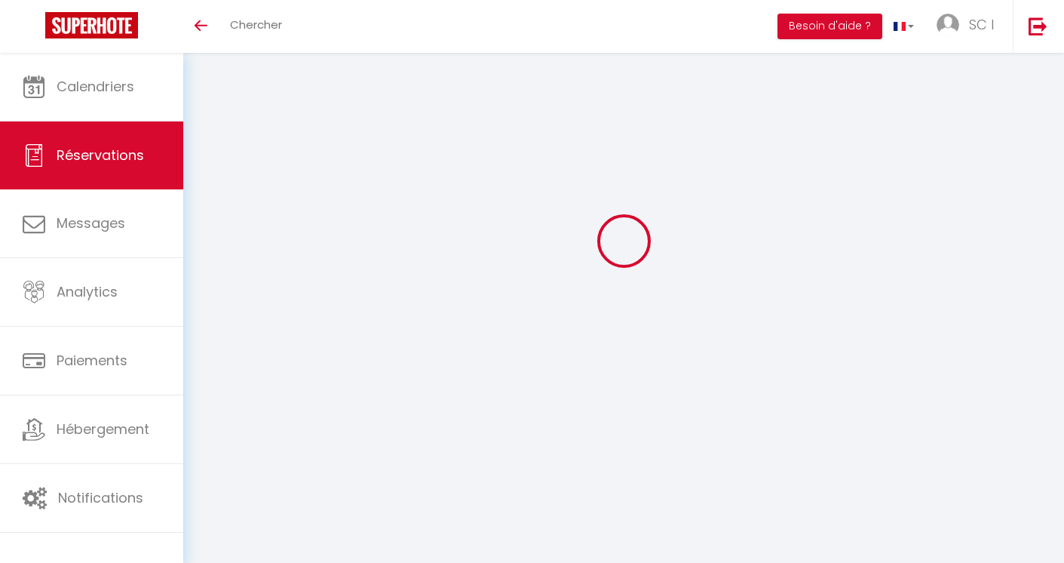
scroll to position [0, 0]
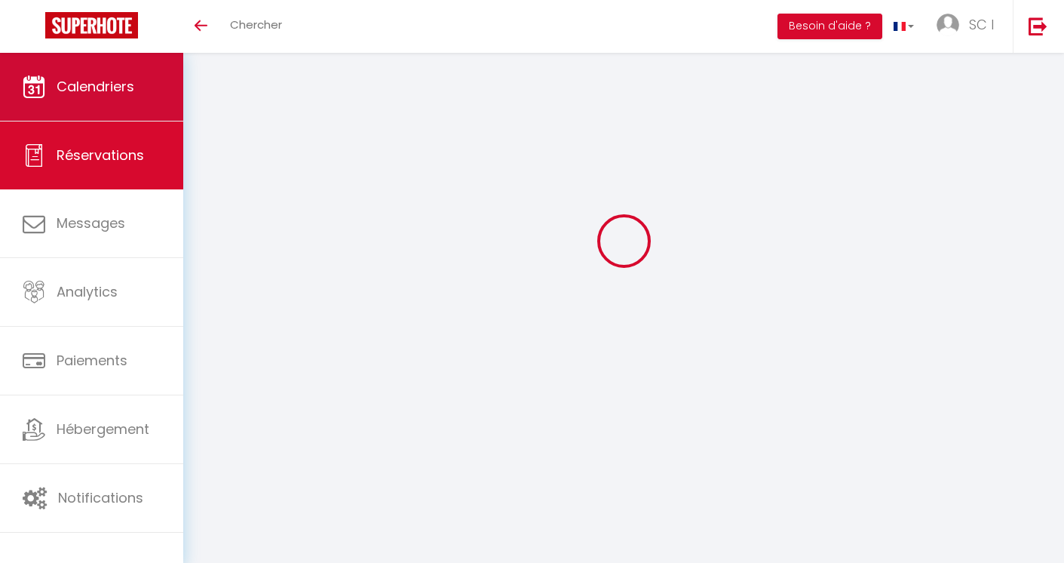
type input "Stéphanie"
type input "Manciaux"
type input "stephanie.manciaux@gmail.com"
type input "0635431316"
type input "92600"
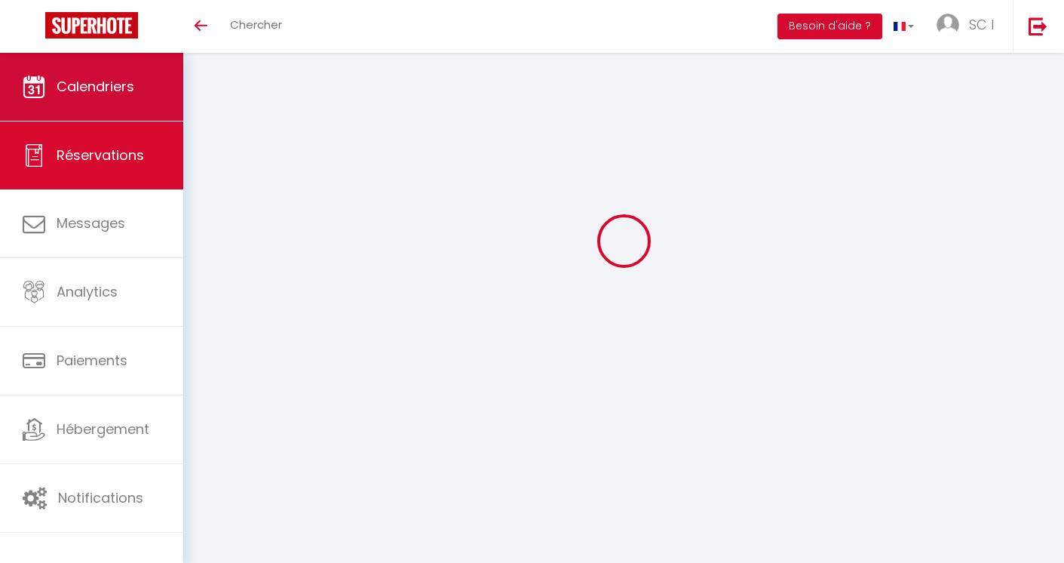
type input "207 Rue du Ménil"
type input "Asnières-sur-Seine"
select select "FR"
select select "33785"
select select "1"
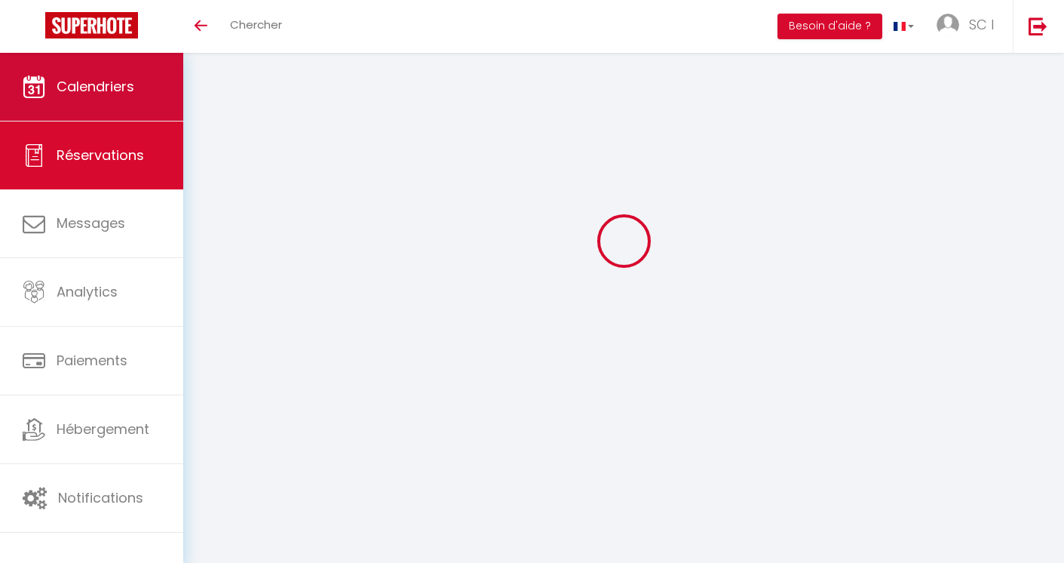
type input "Ven 29 Août 2025"
select select
type input "Sam 30 Août 2025"
select select
type input "2"
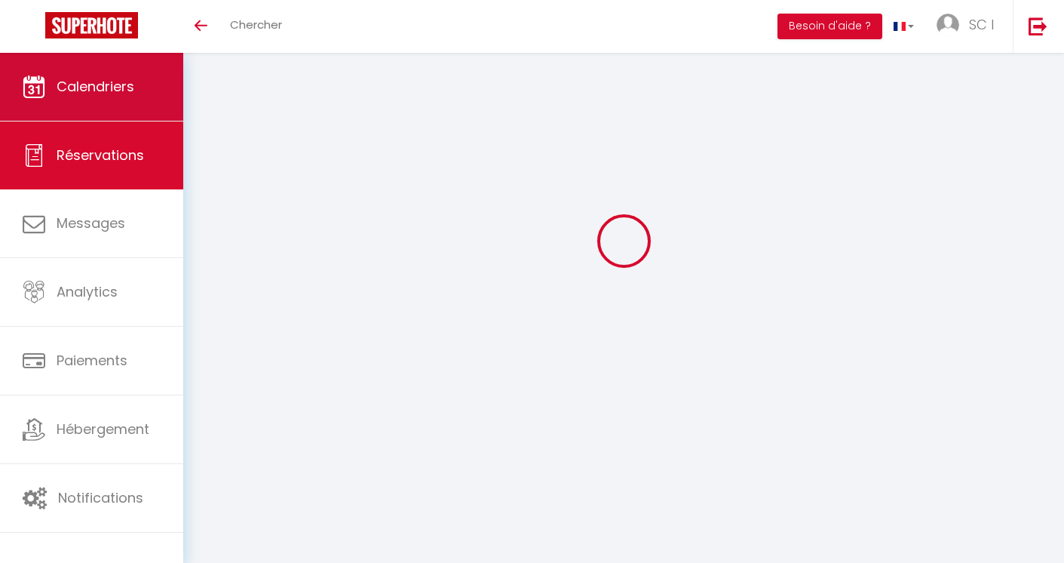
select select "12"
select select
type input "97"
checkbox input "false"
type input "0"
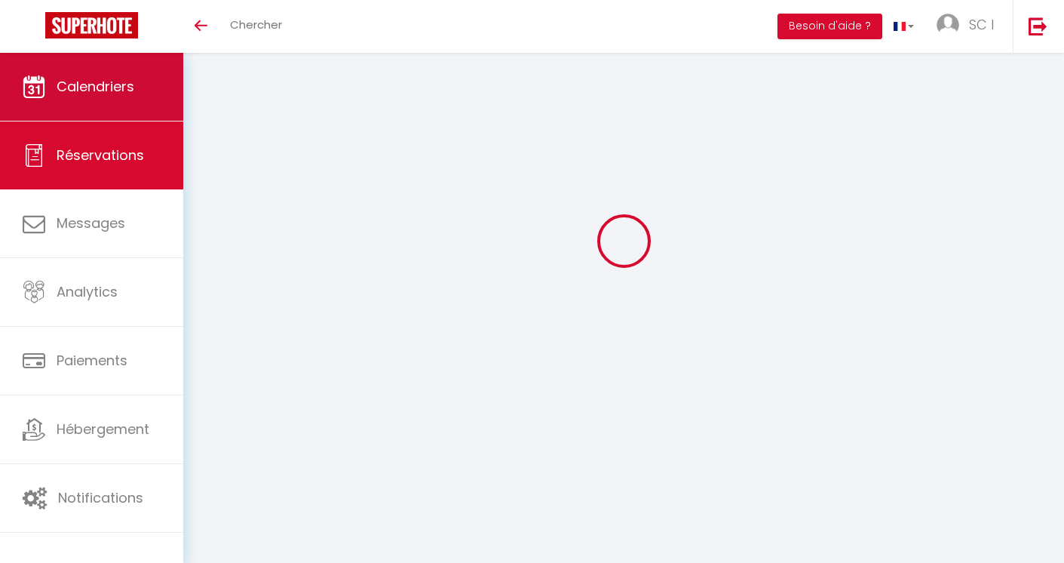
select select "69"
type input "24"
type input "0"
select select
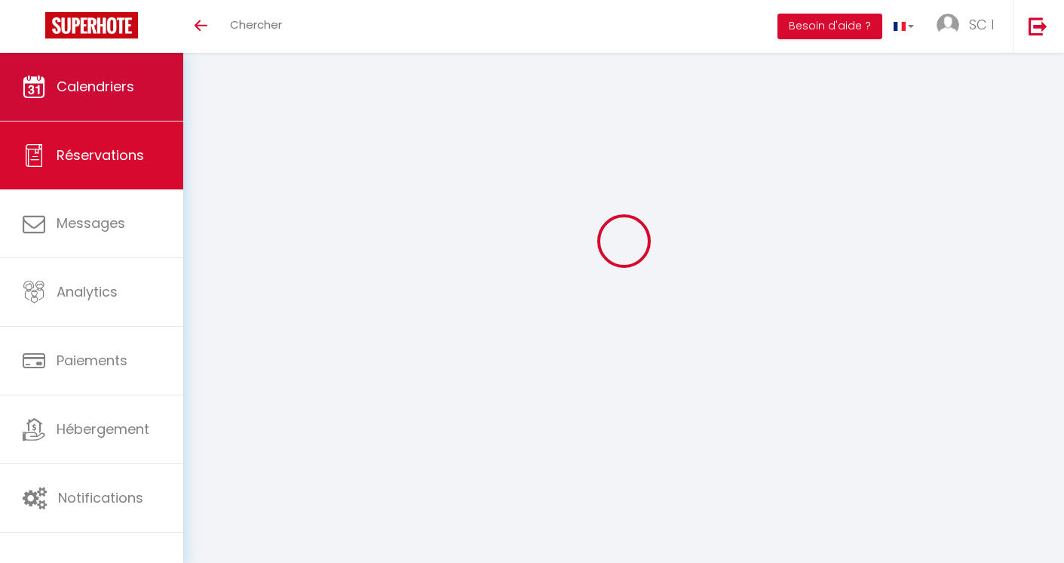
select select
select select "14"
checkbox input "false"
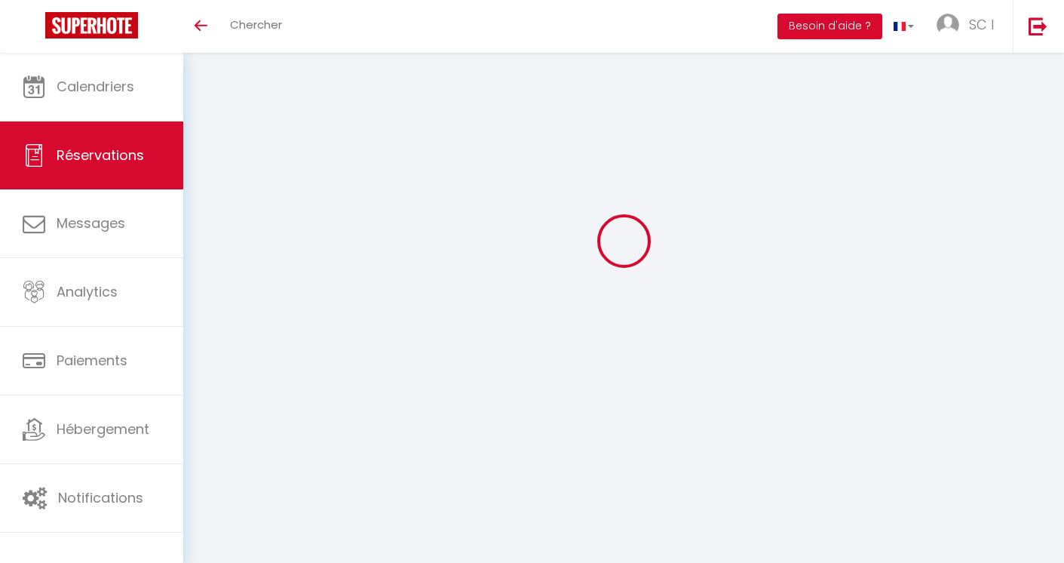
select select
checkbox input "false"
select select
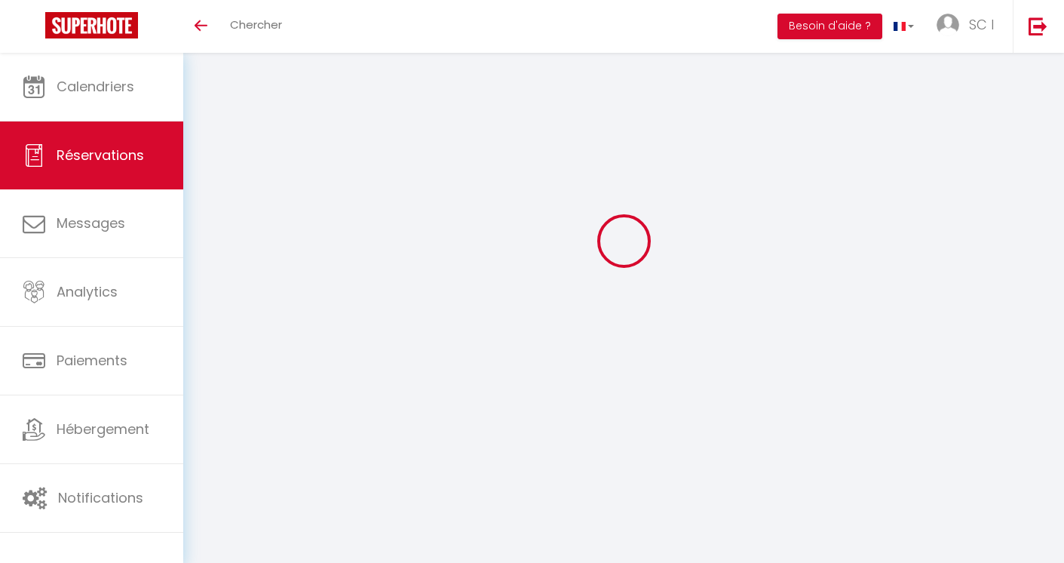
checkbox input "false"
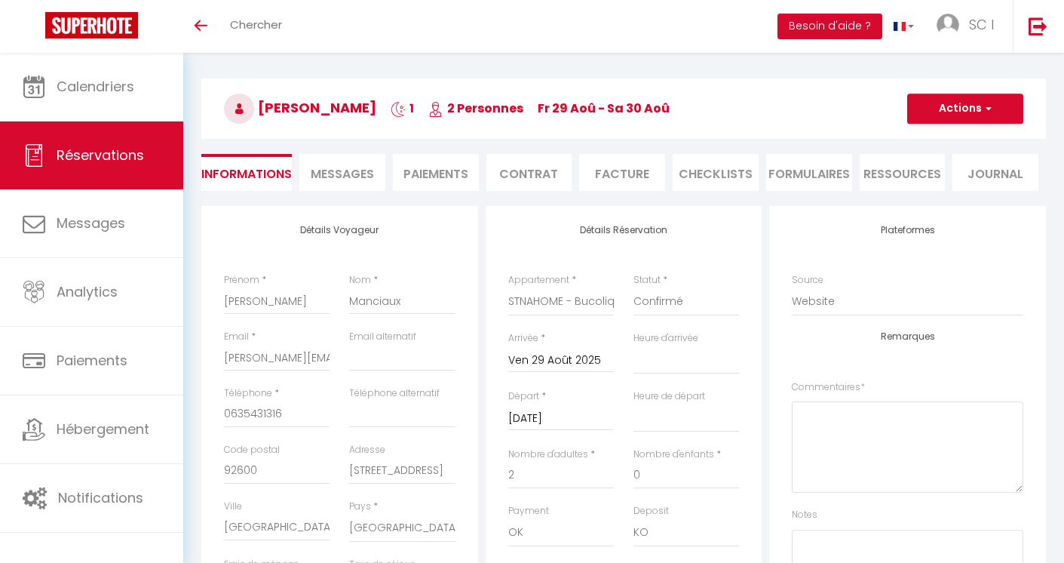
select select
checkbox input "false"
select select
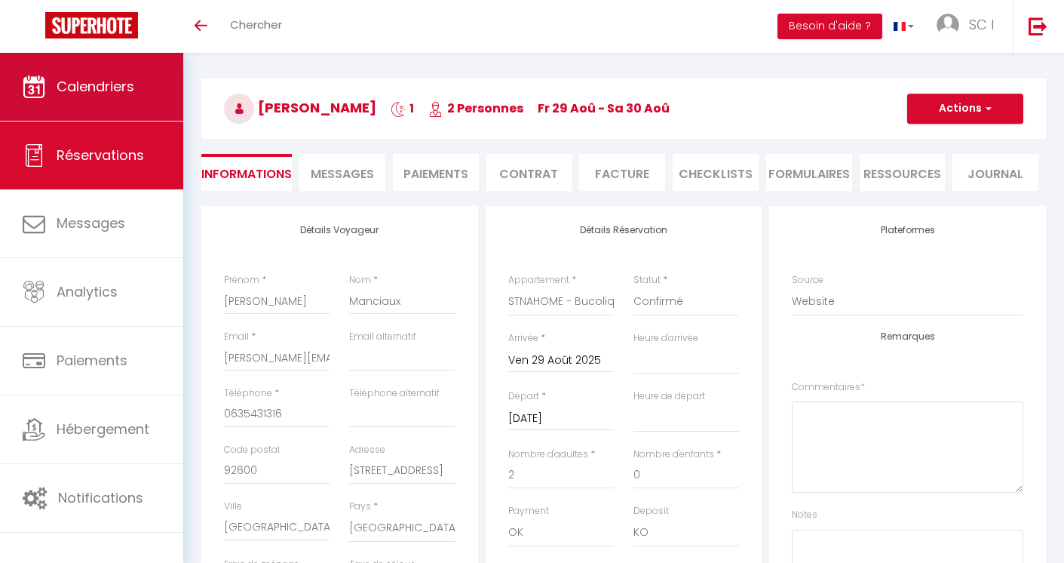
click at [96, 94] on span "Calendriers" at bounding box center [96, 86] width 78 height 19
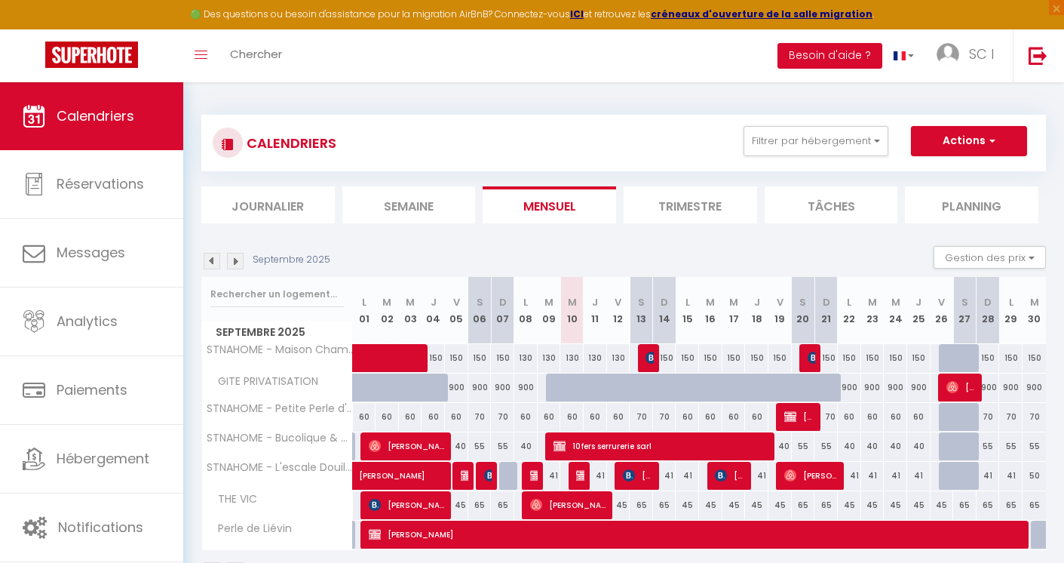
click at [212, 263] on img at bounding box center [212, 261] width 17 height 17
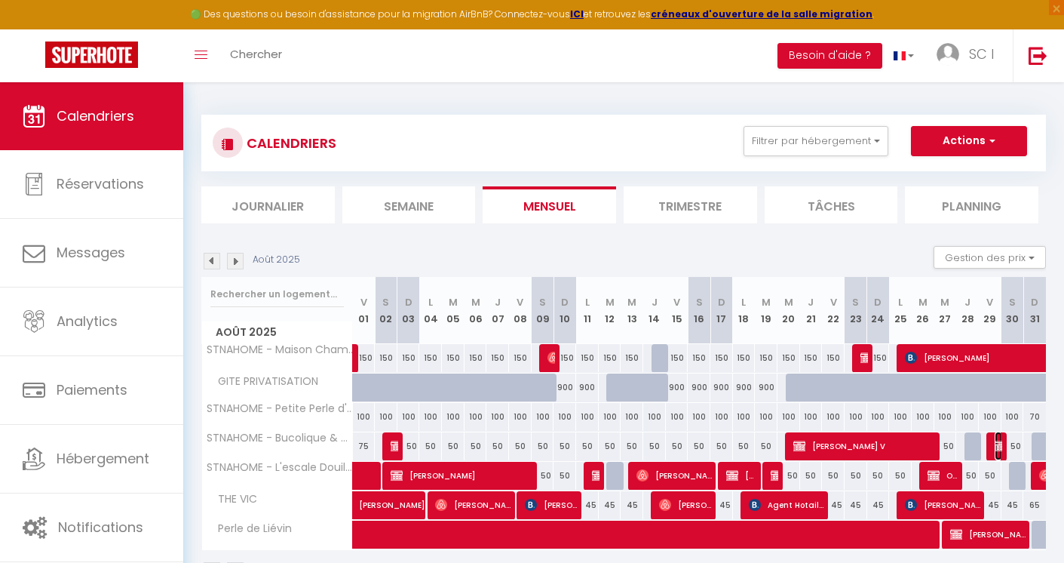
click at [998, 447] on img at bounding box center [1001, 446] width 12 height 12
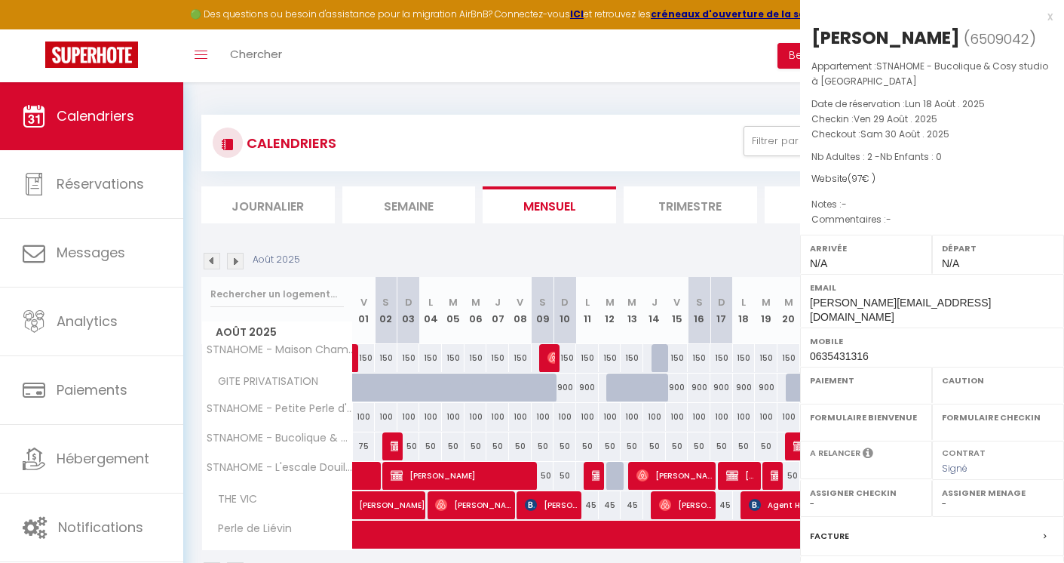
select select "OK"
select select "KO"
select select "0"
select select "1"
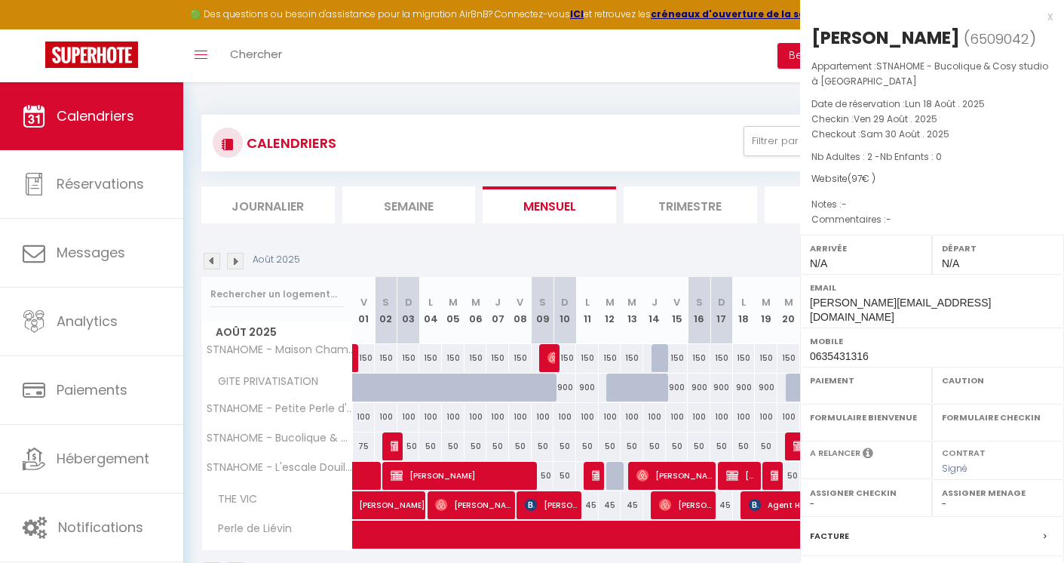
select select
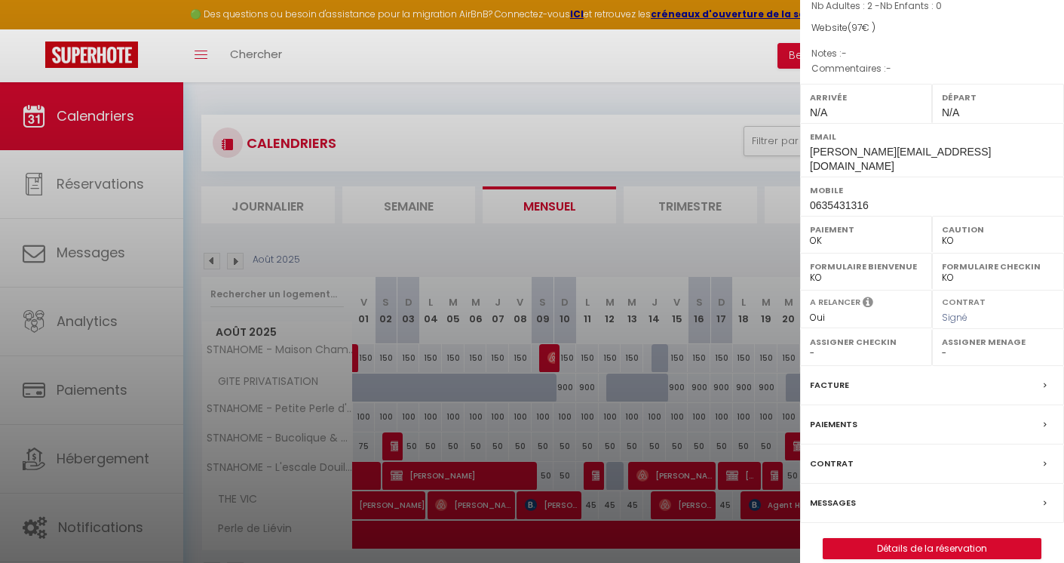
scroll to position [179, 0]
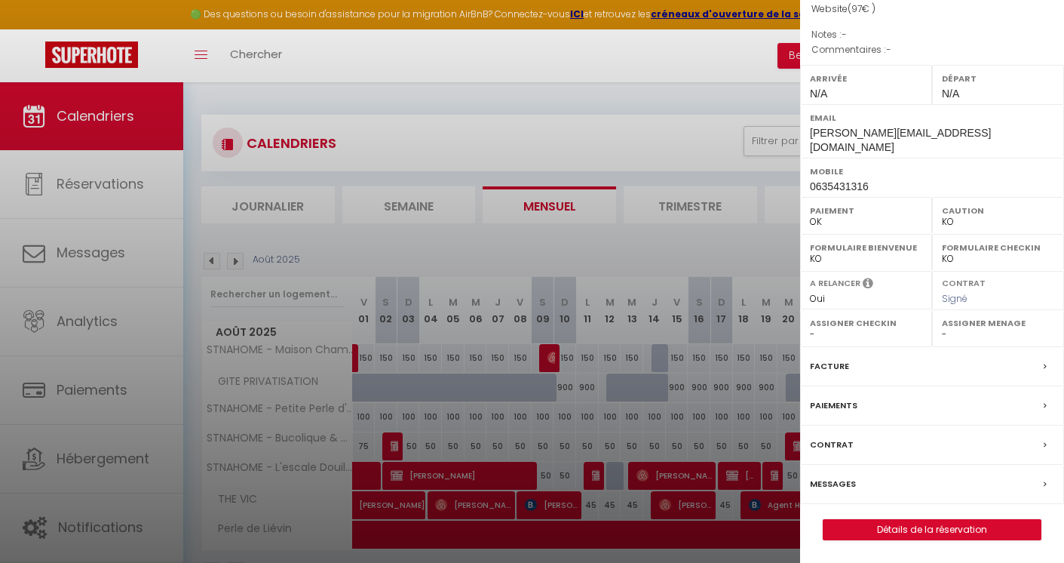
click at [980, 367] on div "Facture" at bounding box center [932, 366] width 264 height 39
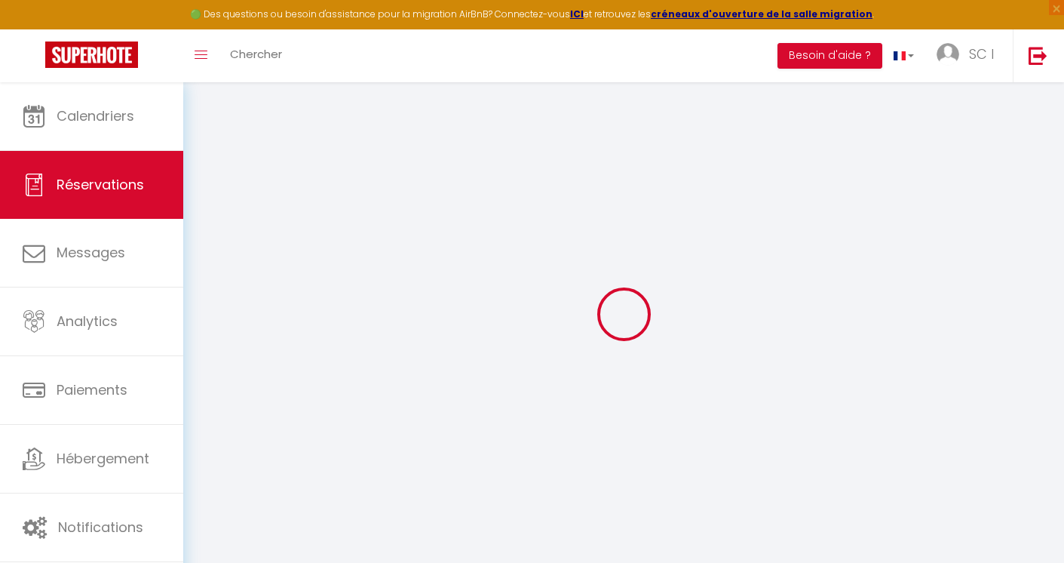
select select "cleaning"
select select "taxes"
select select
checkbox input "false"
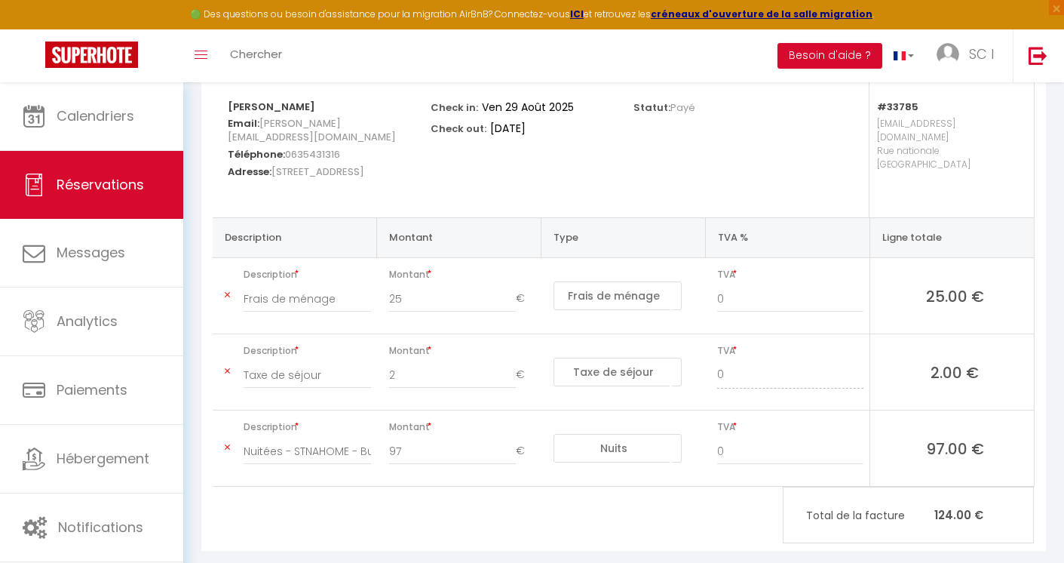
scroll to position [210, 0]
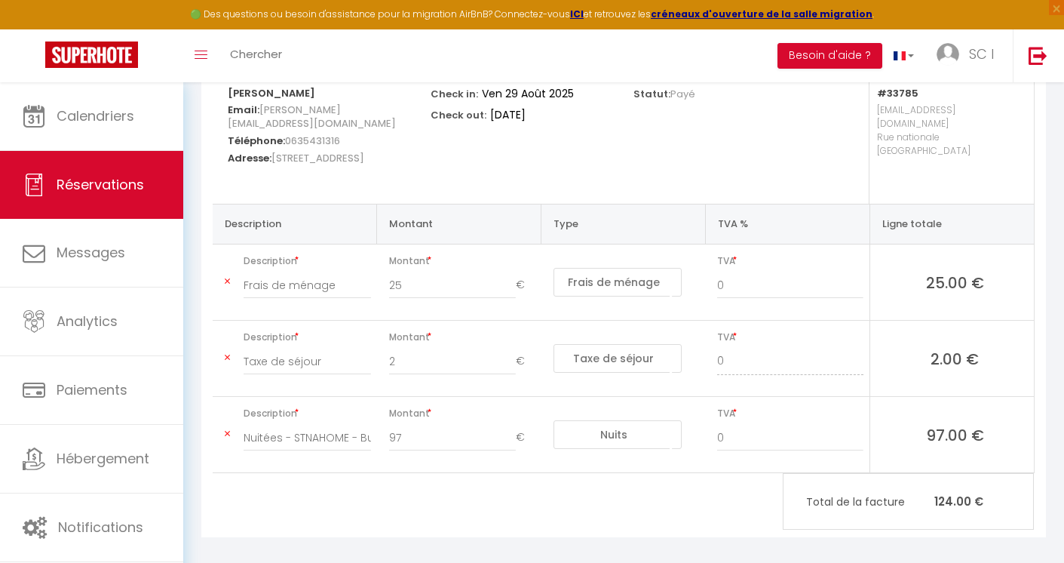
click at [226, 277] on icon at bounding box center [227, 281] width 5 height 9
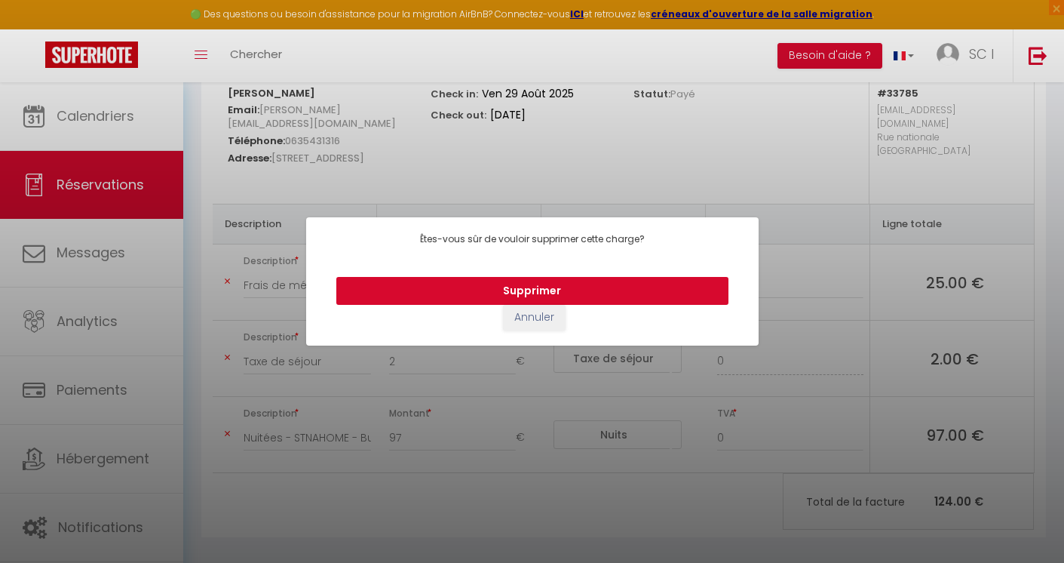
click at [492, 287] on button "Supprimer" at bounding box center [532, 291] width 392 height 29
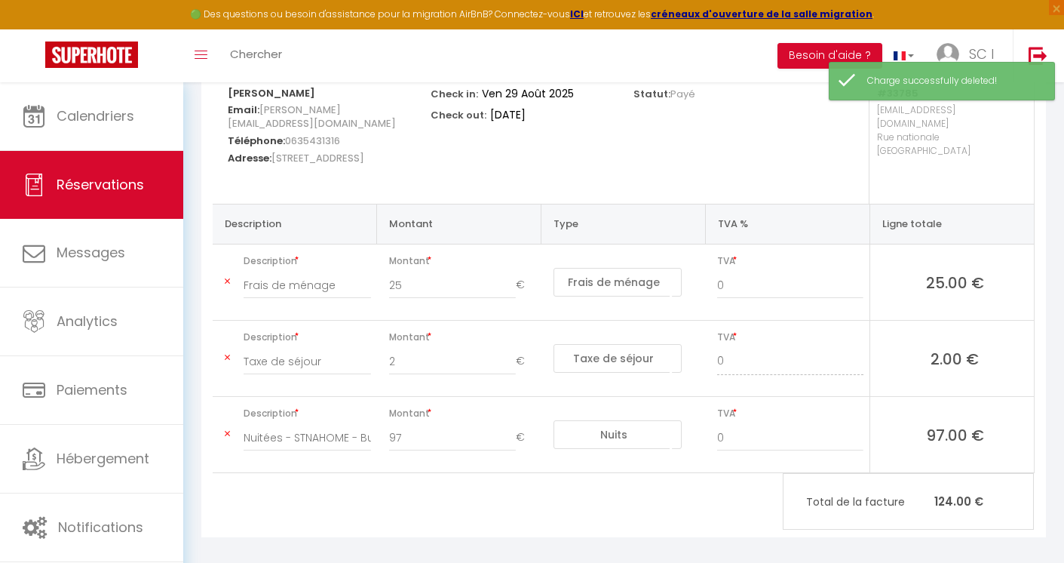
type input "Taxe de séjour"
type input "2"
select select "taxes"
type input "Nuitées - STNAHOME - Bucolique & Cosy studio à Amblainville - Stéphanie Manciaux"
type input "97"
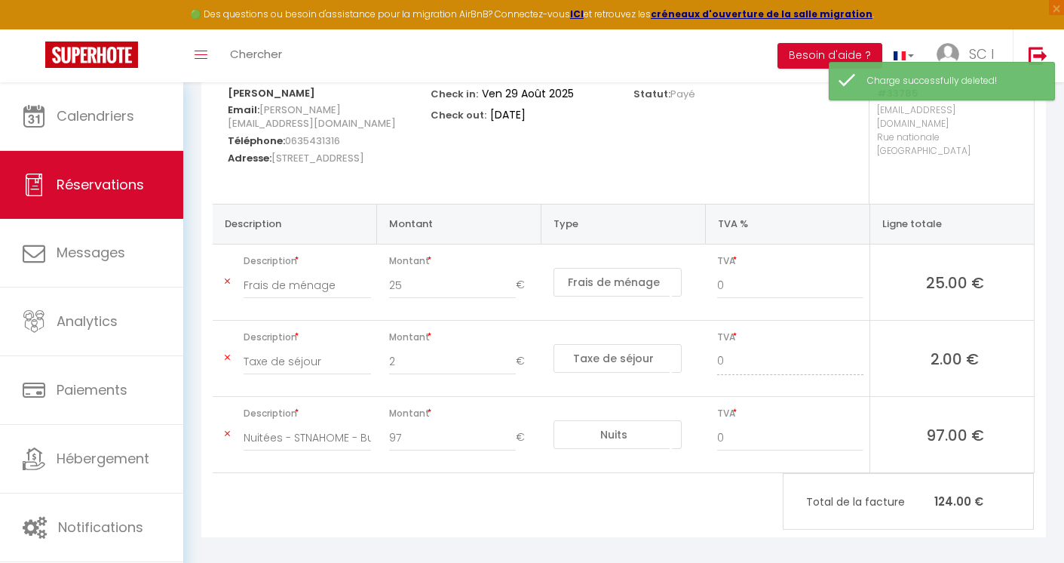
select select "nights"
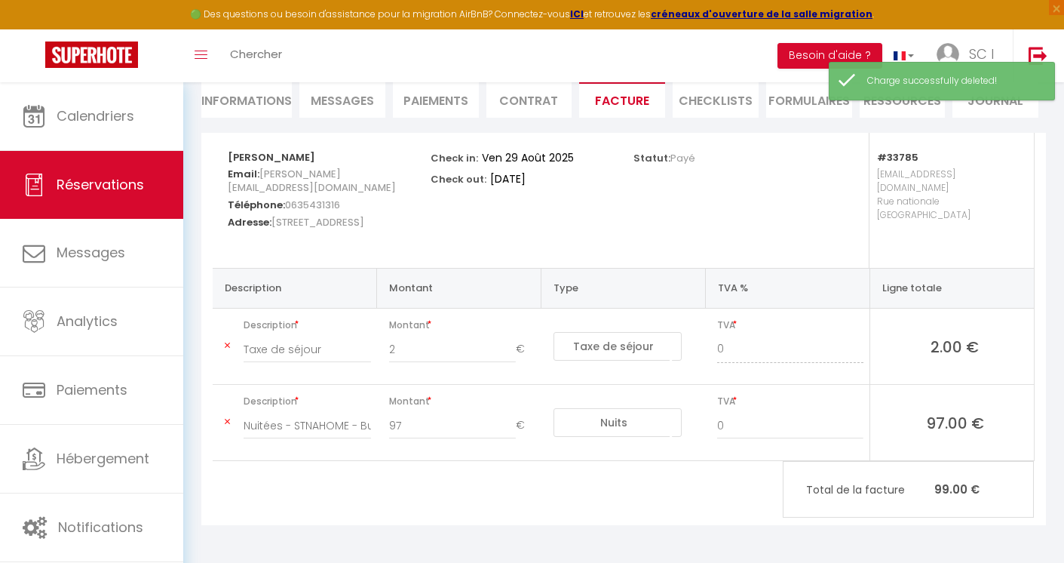
scroll to position [134, 0]
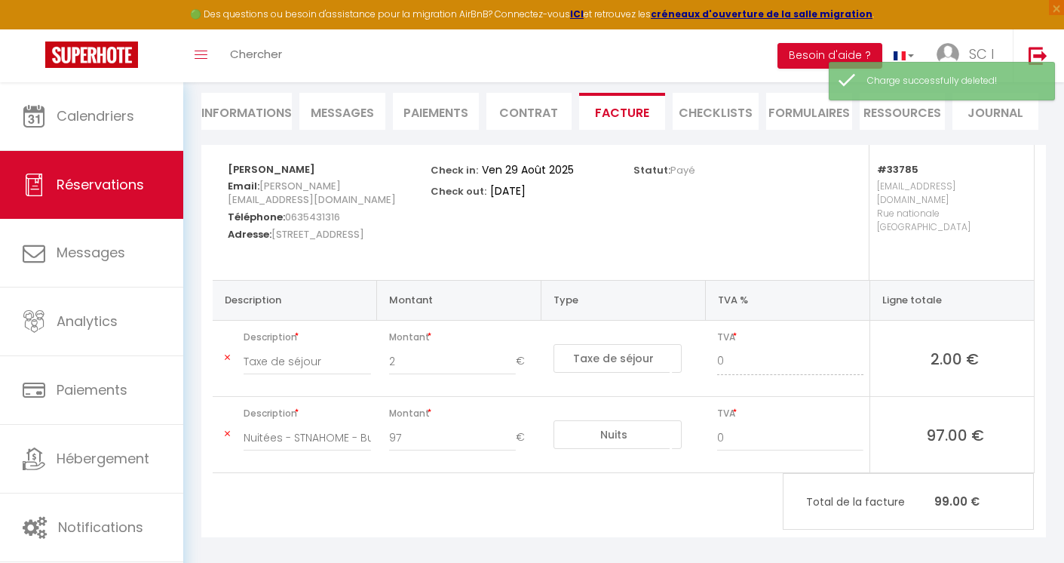
click at [227, 353] on icon at bounding box center [227, 357] width 5 height 9
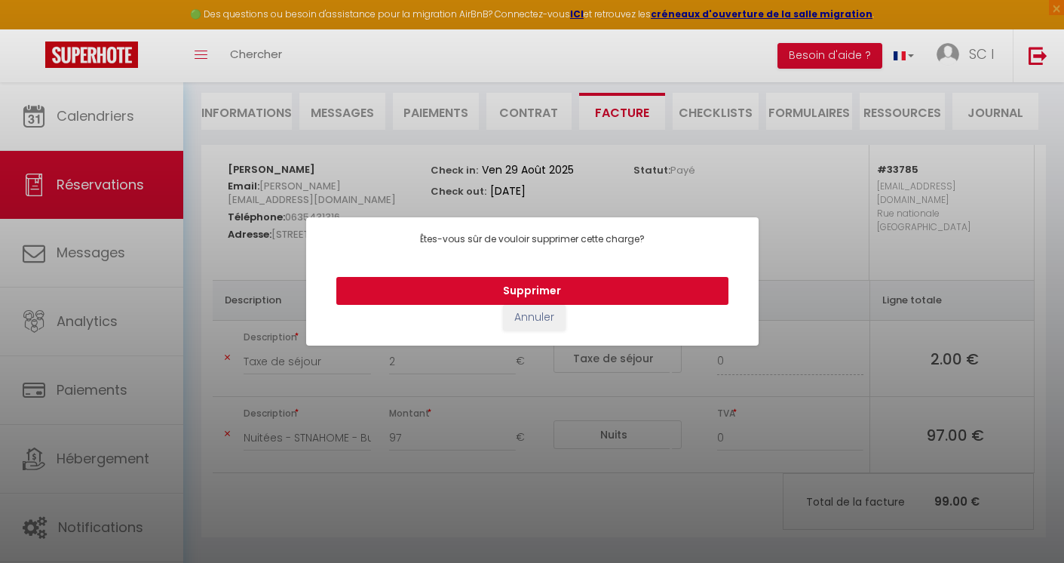
click at [483, 295] on button "Supprimer" at bounding box center [532, 291] width 392 height 29
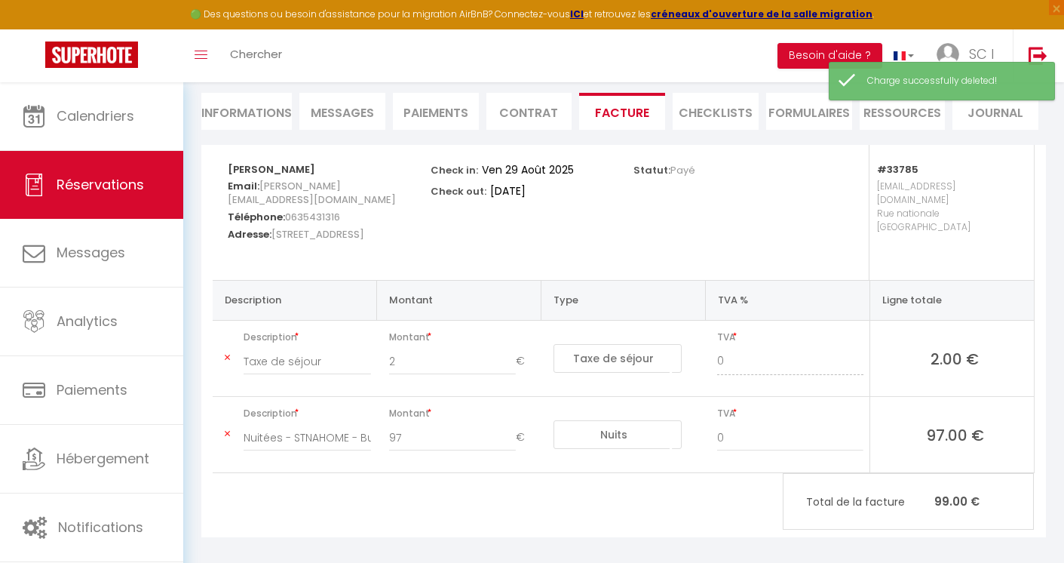
type input "Nuitées - STNAHOME - Bucolique & Cosy studio à Amblainville - Stéphanie Manciaux"
type input "97"
select select "nights"
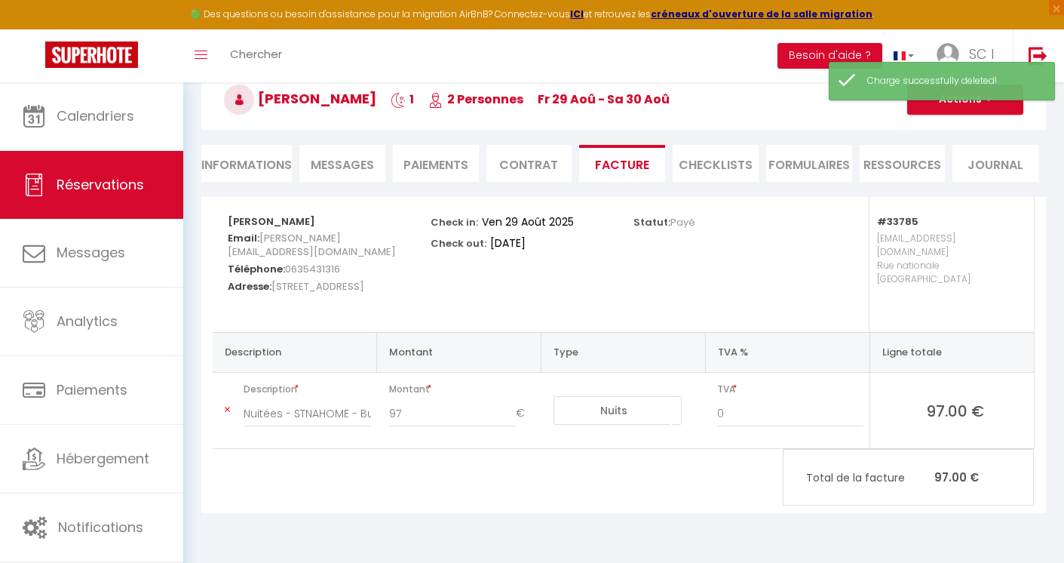
scroll to position [82, 0]
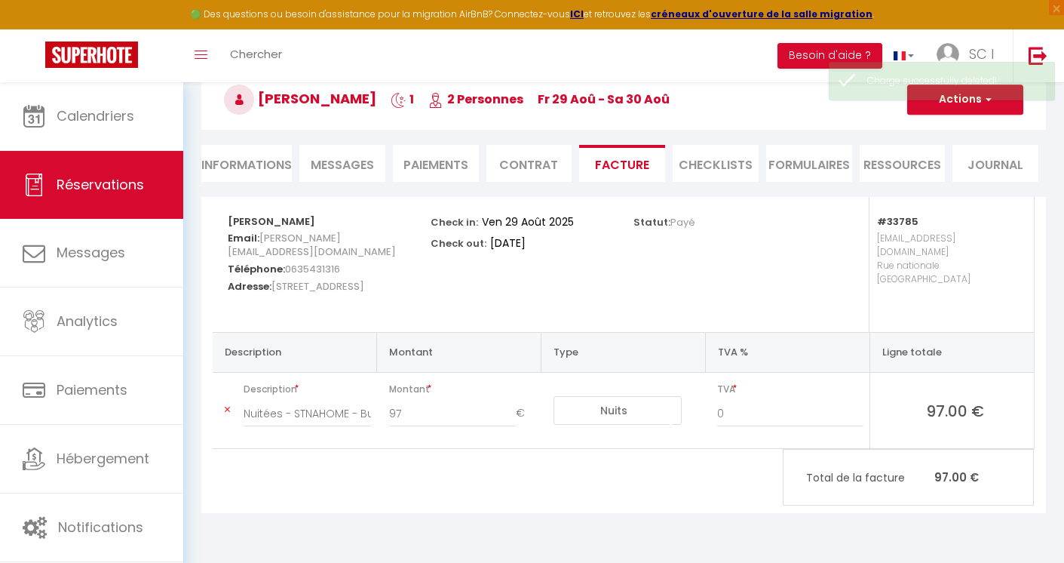
click at [1048, 251] on div "Stéphanie Manciaux Email: stephanie.manciaux@gmail.com Téléphone: 0635431316 Ad…" at bounding box center [624, 365] width 864 height 336
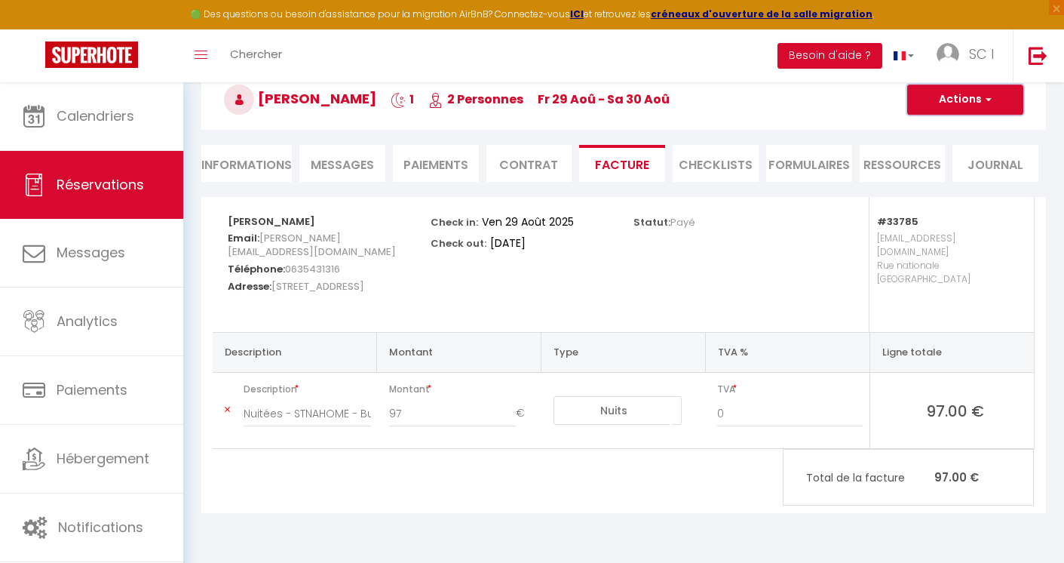
click at [986, 94] on span "button" at bounding box center [986, 100] width 9 height 14
click at [438, 172] on li "Paiements" at bounding box center [436, 163] width 86 height 37
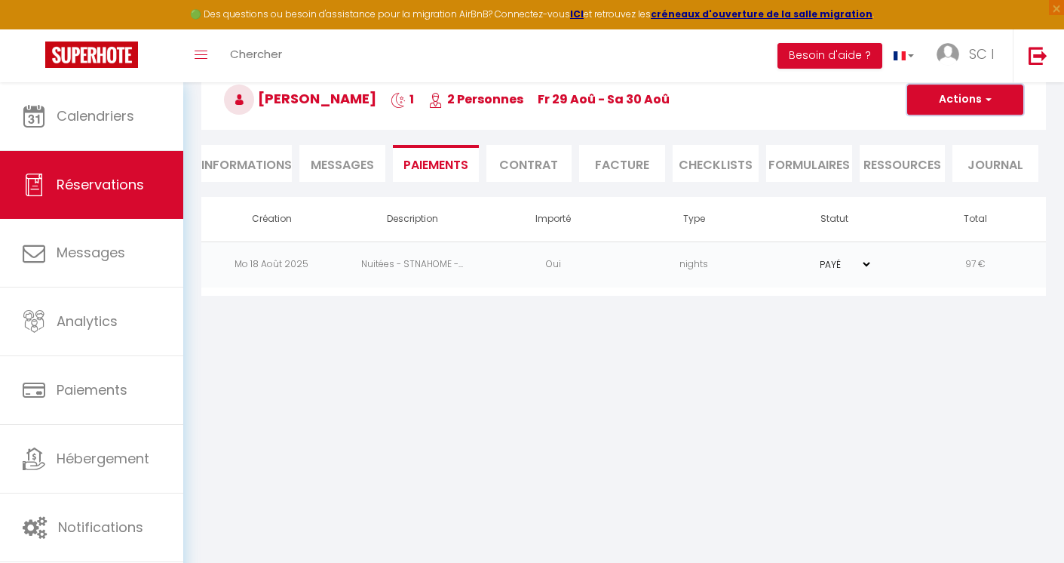
click at [992, 102] on button "Actions" at bounding box center [965, 99] width 116 height 30
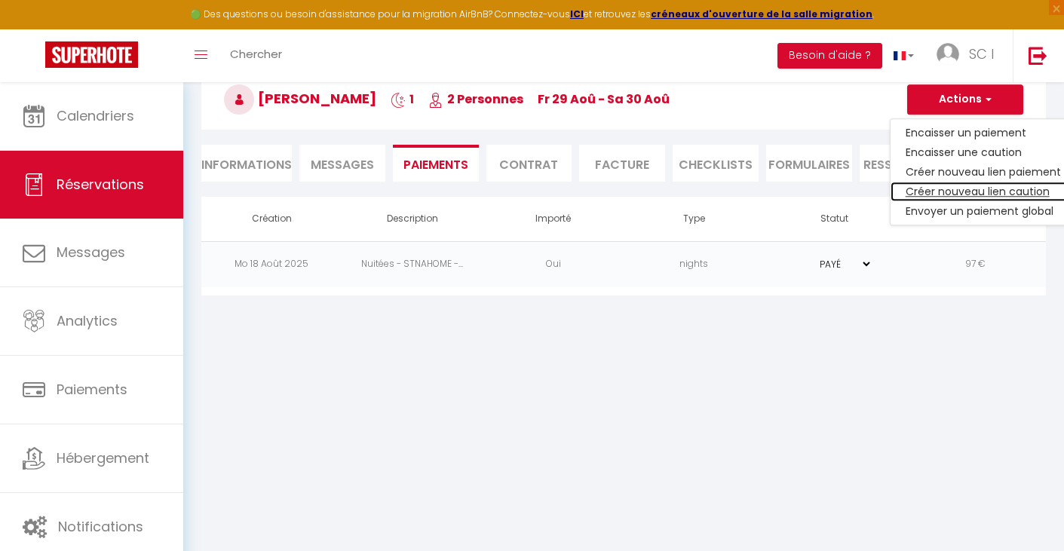
click at [971, 192] on link "Créer nouveau lien caution" at bounding box center [984, 192] width 186 height 20
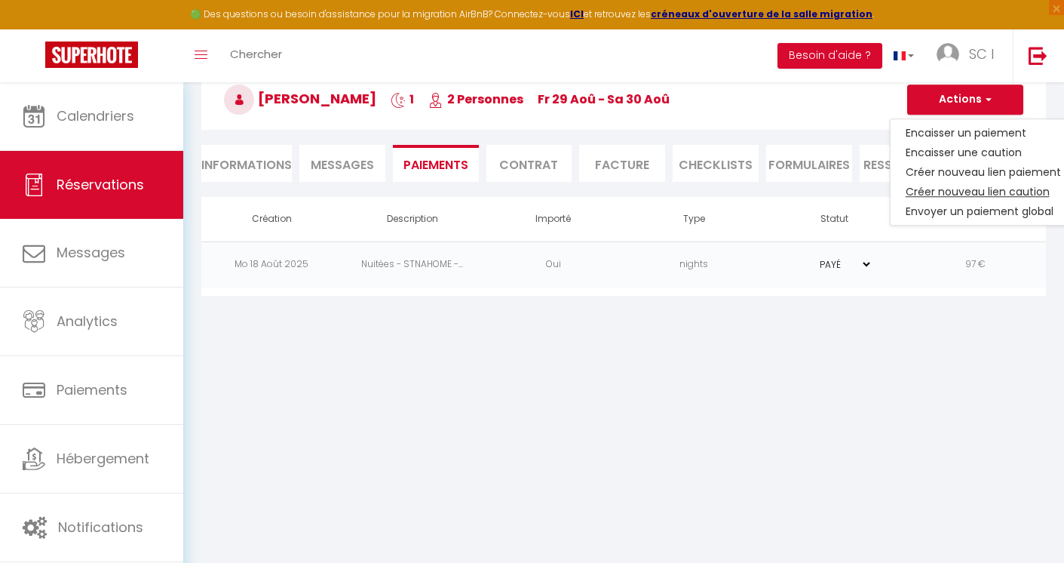
select select "nights"
type input "stephanie.manciaux@gmail.com"
select select "5399"
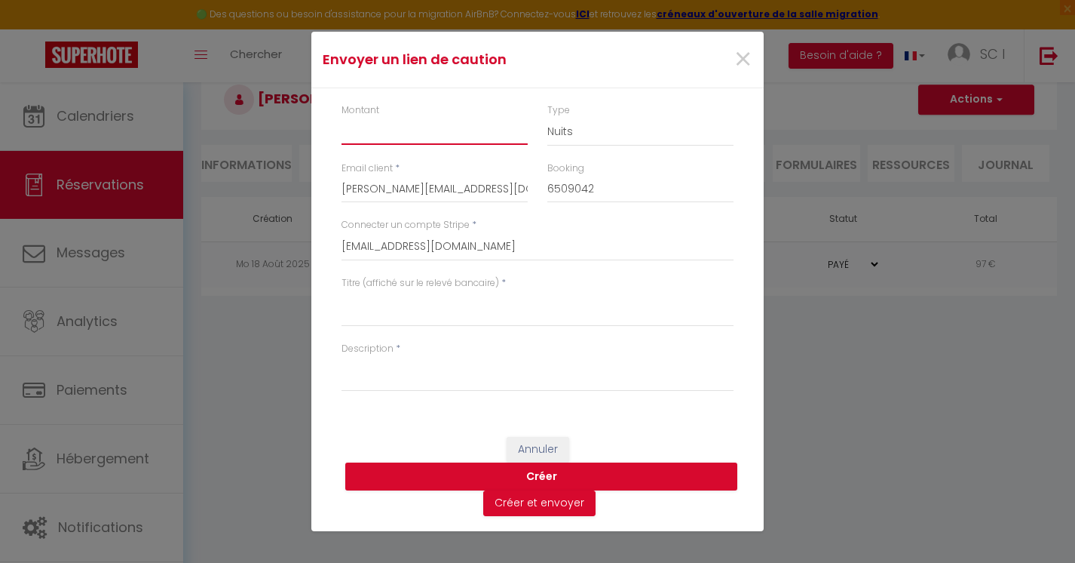
click at [381, 129] on input "Montant" at bounding box center [435, 131] width 186 height 27
type input "500"
click at [409, 193] on input "stephanie.manciaux@gmail.com" at bounding box center [435, 189] width 186 height 27
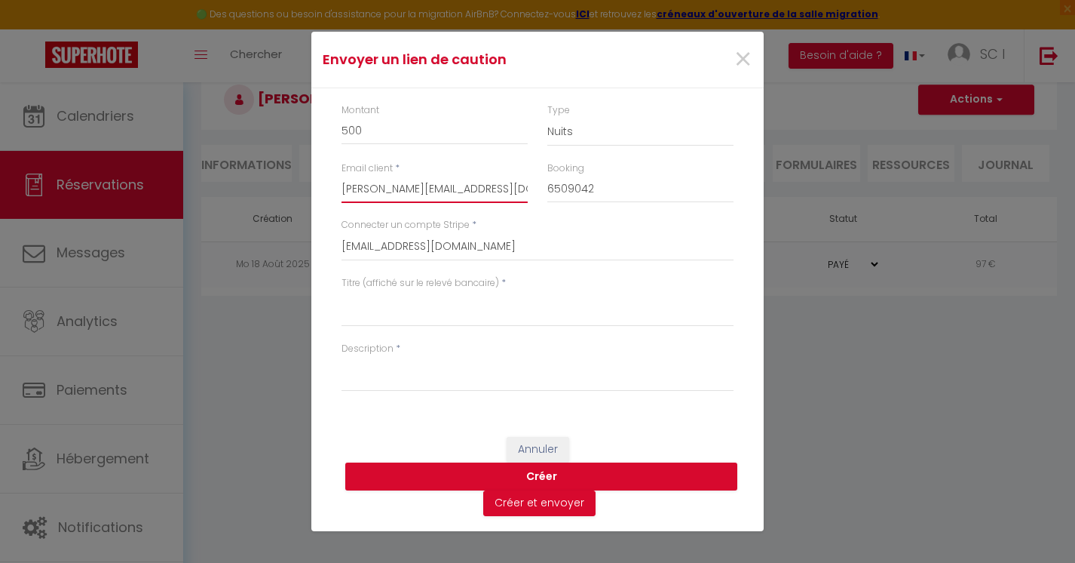
paste input "andruch.sylvain"
type input "andruch.sylvain@gmail.com"
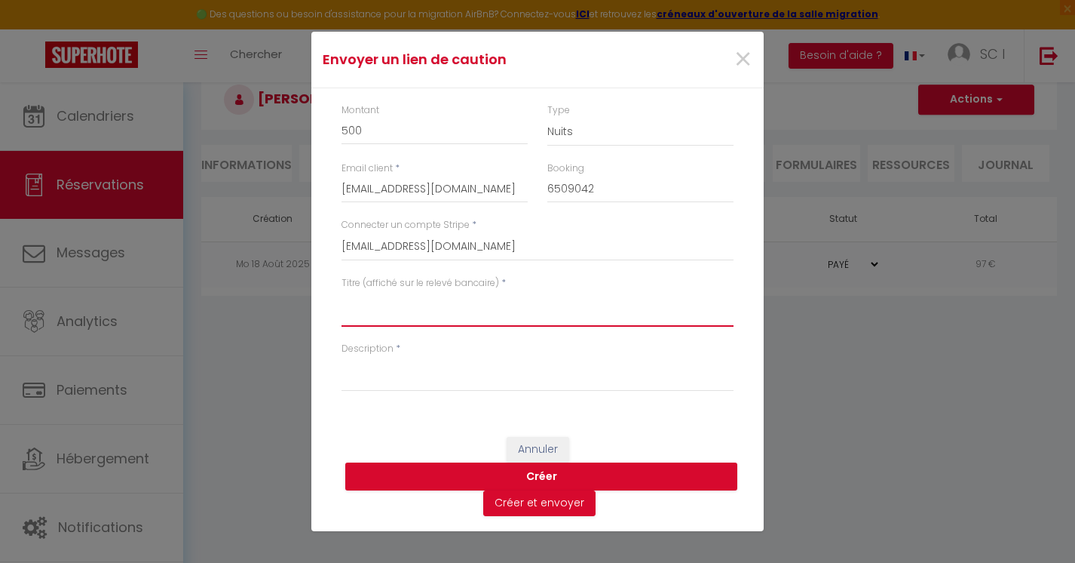
click at [380, 315] on textarea "Titre (affiché sur le relevé bancaire)" at bounding box center [538, 308] width 392 height 36
type textarea "B"
paste textarea "andruch.sylvain@gmail.com"
click at [433, 305] on textarea "caution andruch.sylvain@gmail.com" at bounding box center [538, 308] width 392 height 36
drag, startPoint x: 477, startPoint y: 305, endPoint x: 556, endPoint y: 311, distance: 78.7
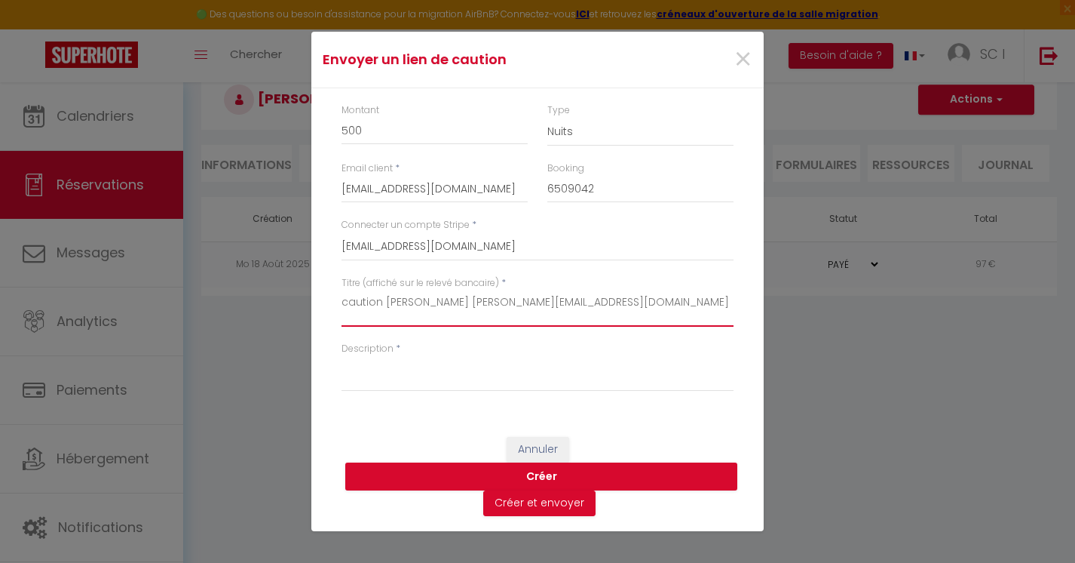
click at [556, 311] on textarea "caution andruchc sylvain@gmail.com" at bounding box center [538, 308] width 392 height 36
click at [385, 305] on textarea "caution andruchc sylvain" at bounding box center [538, 308] width 392 height 36
click at [507, 306] on textarea "caution mr andruchc sylvain" at bounding box center [538, 308] width 392 height 36
type textarea "caution mr andruchc sylvain booking 13 Septembre"
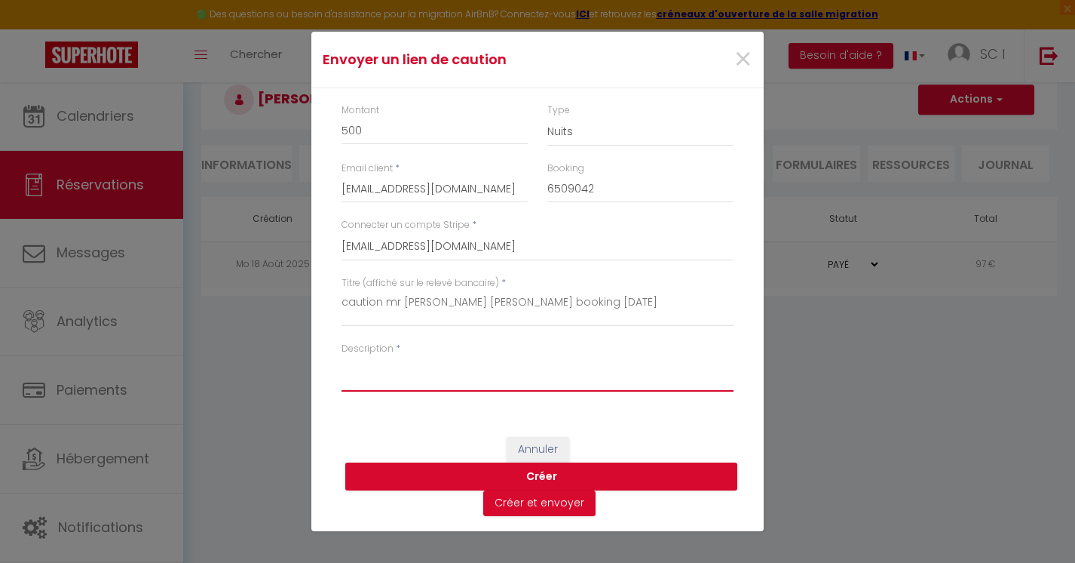
click at [449, 373] on textarea "Description" at bounding box center [538, 373] width 392 height 36
paste textarea "caution mr andruchc sylvain booking 13 Septembre"
click at [409, 371] on textarea "caution mr andruchc sylvain booking 13 Septembre" at bounding box center [538, 373] width 392 height 36
type textarea "caution mr Andruchc sylvain booking 13 Septembre"
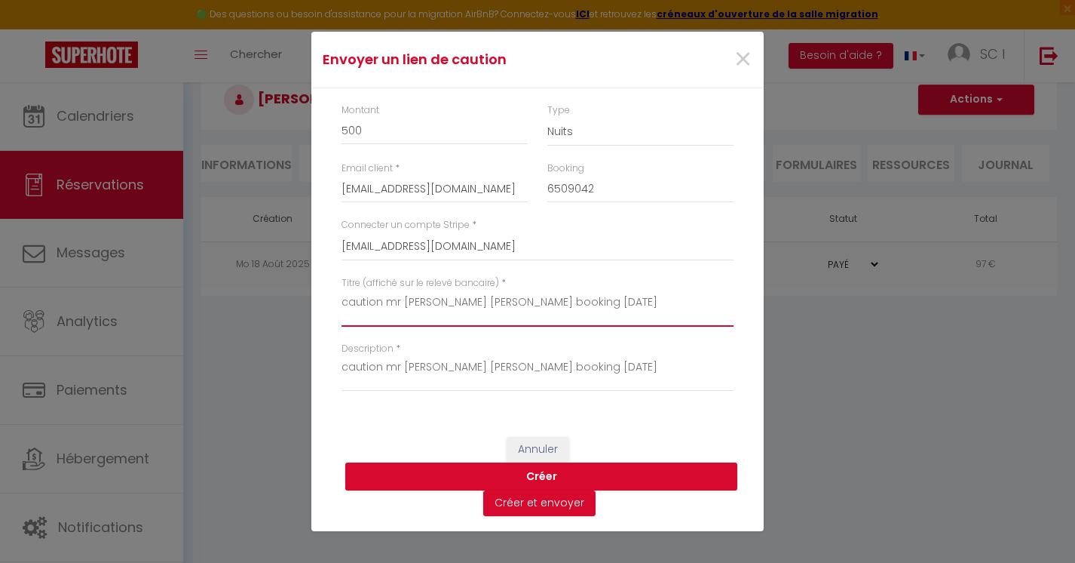
click at [407, 302] on textarea "caution mr andruchc sylvain booking 13 Septembre" at bounding box center [538, 308] width 392 height 36
click at [462, 304] on textarea "caution mr Andruchc sylvain booking 13 Septembre" at bounding box center [538, 308] width 392 height 36
type textarea "caution mr Andruchc Sylvain booking 13 Septembre"
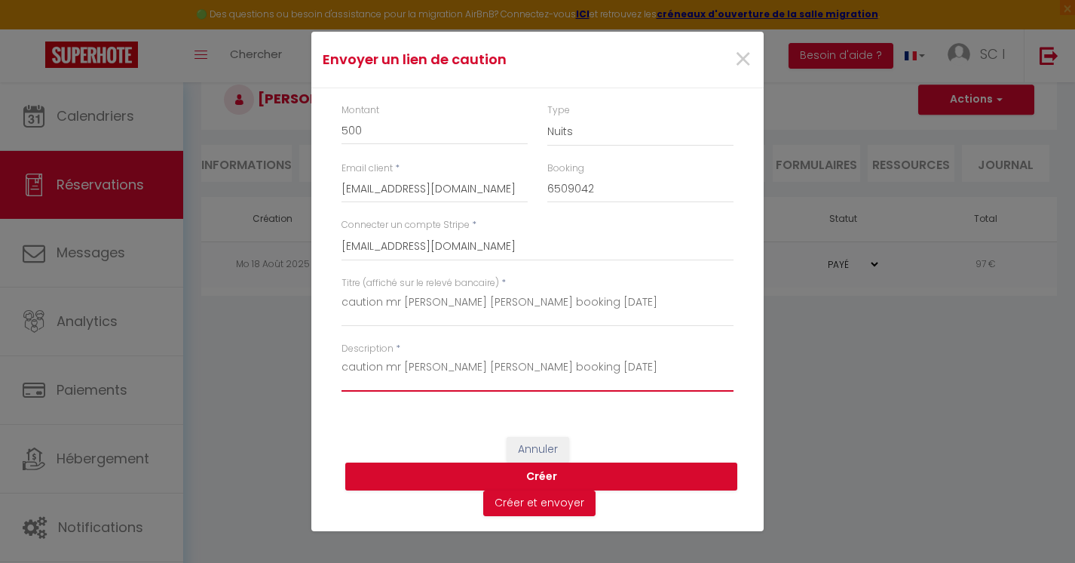
click at [461, 371] on textarea "caution mr Andruchc sylvain booking 13 Septembre" at bounding box center [538, 373] width 392 height 36
type textarea "caution mr Andruchc Sylvain booking 13 Septembre"
click at [548, 504] on button "Créer et envoyer" at bounding box center [539, 503] width 112 height 26
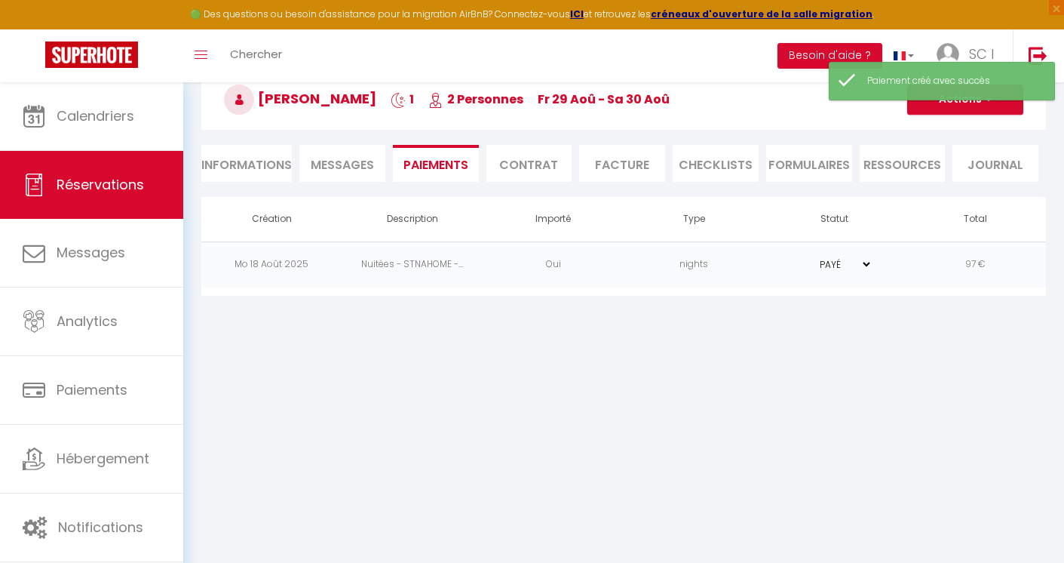
select select "fr"
type input "andruch.sylvain@gmail.com"
type input "Demande de dépôt"
type textarea "Bonjour, Nous vous invitons à cliquer sur le lien ci-dessous pour effectuer le …"
select select "0"
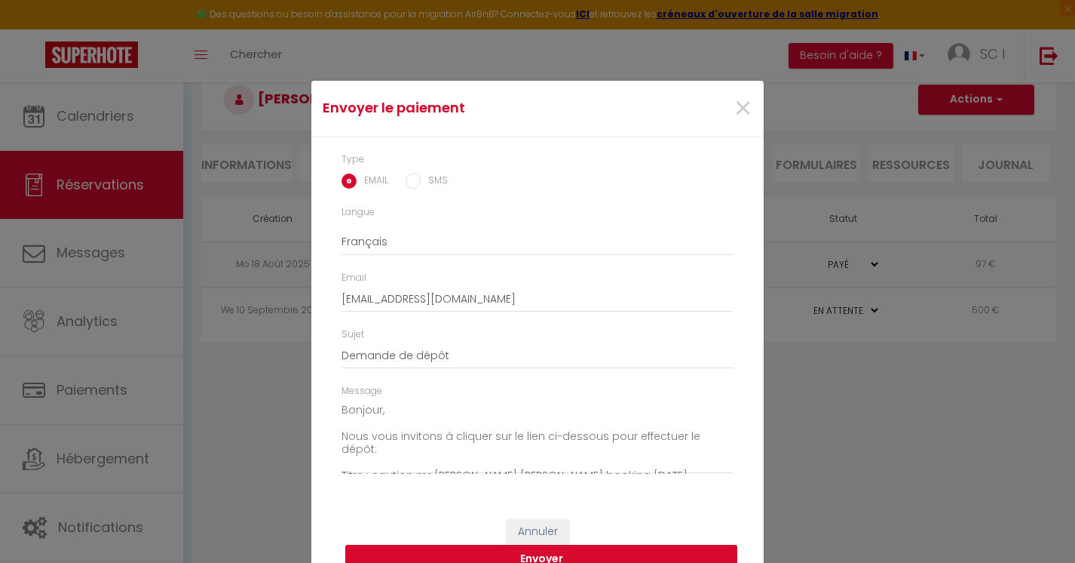
click at [630, 552] on button "Envoyer" at bounding box center [541, 558] width 392 height 29
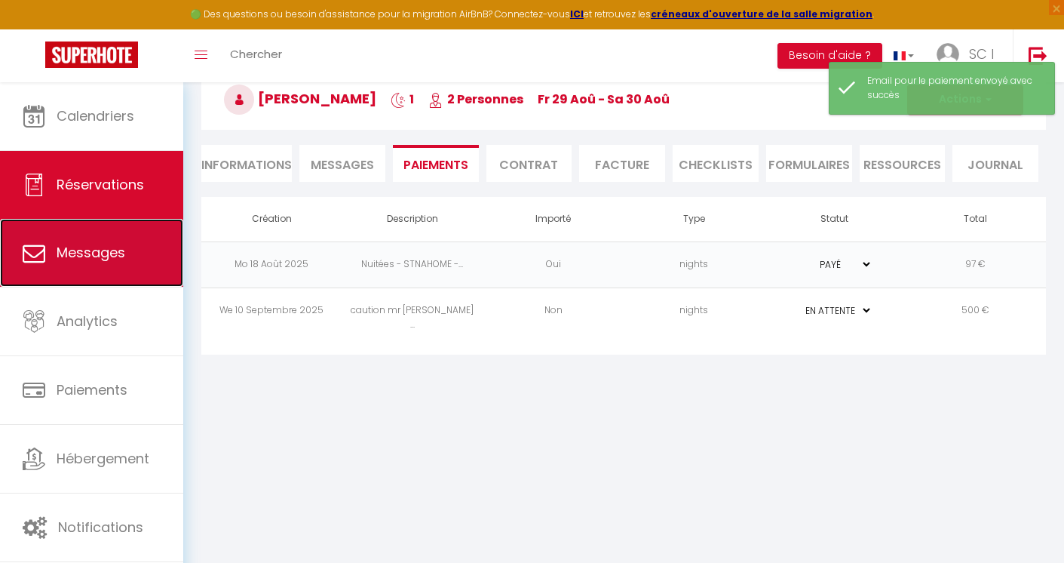
click at [84, 264] on link "Messages" at bounding box center [91, 253] width 183 height 68
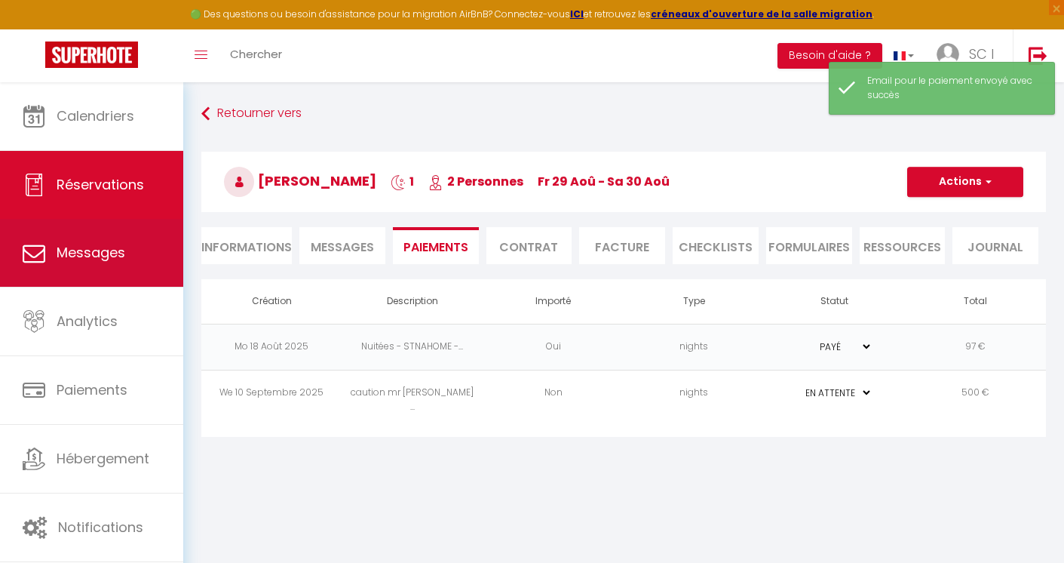
select select "message"
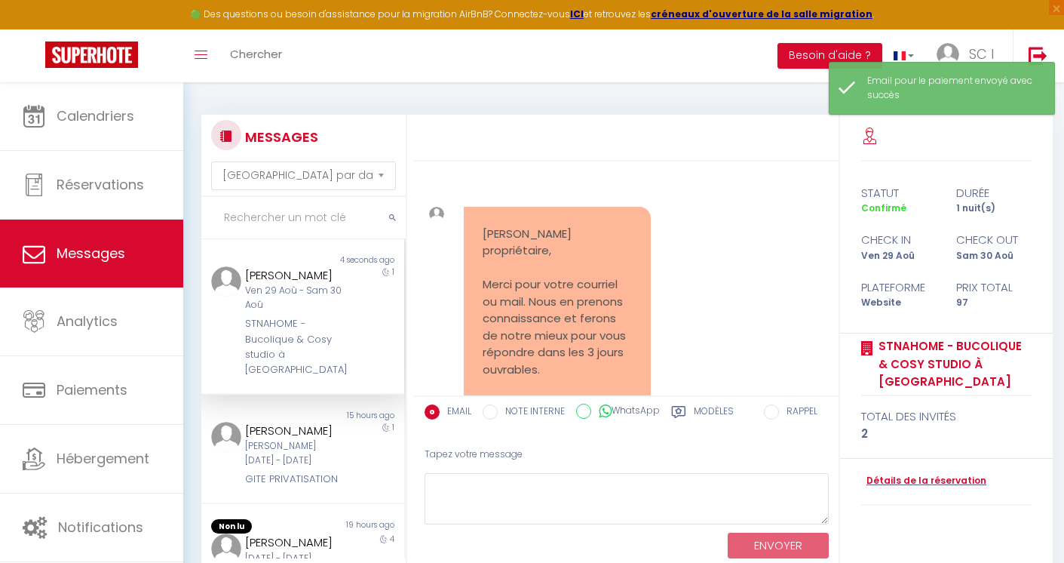
scroll to position [10878, 0]
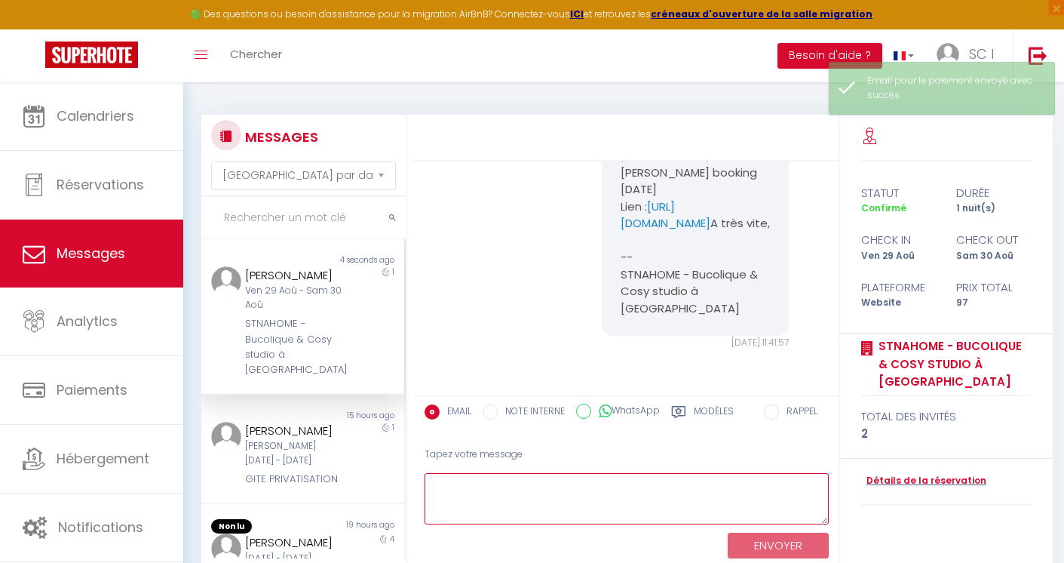
click at [581, 498] on textarea at bounding box center [627, 499] width 404 height 52
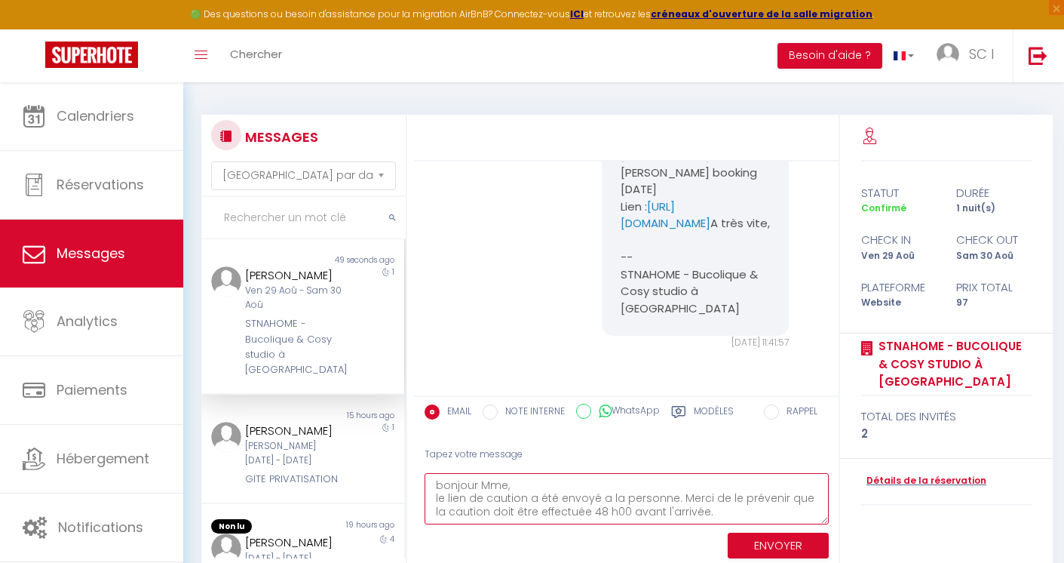
scroll to position [9, 0]
type textarea "bonjour Mme, le lien de caution a été envoyé a la personne. Merci de le préveni…"
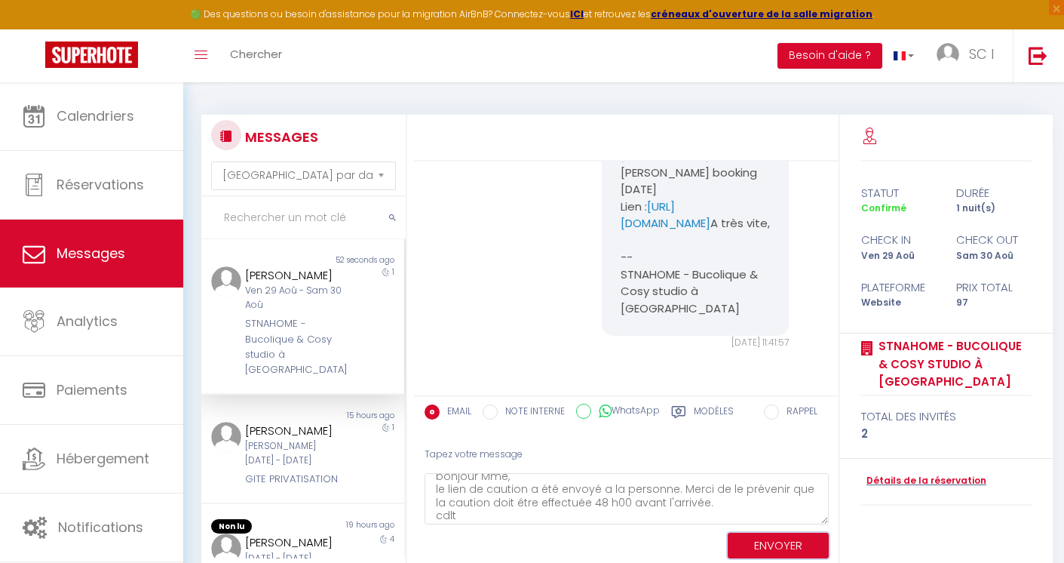
click at [762, 540] on button "ENVOYER" at bounding box center [778, 545] width 101 height 26
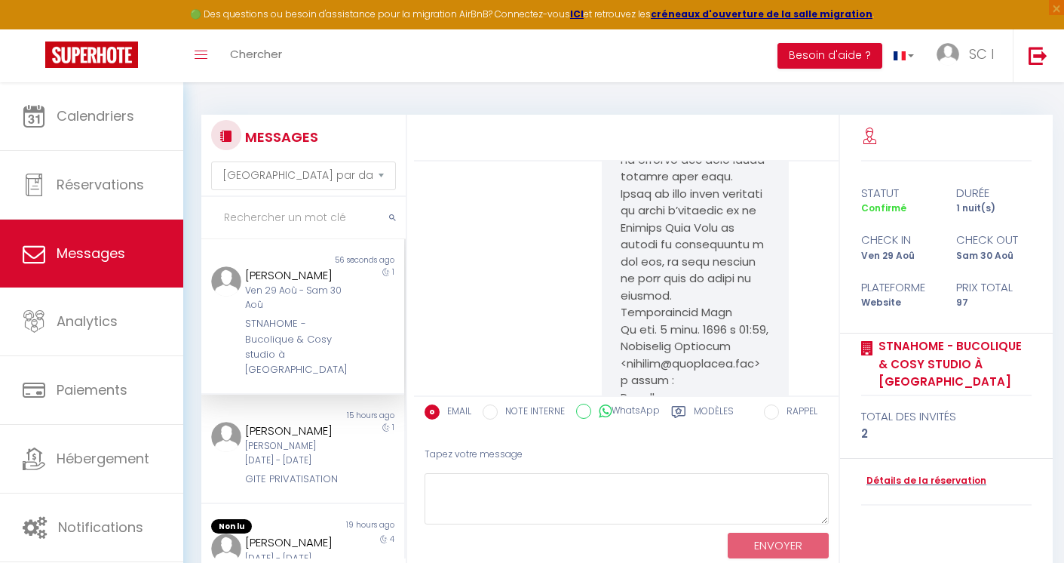
scroll to position [4129, 0]
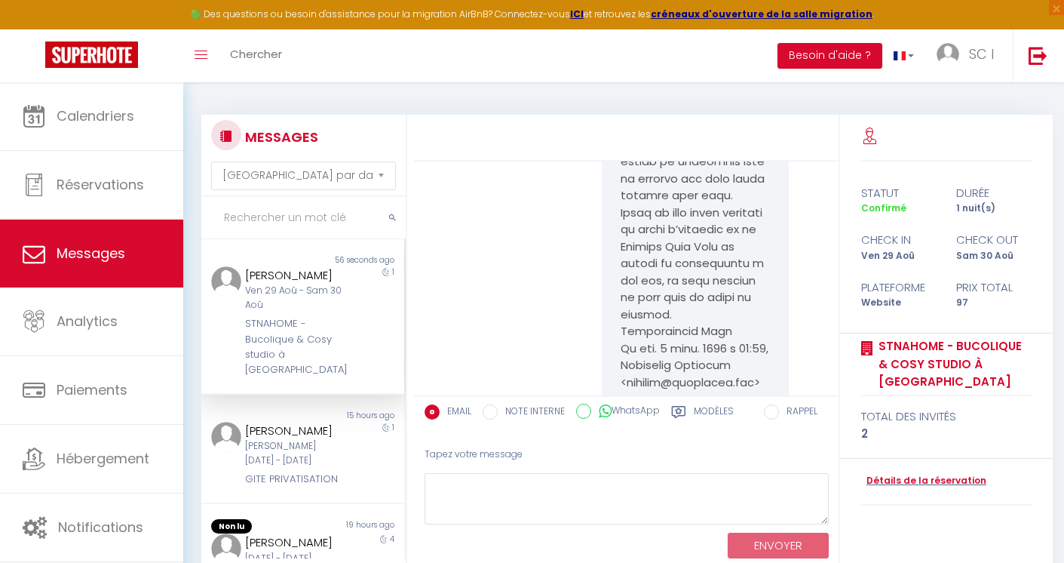
click at [365, 362] on div "1" at bounding box center [379, 322] width 51 height 112
click at [311, 347] on div "STNAHOME - Bucolique & Cosy studio à Amblainville" at bounding box center [294, 347] width 99 height 62
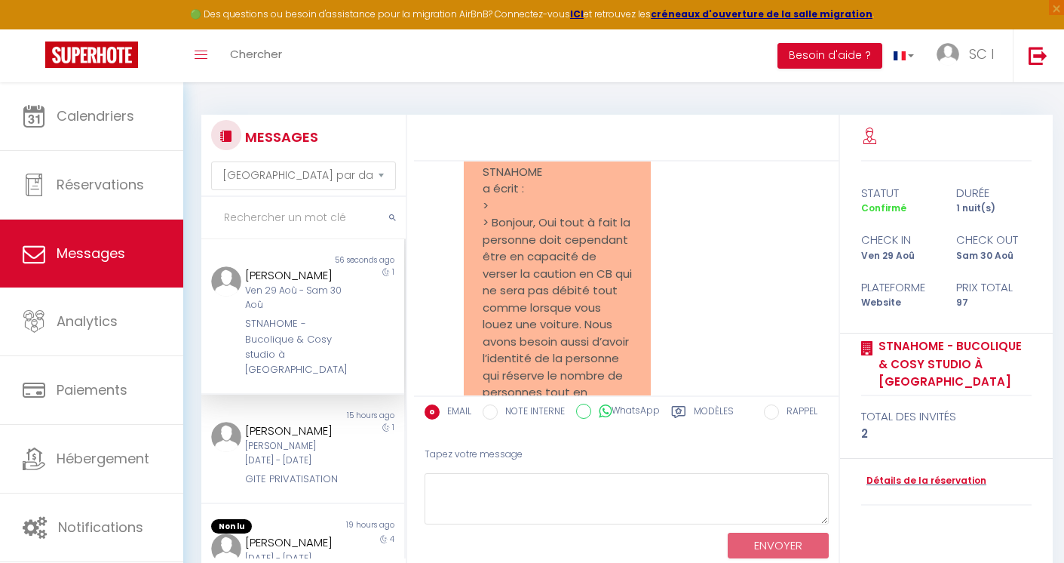
scroll to position [5313, 0]
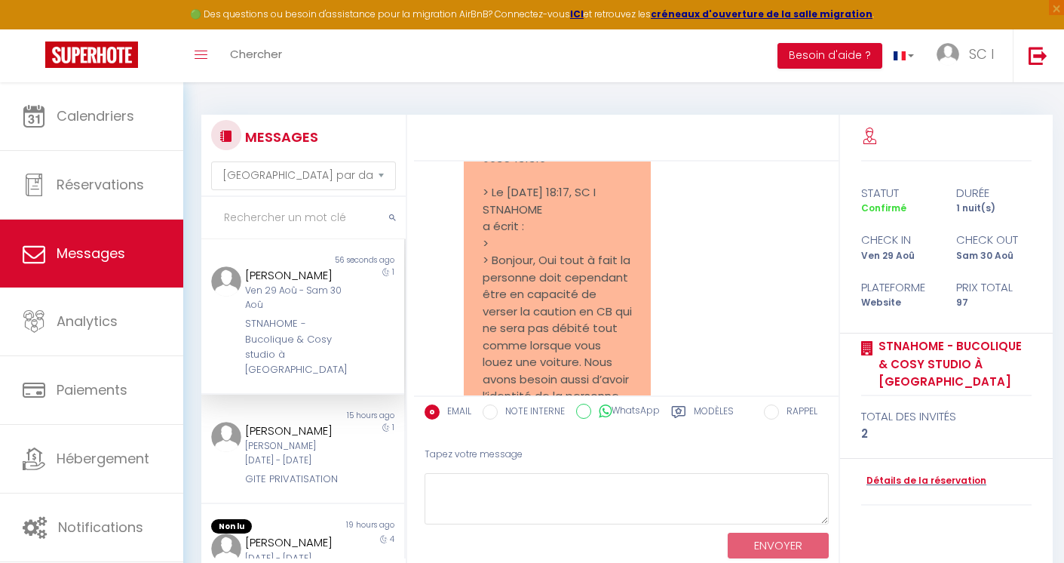
drag, startPoint x: 483, startPoint y: 314, endPoint x: 520, endPoint y: 327, distance: 39.1
click at [520, 327] on pre "Re bonjour Merci pour votre retour Mr Andruch Sylvain va directement prendre co…" at bounding box center [557, 514] width 149 height 1137
copy pre "andruch.sylvain@gmail.com"
click at [983, 52] on span "SC I" at bounding box center [981, 53] width 25 height 19
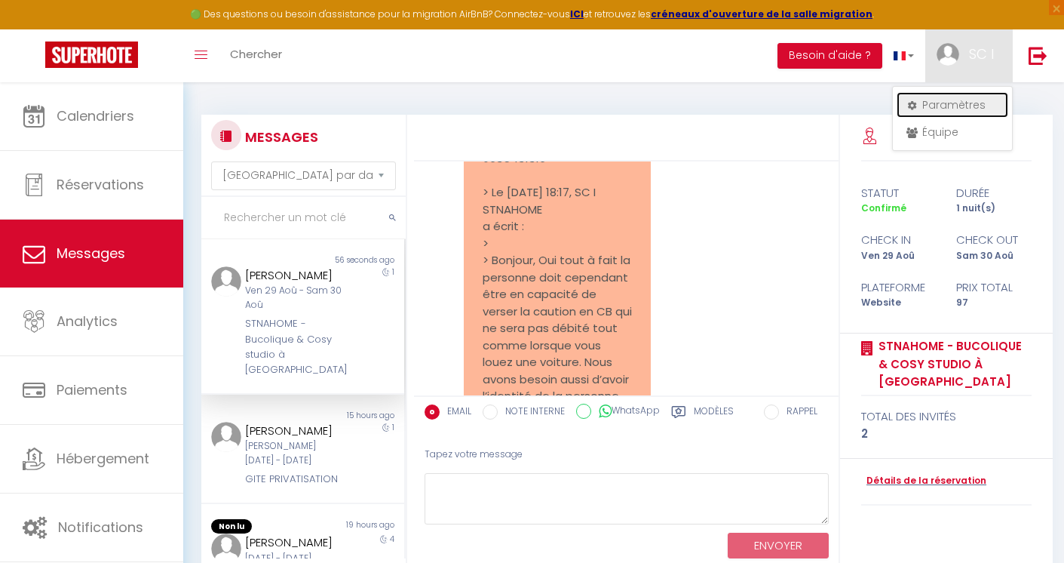
click at [947, 106] on link "Paramètres" at bounding box center [953, 105] width 112 height 26
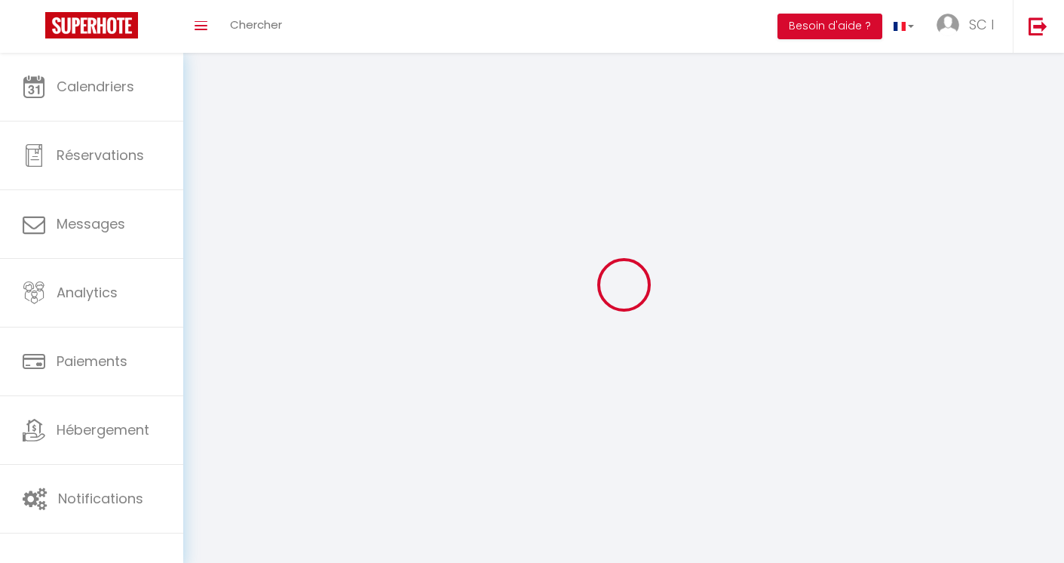
type input "SC I"
type input "STNAHOME"
type input "0678620604"
type input "38 rue narionale"
type input "60110"
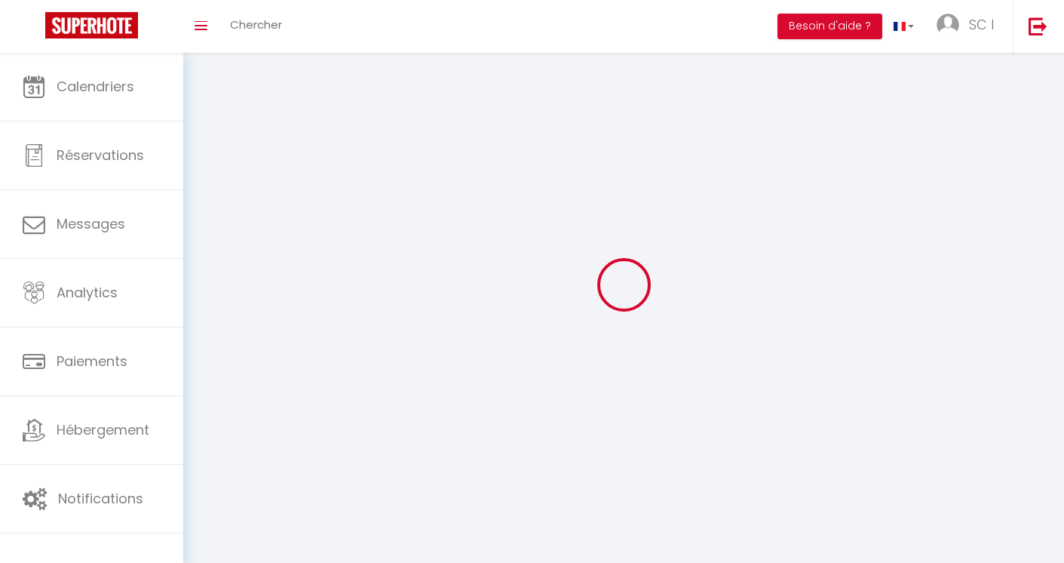
type input "amblainville"
type input "9A98zk5nvMLeXpXgoIM52feJF"
type input "L33nCMg6oVrCArdal1x4JtZnd"
select select "28"
select select "fr"
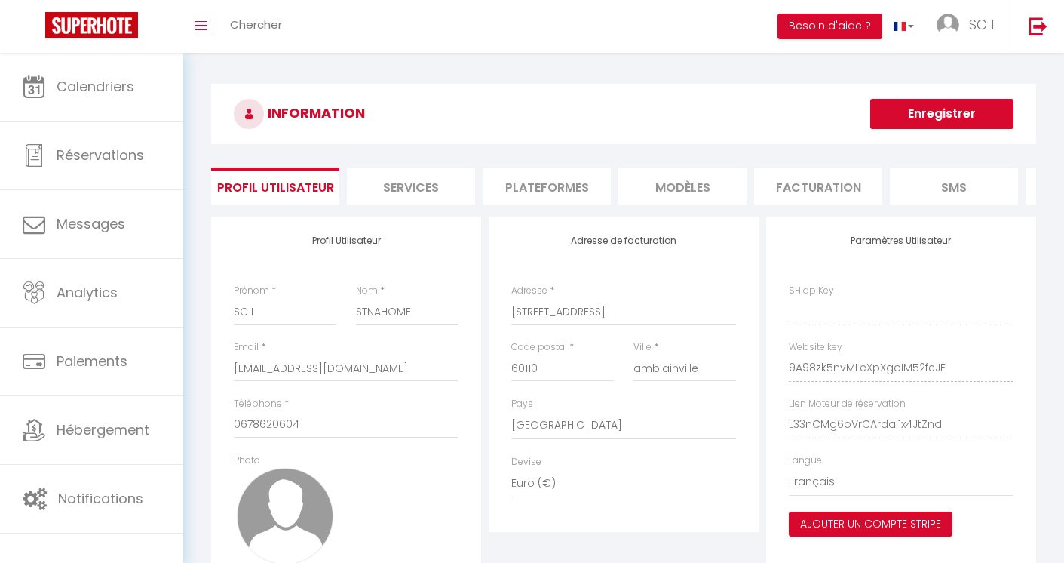
type input "9A98zk5nvMLeXpXgoIM52feJF"
type input "L33nCMg6oVrCArdal1x4JtZnd"
type input "https://app.superhote.com/#/get-available-rentals/L33nCMg6oVrCArdal1x4JtZnd"
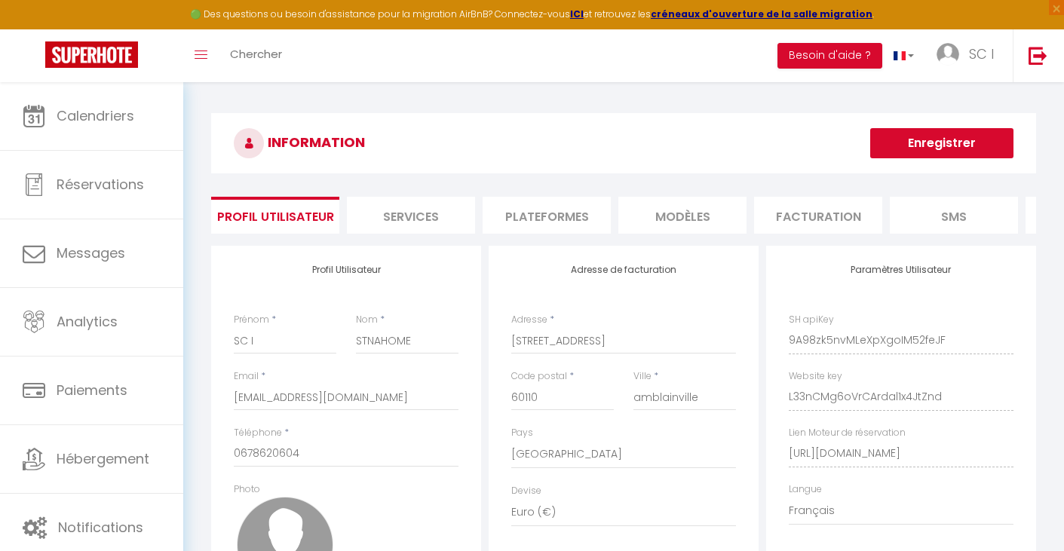
click at [807, 219] on li "Facturation" at bounding box center [818, 215] width 128 height 37
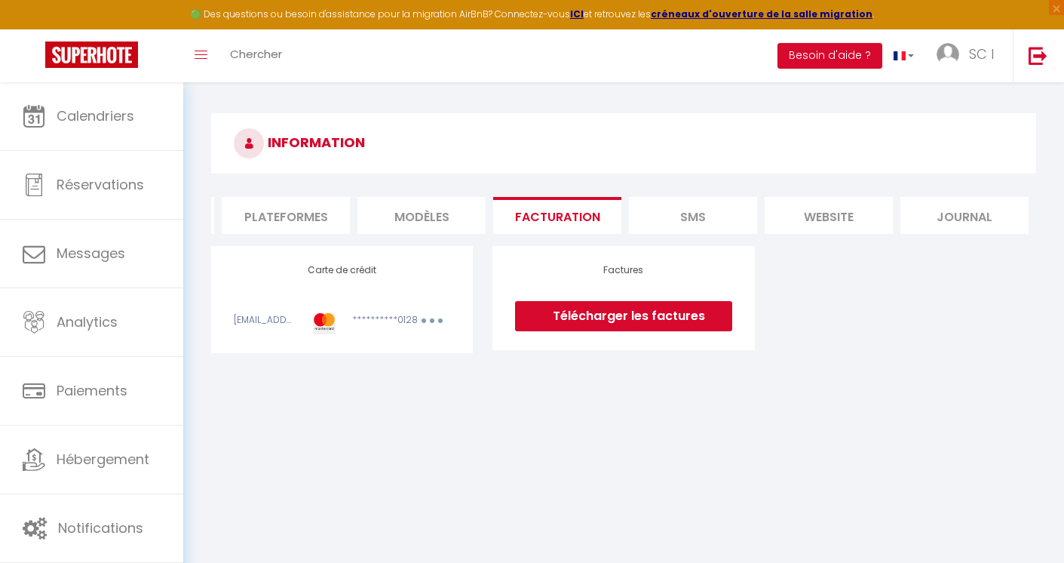
scroll to position [0, 257]
click at [643, 331] on link "Télécharger les factures" at bounding box center [623, 316] width 216 height 30
